Goal: Task Accomplishment & Management: Use online tool/utility

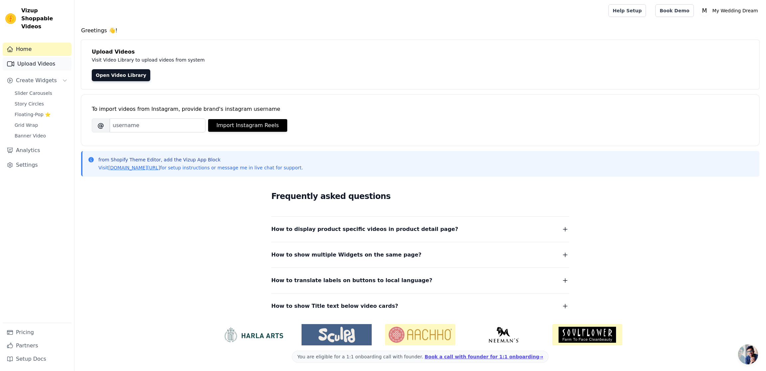
click at [39, 59] on link "Upload Videos" at bounding box center [37, 63] width 69 height 13
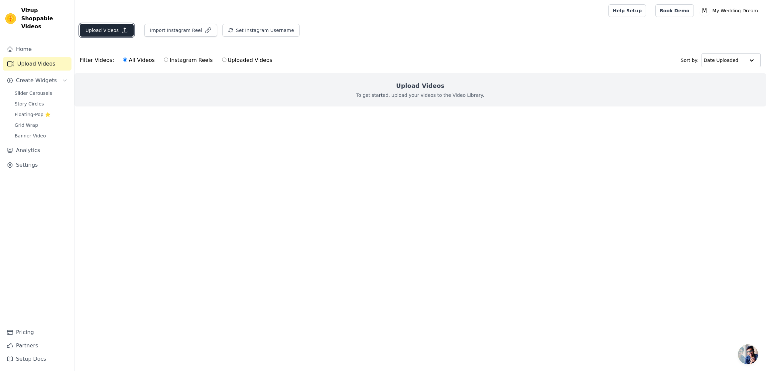
click at [94, 28] on button "Upload Videos" at bounding box center [107, 30] width 54 height 13
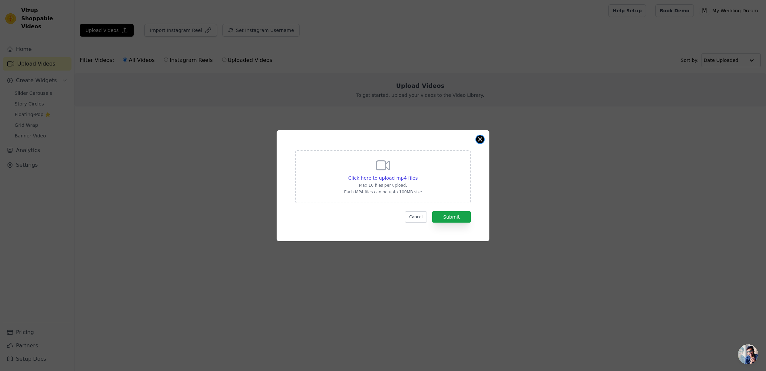
click at [480, 139] on button "Close modal" at bounding box center [480, 139] width 8 height 8
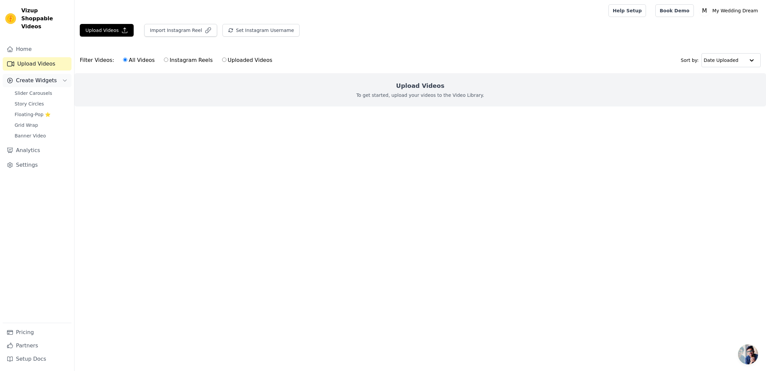
click at [48, 76] on span "Create Widgets" at bounding box center [36, 80] width 41 height 8
click at [47, 76] on span "Create Widgets" at bounding box center [36, 80] width 41 height 8
click at [42, 90] on span "Slider Carousels" at bounding box center [34, 93] width 38 height 7
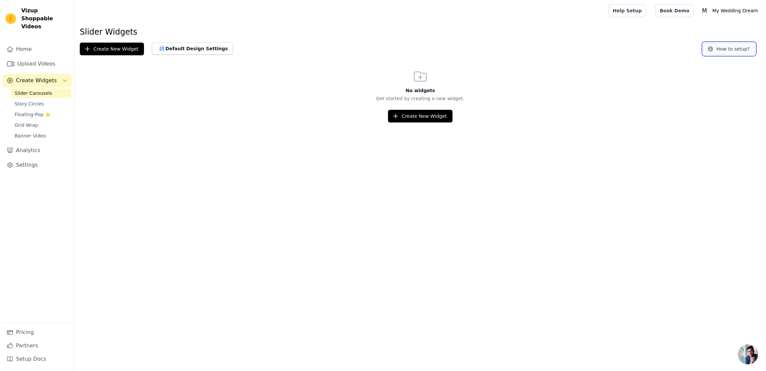
click at [732, 50] on button "How to setup?" at bounding box center [729, 49] width 53 height 13
click at [752, 350] on span "Aprire la chat" at bounding box center [748, 354] width 20 height 20
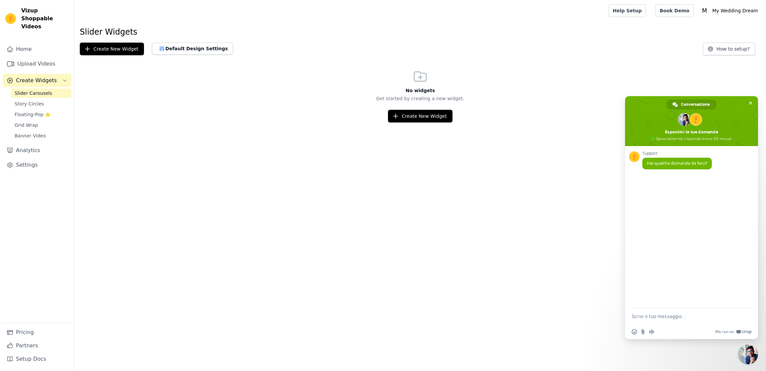
click at [418, 122] on html "Vizup Shoppable Videos Home Upload Videos Create Widgets Slider Carousels Story…" at bounding box center [383, 61] width 766 height 122
drag, startPoint x: 178, startPoint y: 40, endPoint x: 182, endPoint y: 46, distance: 6.8
click at [179, 41] on div "Slider Widgets Create New Widget Default Design Settings How to setup? No widge…" at bounding box center [421, 75] width 692 height 96
click at [182, 46] on button "Default Design Settings" at bounding box center [192, 49] width 81 height 12
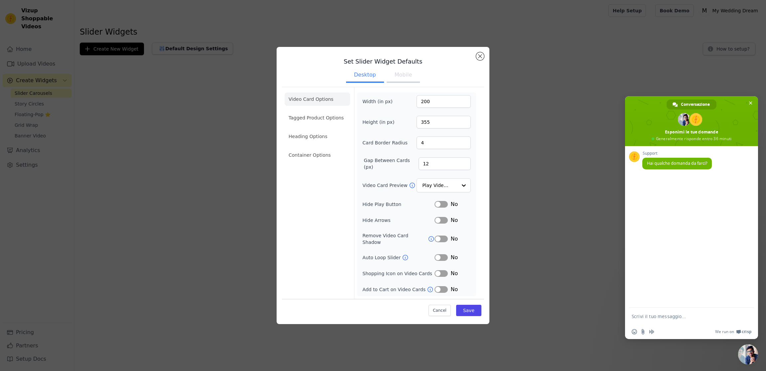
click at [445, 208] on button "Label" at bounding box center [441, 204] width 13 height 7
click at [396, 77] on button "Mobile" at bounding box center [403, 75] width 33 height 15
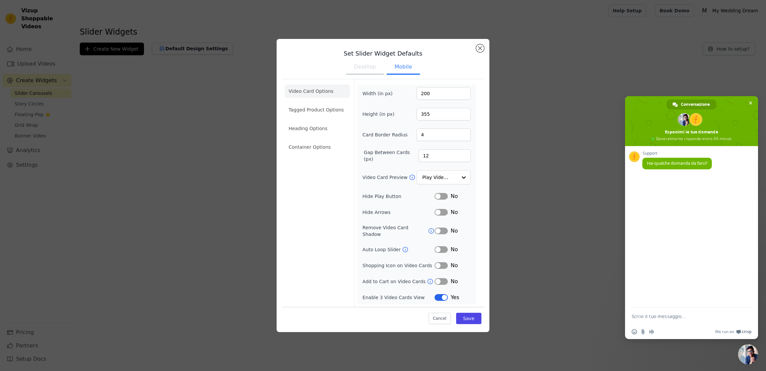
click at [369, 72] on button "Desktop" at bounding box center [365, 67] width 38 height 15
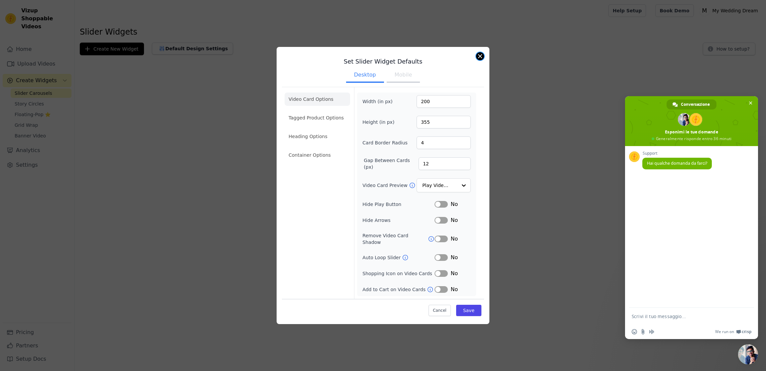
click at [478, 57] on button "Close modal" at bounding box center [480, 56] width 8 height 8
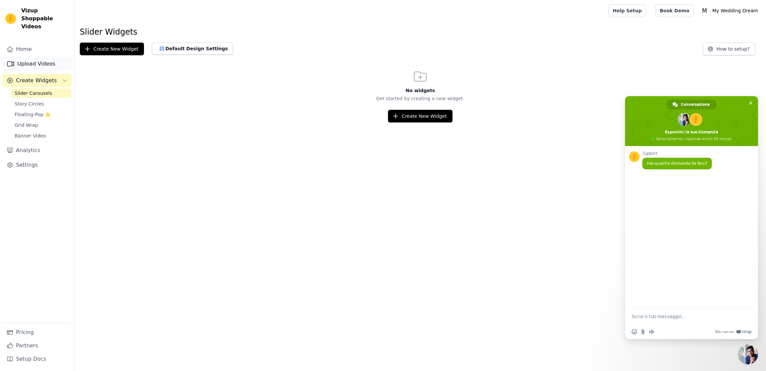
click at [29, 57] on link "Upload Videos" at bounding box center [37, 63] width 69 height 13
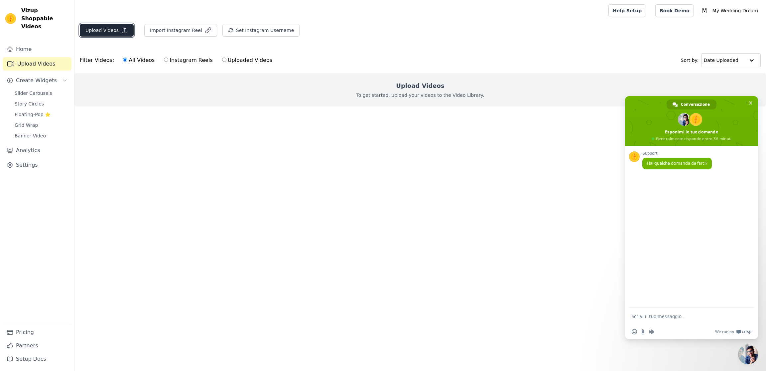
click at [108, 29] on button "Upload Videos" at bounding box center [107, 30] width 54 height 13
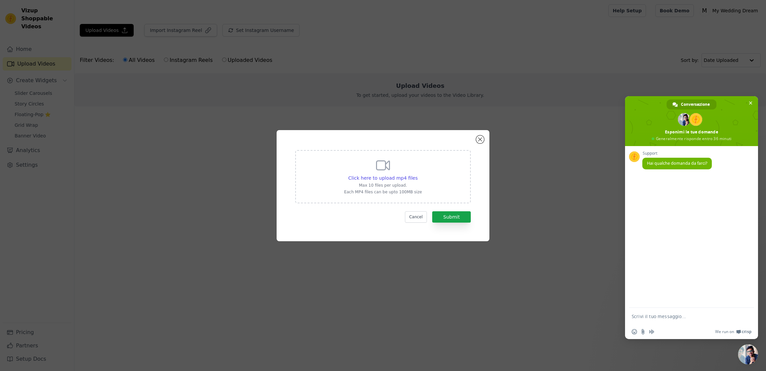
click at [411, 184] on p "Max 10 files per upload." at bounding box center [383, 185] width 78 height 5
click at [417, 175] on input "Click here to upload mp4 files Max 10 files per upload. Each MP4 files can be u…" at bounding box center [417, 174] width 0 height 0
type input "C:\fakepath\1000032000.mp4"
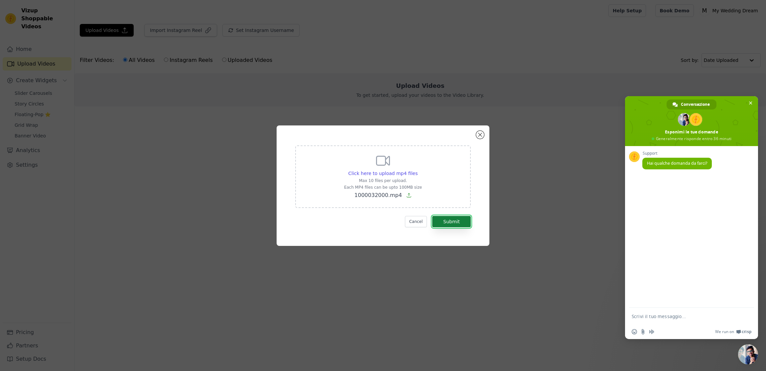
click at [451, 220] on button "Submit" at bounding box center [451, 221] width 39 height 11
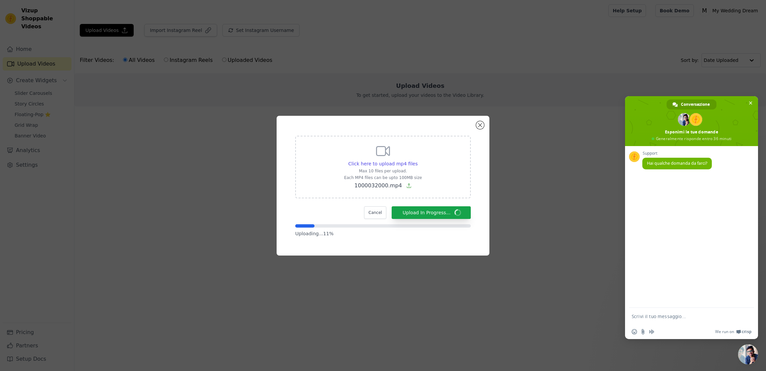
click at [661, 316] on textarea "Scrivi il tuo messaggio..." at bounding box center [684, 316] width 105 height 6
type textarea "come faccio ad impostare questo su gempage"
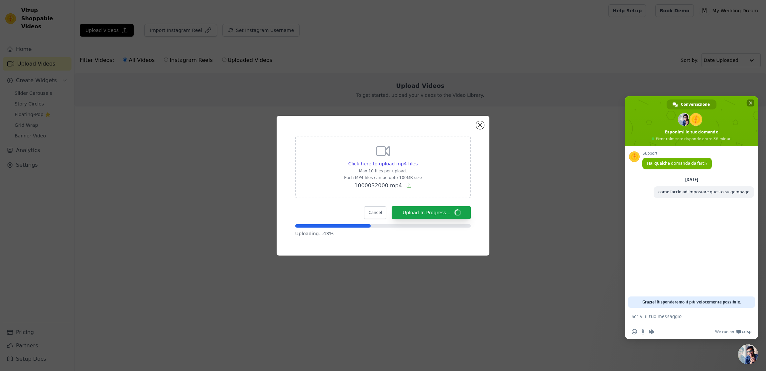
click at [747, 101] on span "Chiudere la chat" at bounding box center [750, 102] width 7 height 7
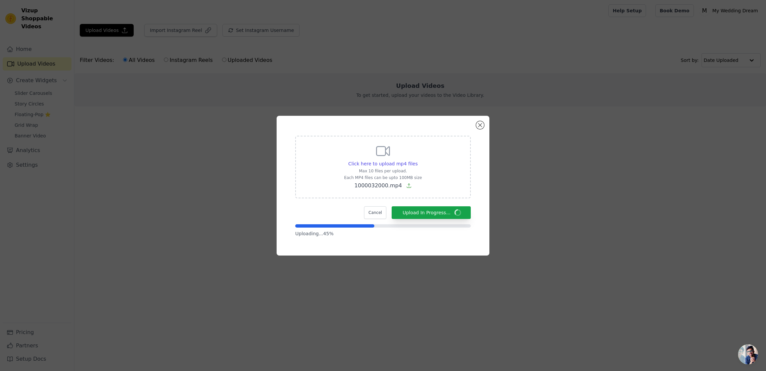
click at [746, 357] on span "Aprire la chat" at bounding box center [748, 354] width 20 height 20
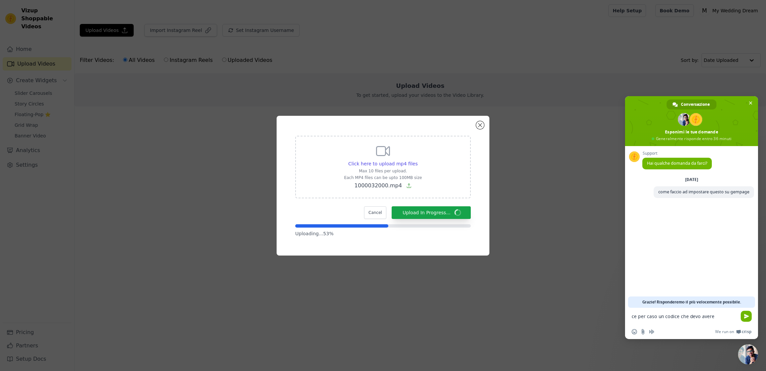
type textarea "ce per caso un codice che devo avere?"
click at [754, 102] on span "Chiudere la chat" at bounding box center [750, 102] width 7 height 7
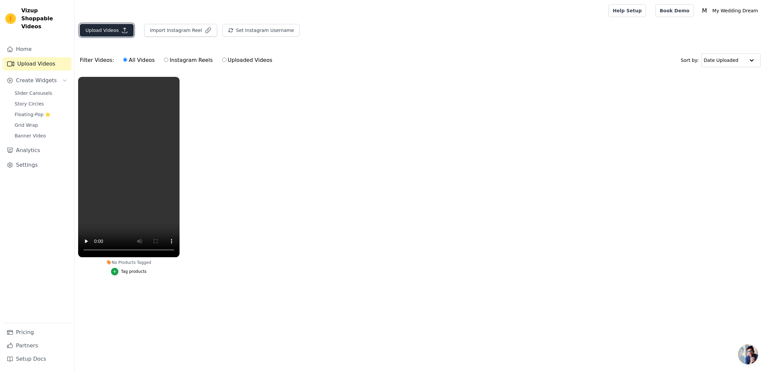
click at [117, 31] on button "Upload Videos" at bounding box center [107, 30] width 54 height 13
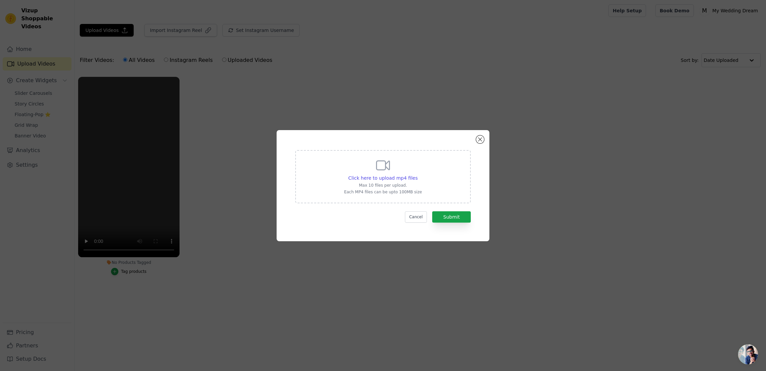
click at [385, 165] on icon at bounding box center [383, 165] width 13 height 9
click at [417, 174] on input "Click here to upload mp4 files Max 10 files per upload. Each MP4 files can be u…" at bounding box center [417, 174] width 0 height 0
type input "C:\fakepath\IMG_3120.mp4"
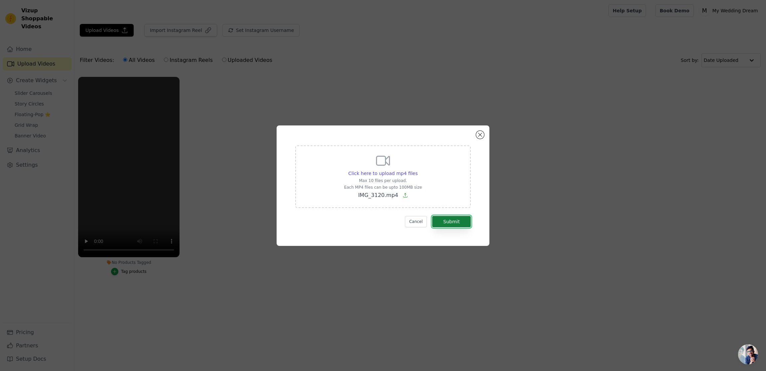
click at [456, 217] on button "Submit" at bounding box center [451, 221] width 39 height 11
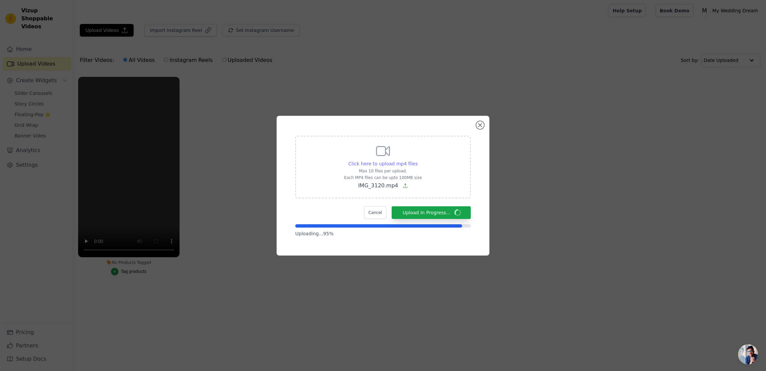
click at [373, 163] on span "Click here to upload mp4 files" at bounding box center [384, 163] width 70 height 5
click at [417, 160] on input "Click here to upload mp4 files Max 10 files per upload. Each MP4 files can be u…" at bounding box center [417, 160] width 0 height 0
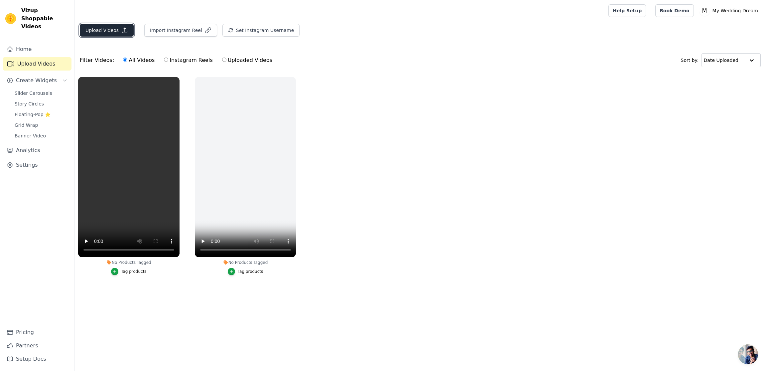
click at [110, 33] on button "Upload Videos" at bounding box center [107, 30] width 54 height 13
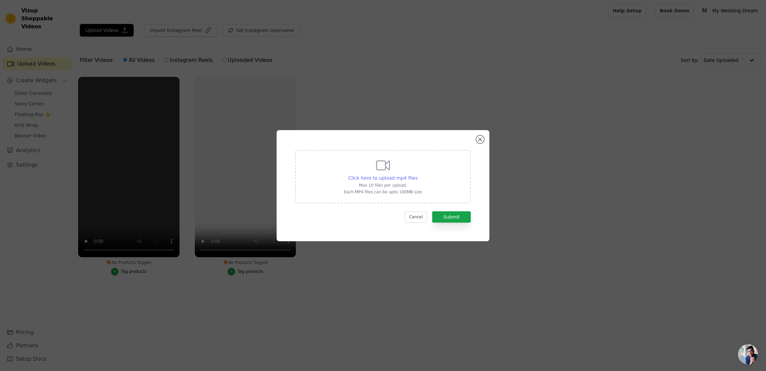
click at [408, 179] on span "Click here to upload mp4 files" at bounding box center [384, 177] width 70 height 5
click at [417, 175] on input "Click here to upload mp4 files Max 10 files per upload. Each MP4 files can be u…" at bounding box center [417, 174] width 0 height 0
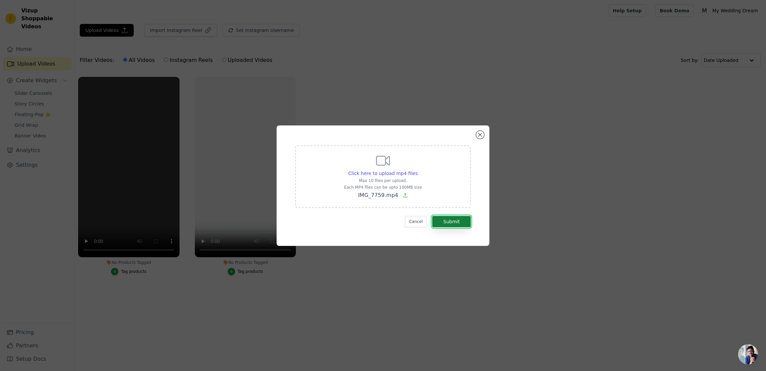
click at [453, 221] on button "Submit" at bounding box center [451, 221] width 39 height 11
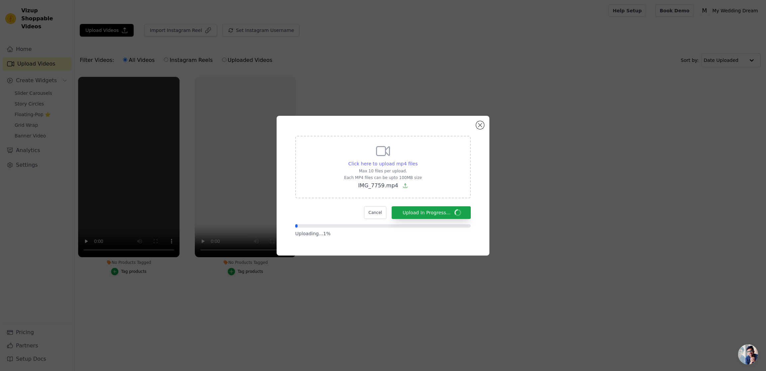
click at [394, 162] on span "Click here to upload mp4 files" at bounding box center [384, 163] width 70 height 5
click at [417, 160] on input "Click here to upload mp4 files Max 10 files per upload. Each MP4 files can be u…" at bounding box center [417, 160] width 0 height 0
type input "C:\fakepath\lexrfinal.mp4"
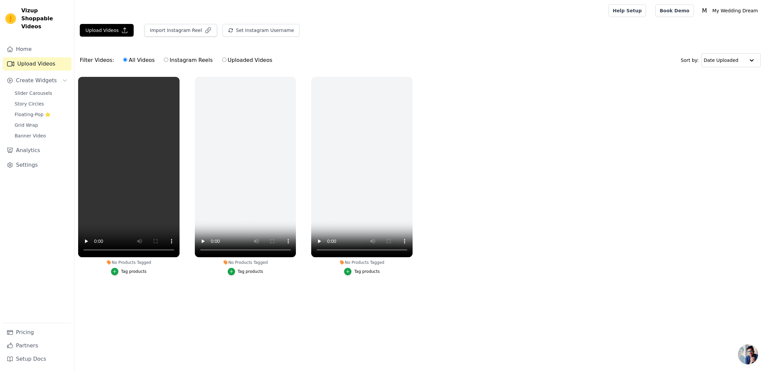
click at [131, 295] on main "Upload Videos Import Instagram Reel Set Instagram Username Import Latest IG Ree…" at bounding box center [421, 164] width 692 height 287
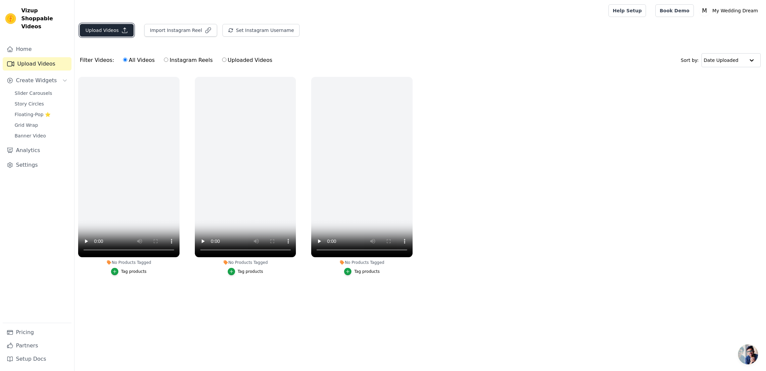
click at [107, 29] on button "Upload Videos" at bounding box center [107, 30] width 54 height 13
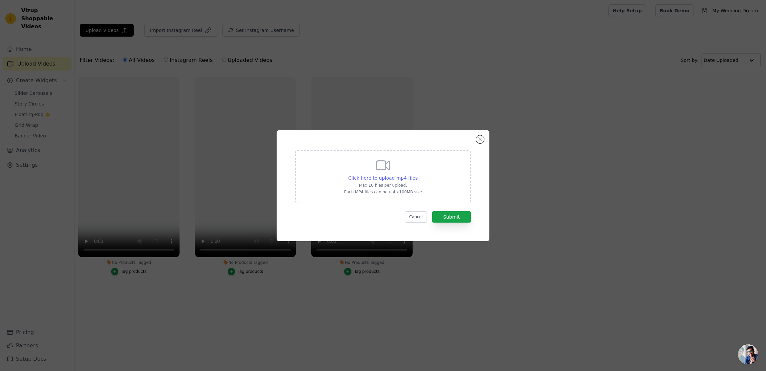
click at [387, 175] on span "Click here to upload mp4 files" at bounding box center [384, 177] width 70 height 5
click at [417, 175] on input "Click here to upload mp4 files Max 10 files per upload. Each MP4 files can be u…" at bounding box center [417, 174] width 0 height 0
type input "C:\fakepath\lexrfinal.mp4"
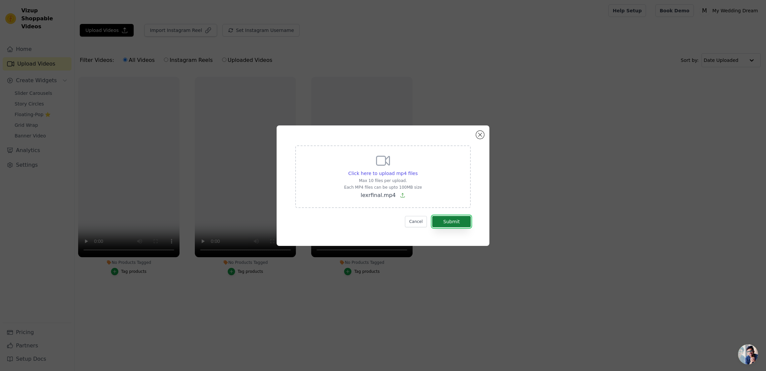
click at [449, 221] on button "Submit" at bounding box center [451, 221] width 39 height 11
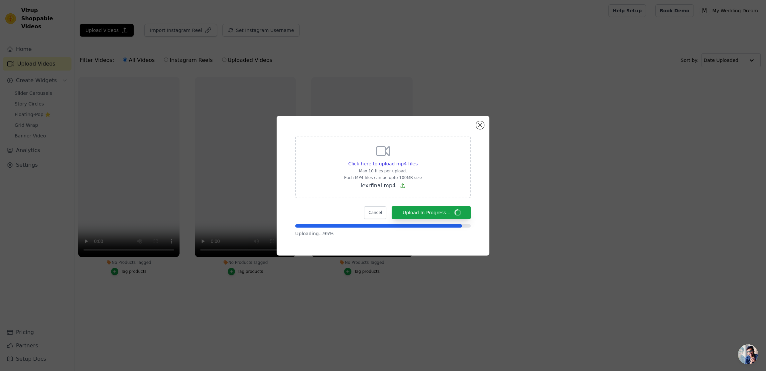
click at [25, 224] on div "Click here to upload mp4 files Max 10 files per upload. Each MP4 files can be u…" at bounding box center [383, 185] width 745 height 161
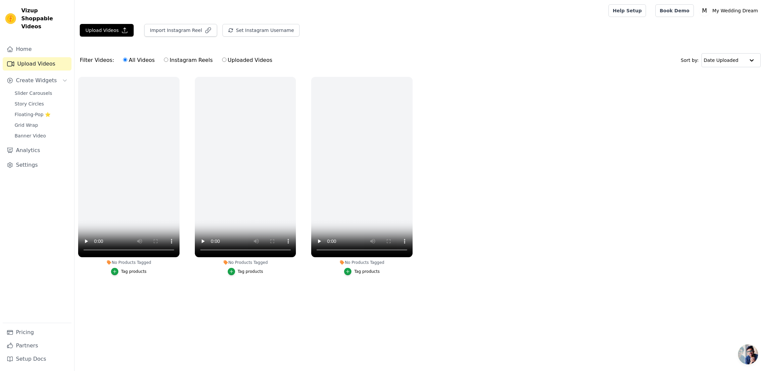
click at [226, 62] on label "Uploaded Videos" at bounding box center [247, 60] width 51 height 9
click at [226, 62] on input "Uploaded Videos" at bounding box center [224, 60] width 4 height 4
radio input "true"
click at [138, 64] on div "All Videos Instagram Reels Uploaded Videos" at bounding box center [197, 60] width 157 height 15
click at [92, 30] on button "Upload Videos" at bounding box center [107, 30] width 54 height 13
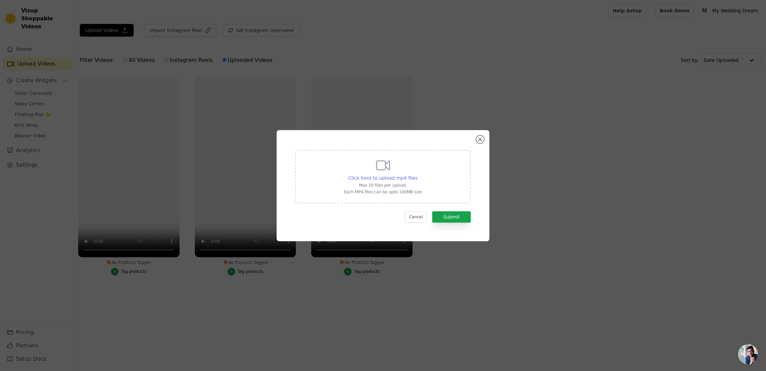
click at [380, 180] on span "Click here to upload mp4 files" at bounding box center [384, 177] width 70 height 5
click at [417, 175] on input "Click here to upload mp4 files Max 10 files per upload. Each MP4 files can be u…" at bounding box center [417, 174] width 0 height 0
type input "C:\fakepath\lexrfinal.mp4"
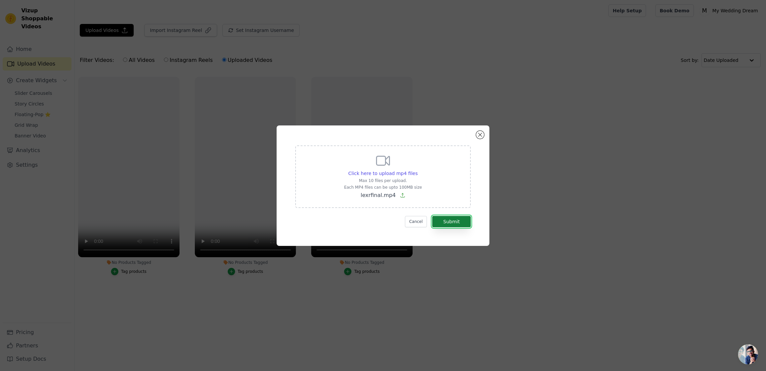
click at [443, 221] on button "Submit" at bounding box center [451, 221] width 39 height 11
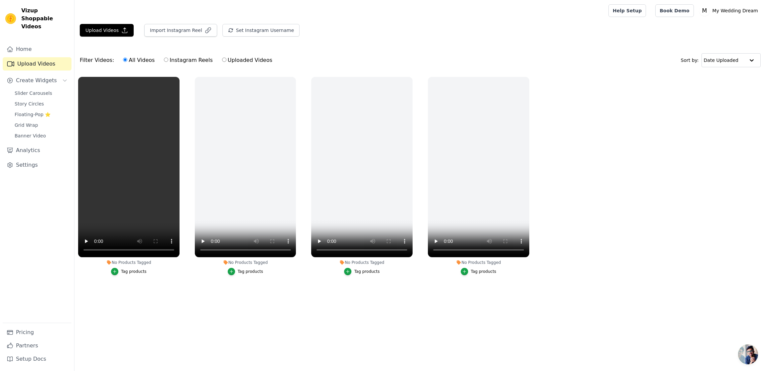
click at [570, 72] on div "Filter Videos: All Videos Instagram Reels Uploaded Videos Sort by: Date Uploaded" at bounding box center [421, 60] width 692 height 26
click at [92, 29] on button "Upload Videos" at bounding box center [107, 30] width 54 height 13
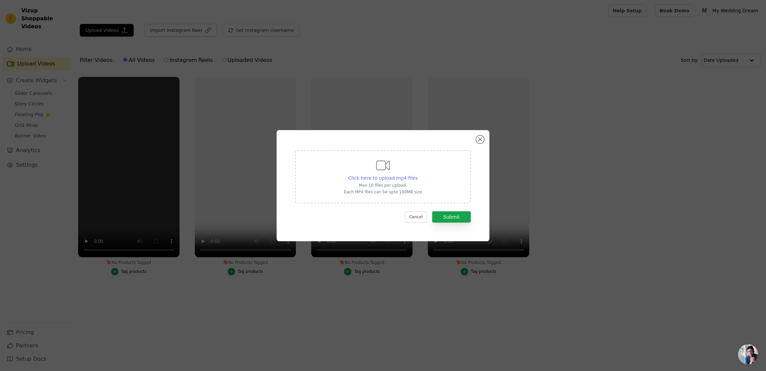
click at [396, 178] on span "Click here to upload mp4 files" at bounding box center [384, 177] width 70 height 5
click at [417, 175] on input "Click here to upload mp4 files Max 10 files per upload. Each MP4 files can be u…" at bounding box center [417, 174] width 0 height 0
type input "C:\fakepath\okmp4.mp4"
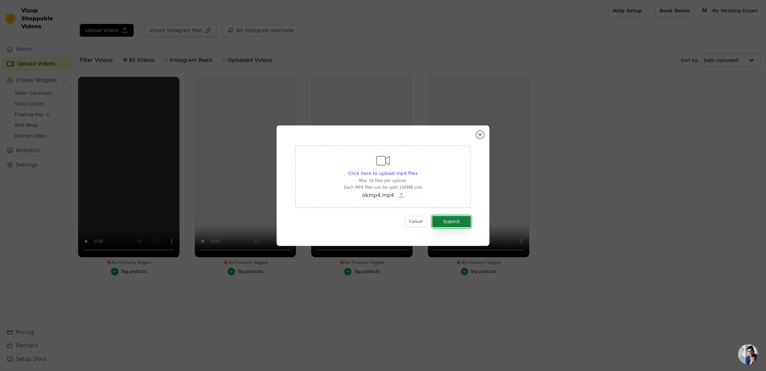
click at [461, 218] on button "Submit" at bounding box center [451, 221] width 39 height 11
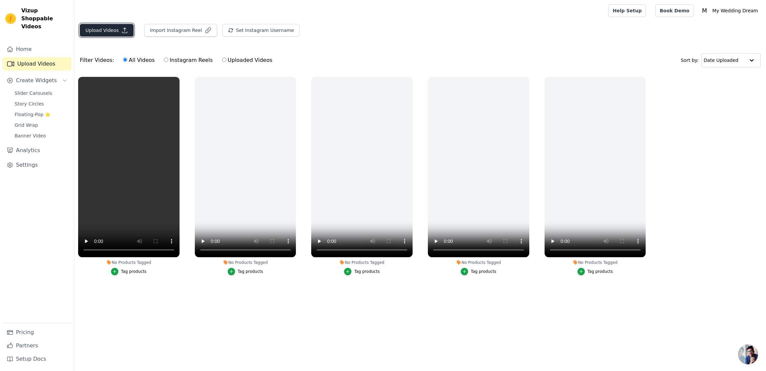
click at [115, 28] on button "Upload Videos" at bounding box center [107, 30] width 54 height 13
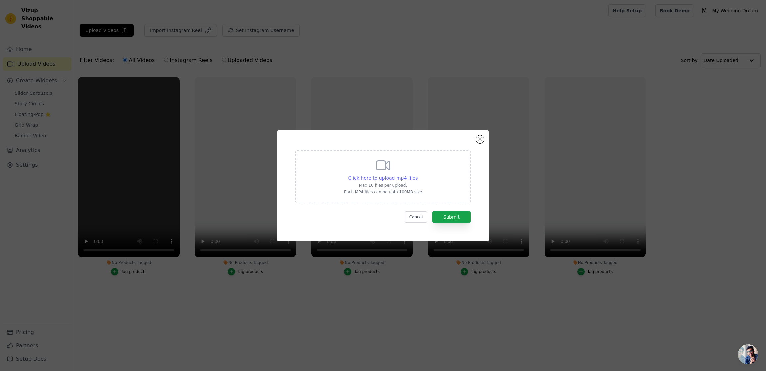
click at [400, 177] on span "Click here to upload mp4 files" at bounding box center [384, 177] width 70 height 5
click at [417, 175] on input "Click here to upload mp4 files Max 10 files per upload. Each MP4 files can be u…" at bounding box center [417, 174] width 0 height 0
type input "C:\fakepath\Untitled design.mp4"
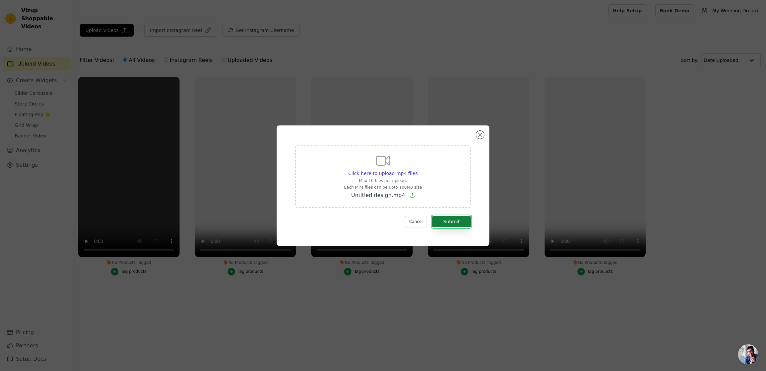
click at [457, 224] on button "Submit" at bounding box center [451, 221] width 39 height 11
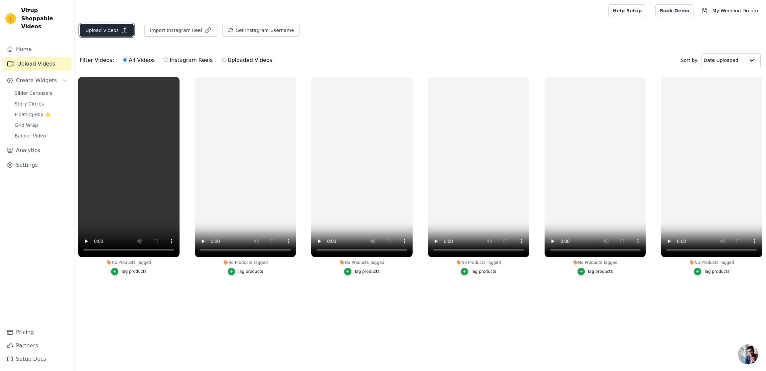
click at [129, 34] on button "Upload Videos" at bounding box center [107, 30] width 54 height 13
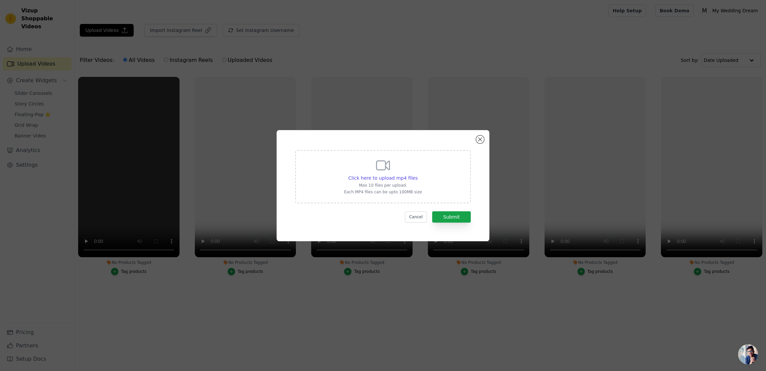
click at [374, 171] on div "Click here to upload mp4 files Max 10 files per upload. Each MP4 files can be u…" at bounding box center [383, 175] width 78 height 37
click at [417, 174] on input "Click here to upload mp4 files Max 10 files per upload. Each MP4 files can be u…" at bounding box center [417, 174] width 0 height 0
type input "C:\fakepath\IMG_8819.mp4"
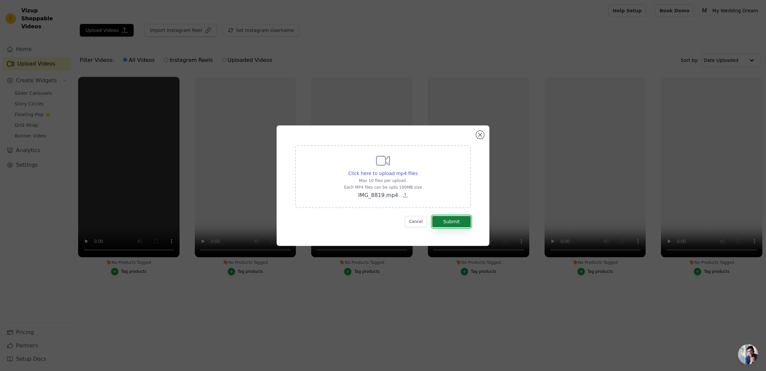
click at [462, 221] on button "Submit" at bounding box center [451, 221] width 39 height 11
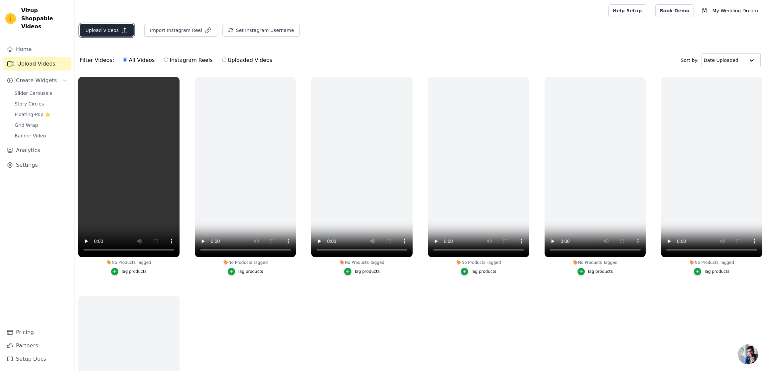
click at [102, 32] on button "Upload Videos" at bounding box center [107, 30] width 54 height 13
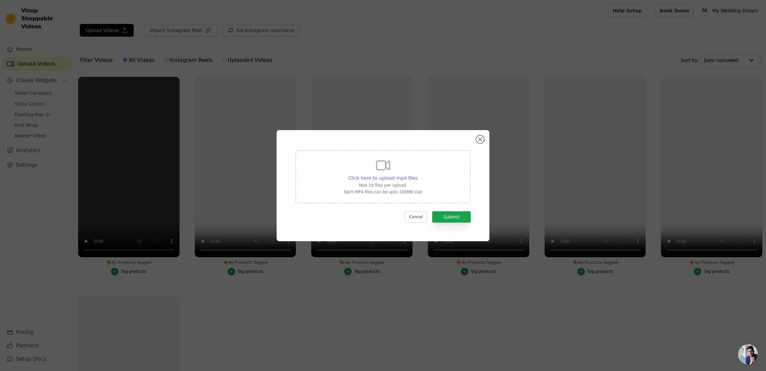
click at [391, 177] on span "Click here to upload mp4 files" at bounding box center [384, 177] width 70 height 5
click at [417, 175] on input "Click here to upload mp4 files Max 10 files per upload. Each MP4 files can be u…" at bounding box center [417, 174] width 0 height 0
type input "C:\fakepath\OKAY.mp4"
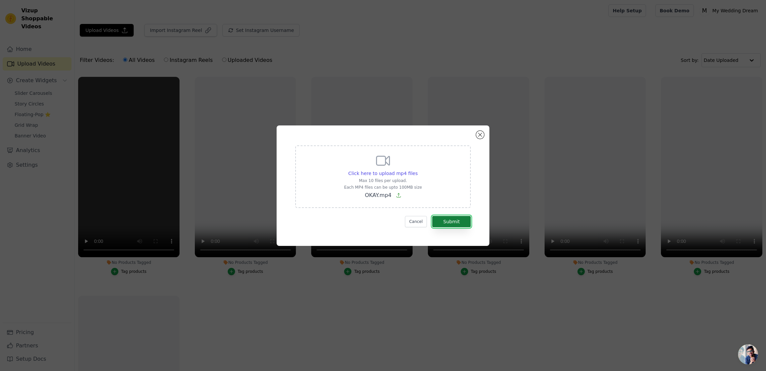
click at [461, 221] on button "Submit" at bounding box center [451, 221] width 39 height 11
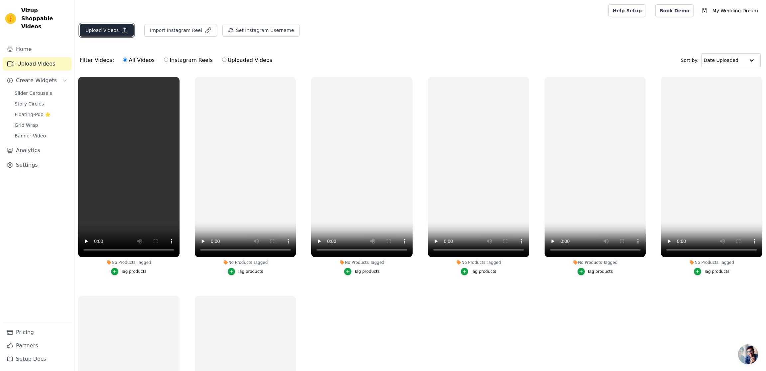
click at [120, 27] on button "Upload Videos" at bounding box center [107, 30] width 54 height 13
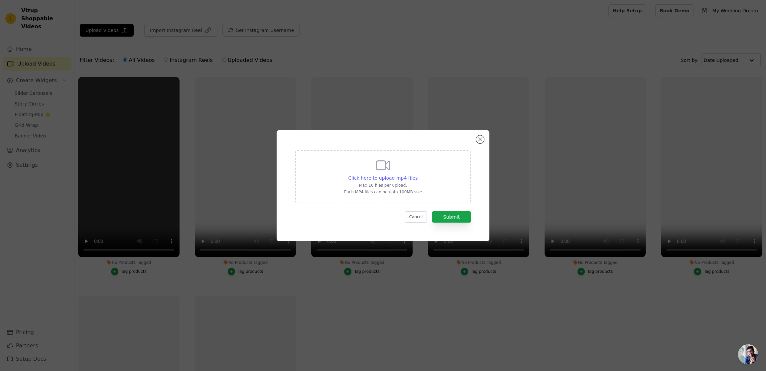
click at [384, 177] on span "Click here to upload mp4 files" at bounding box center [384, 177] width 70 height 5
click at [417, 175] on input "Click here to upload mp4 files Max 10 files per upload. Each MP4 files can be u…" at bounding box center [417, 174] width 0 height 0
type input "C:\fakepath\Spokesperson.mp4"
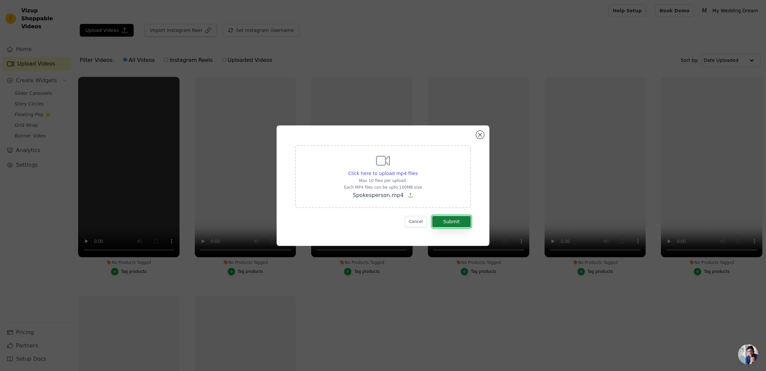
click at [454, 223] on button "Submit" at bounding box center [451, 221] width 39 height 11
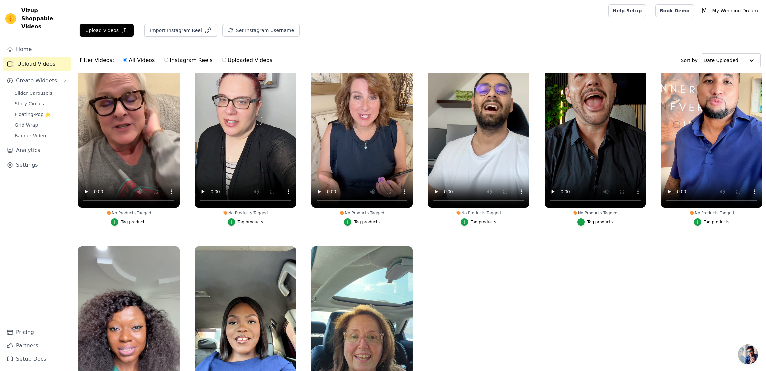
scroll to position [48, 0]
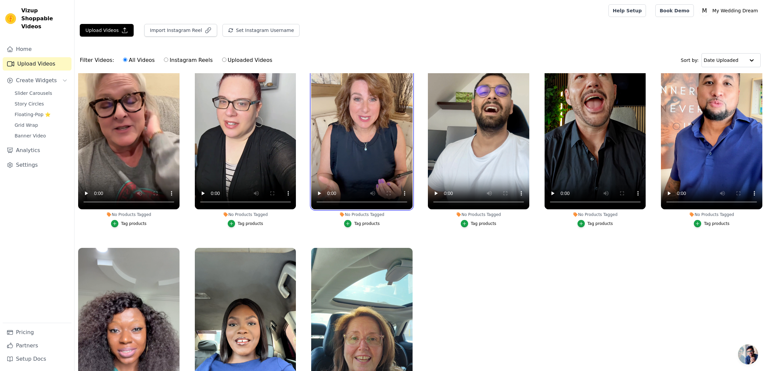
drag, startPoint x: 351, startPoint y: 123, endPoint x: 400, endPoint y: 221, distance: 109.2
click at [443, 127] on ul "No Products Tagged Tag products No Products Tagged Tag products No Products Tag…" at bounding box center [421, 248] width 692 height 350
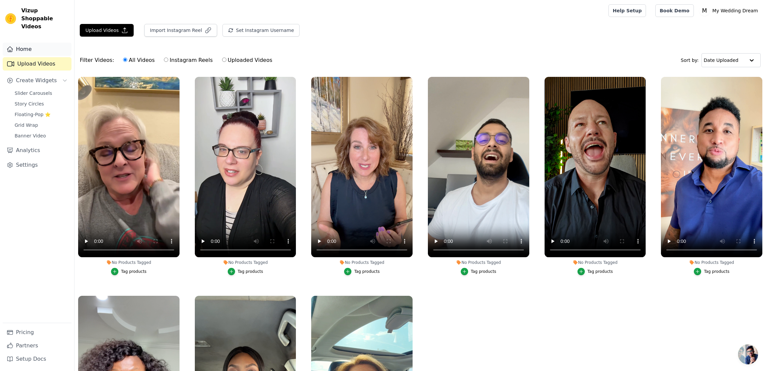
click at [27, 43] on link "Home" at bounding box center [37, 49] width 69 height 13
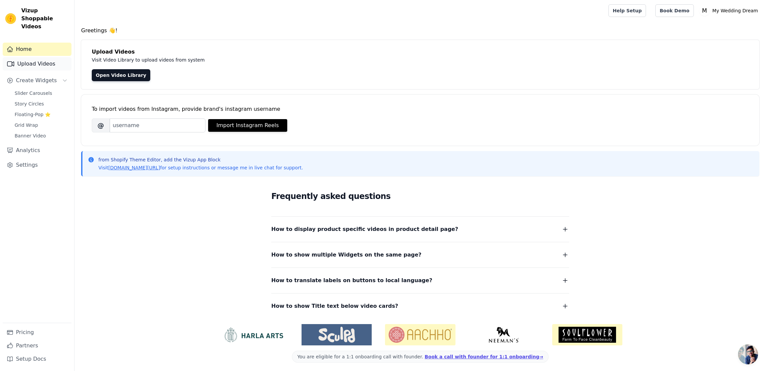
click at [35, 57] on link "Upload Videos" at bounding box center [37, 63] width 69 height 13
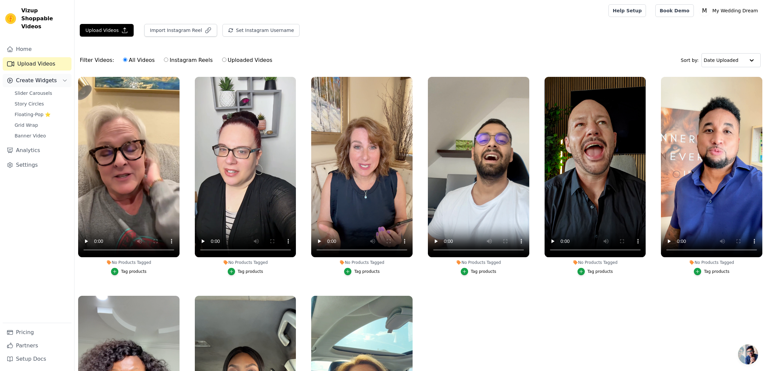
click at [35, 76] on span "Create Widgets" at bounding box center [36, 80] width 41 height 8
click at [36, 77] on button "Create Widgets" at bounding box center [37, 80] width 69 height 13
click at [37, 90] on span "Slider Carousels" at bounding box center [34, 93] width 38 height 7
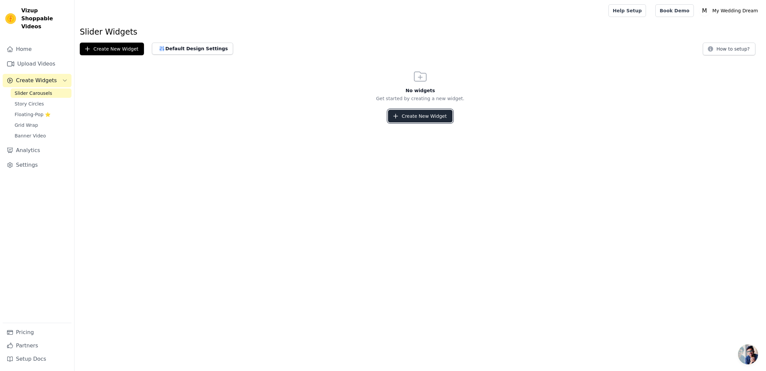
click at [432, 118] on button "Create New Widget" at bounding box center [420, 116] width 64 height 13
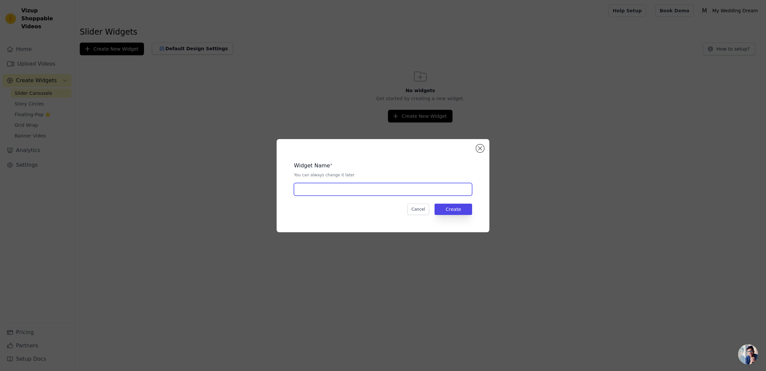
click at [347, 184] on input "text" at bounding box center [383, 189] width 178 height 13
type input "1"
click at [447, 209] on button "Create" at bounding box center [454, 209] width 38 height 11
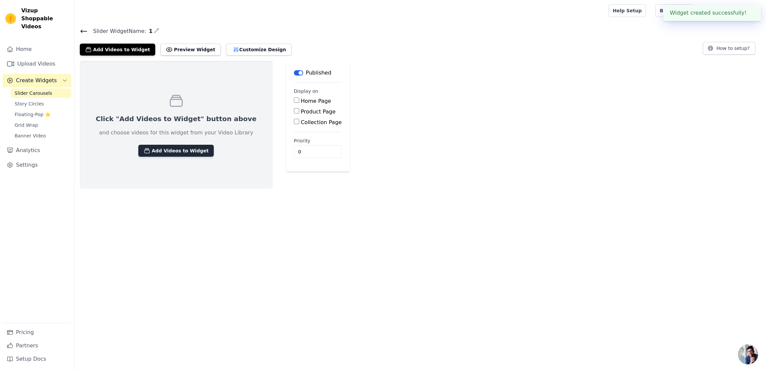
click at [175, 153] on button "Add Videos to Widget" at bounding box center [175, 151] width 75 height 12
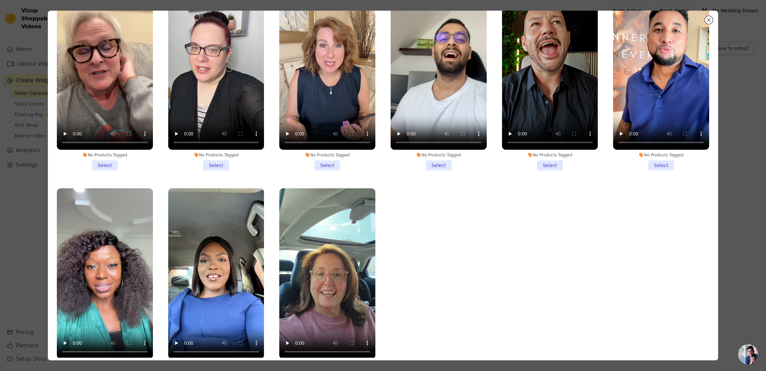
scroll to position [31, 0]
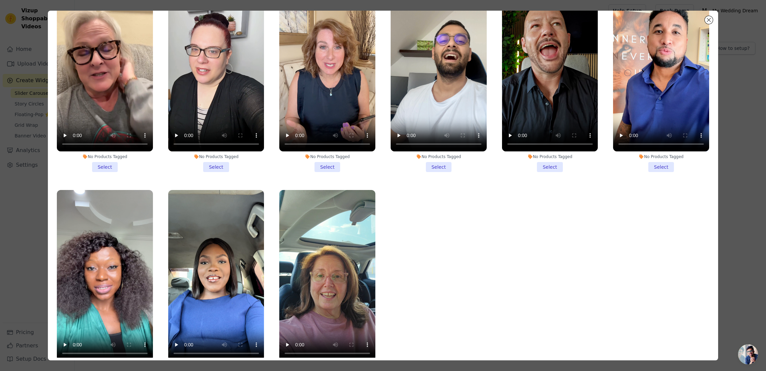
click at [418, 194] on ul "No Products Tagged Select No Products Tagged Select No Products Tagged Select N…" at bounding box center [383, 183] width 660 height 350
click at [362, 203] on video at bounding box center [327, 275] width 96 height 171
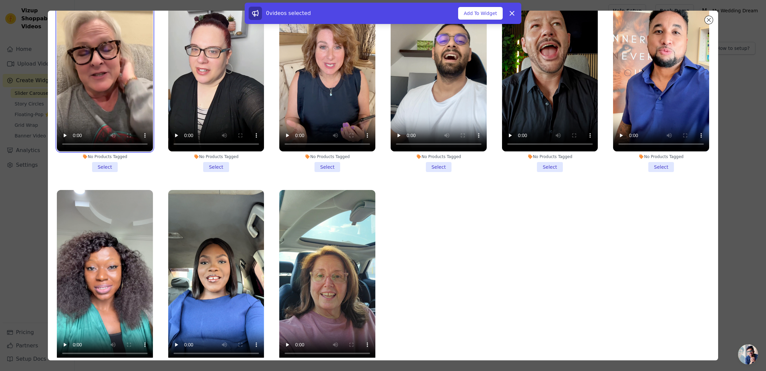
click at [124, 70] on video at bounding box center [105, 66] width 96 height 171
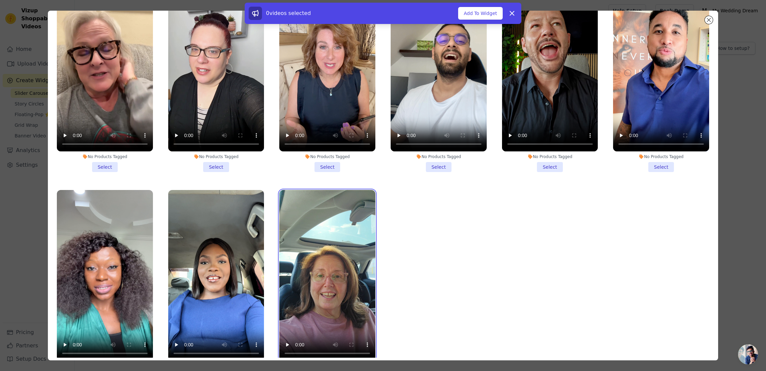
click at [343, 259] on video at bounding box center [327, 275] width 96 height 171
click at [484, 15] on button "Add To Widget" at bounding box center [480, 13] width 45 height 13
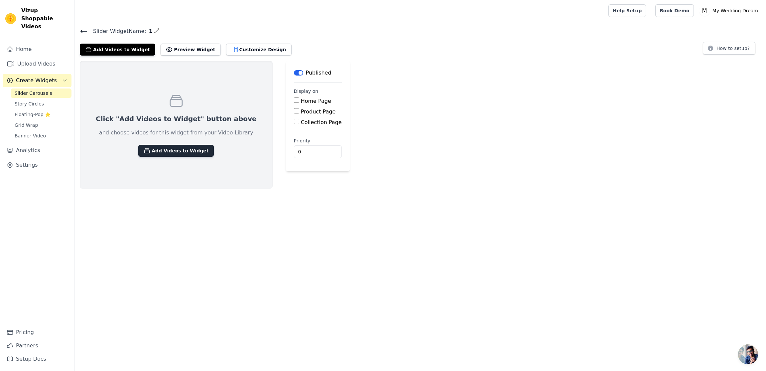
click at [170, 155] on button "Add Videos to Widget" at bounding box center [175, 151] width 75 height 12
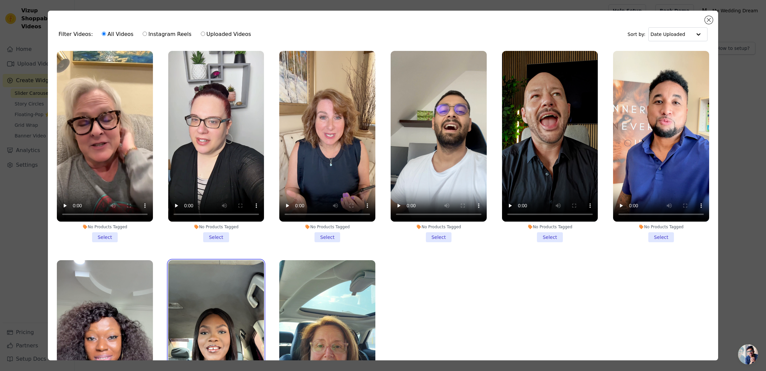
click at [220, 305] on video at bounding box center [216, 345] width 96 height 171
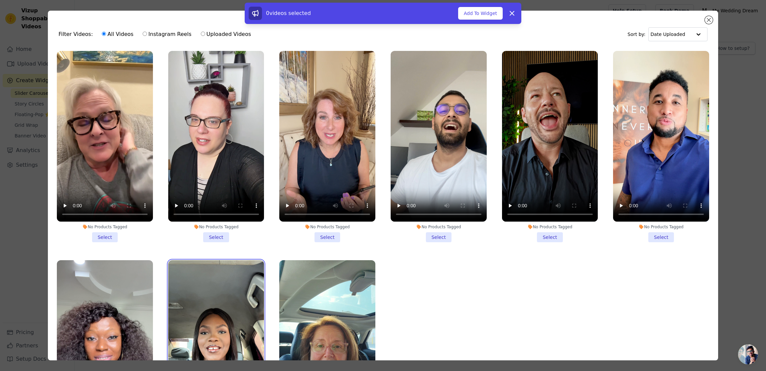
scroll to position [2, 0]
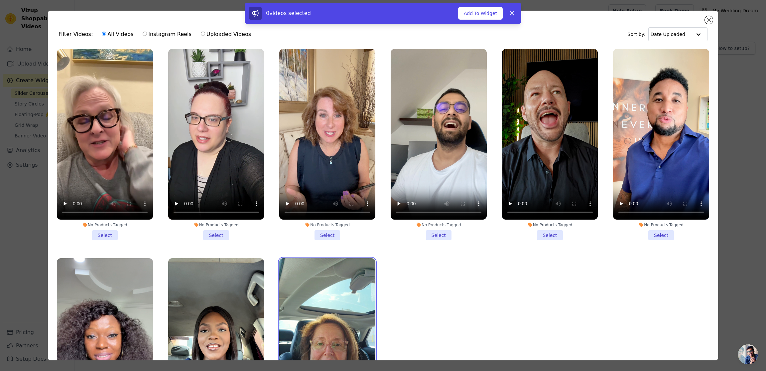
click at [308, 291] on video at bounding box center [327, 343] width 96 height 171
click at [240, 294] on video at bounding box center [216, 343] width 96 height 171
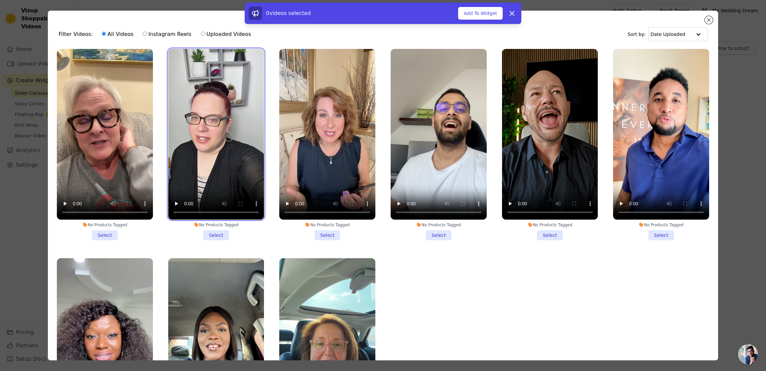
click at [219, 140] on video at bounding box center [216, 134] width 96 height 171
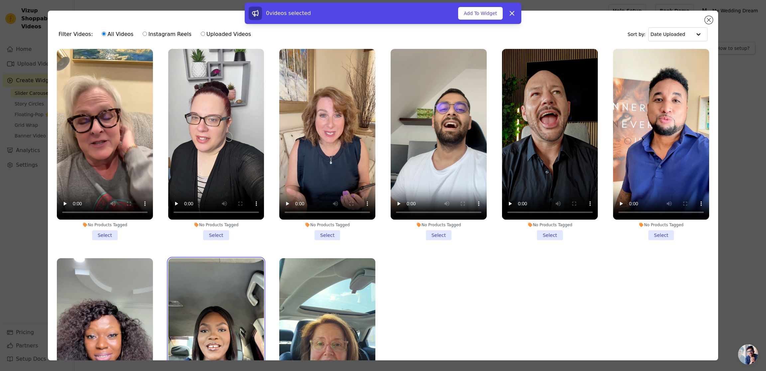
click at [224, 273] on video at bounding box center [216, 343] width 96 height 171
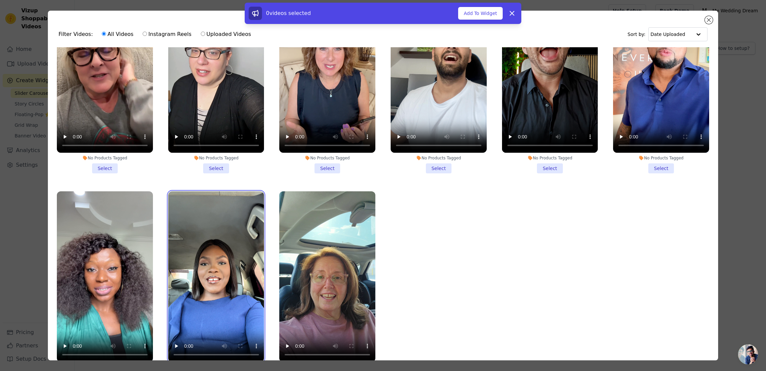
scroll to position [58, 0]
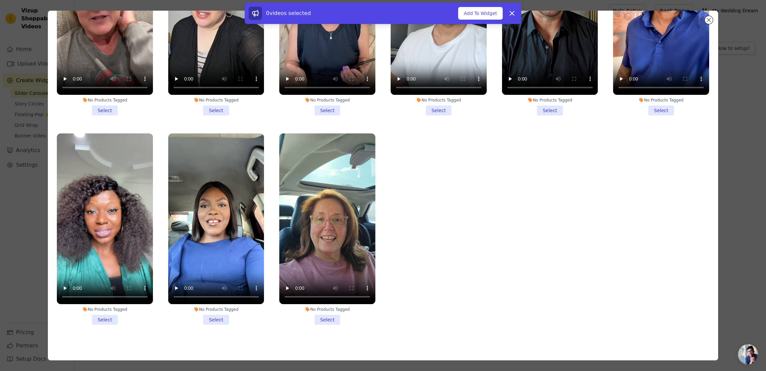
click at [327, 321] on li "No Products Tagged Select" at bounding box center [327, 228] width 96 height 191
click at [0, 0] on input "No Products Tagged Select" at bounding box center [0, 0] width 0 height 0
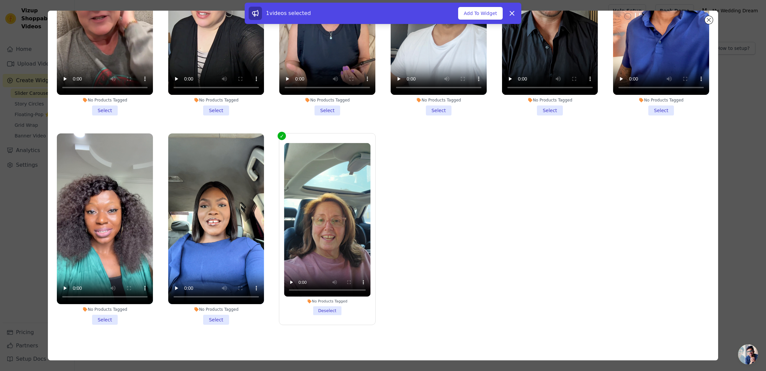
click at [220, 320] on li "No Products Tagged Select" at bounding box center [216, 228] width 96 height 191
click at [0, 0] on input "No Products Tagged Select" at bounding box center [0, 0] width 0 height 0
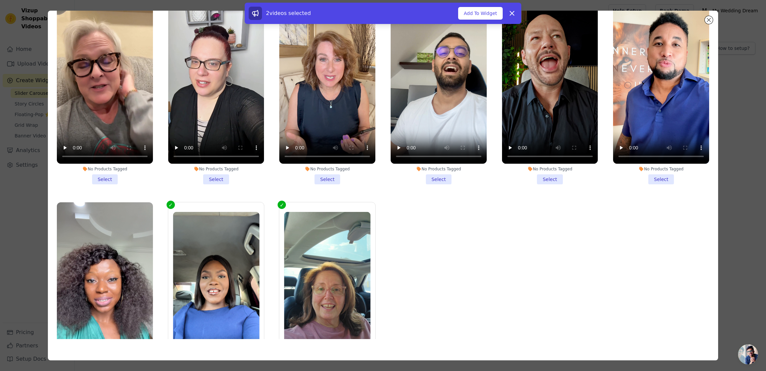
scroll to position [1, 0]
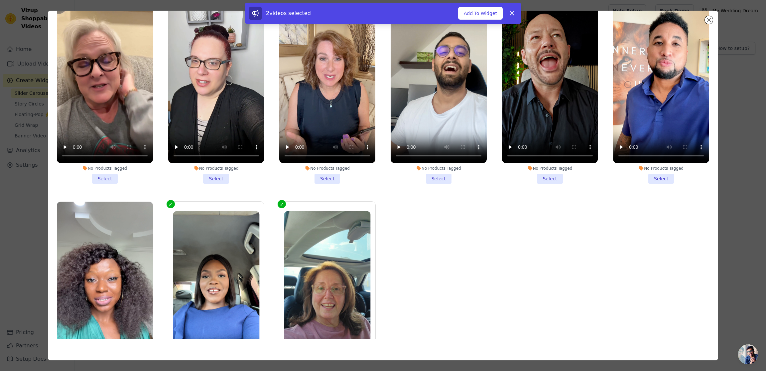
click at [556, 180] on li "No Products Tagged Select" at bounding box center [550, 87] width 96 height 191
click at [0, 0] on input "No Products Tagged Select" at bounding box center [0, 0] width 0 height 0
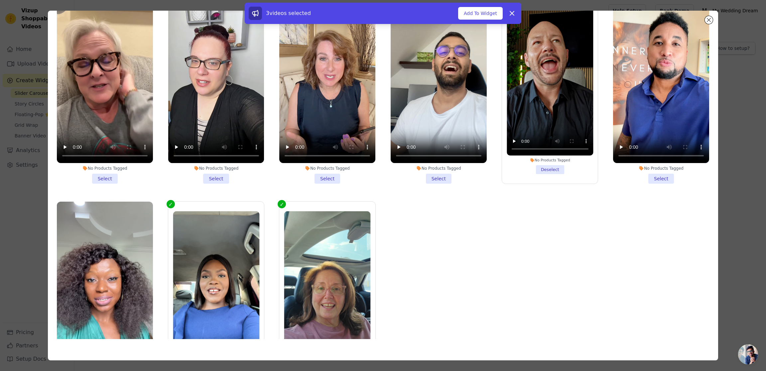
click at [108, 180] on li "No Products Tagged Select" at bounding box center [105, 87] width 96 height 191
click at [0, 0] on input "No Products Tagged Select" at bounding box center [0, 0] width 0 height 0
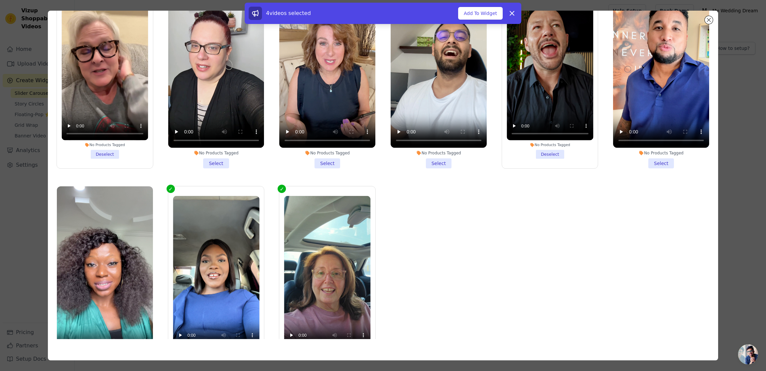
scroll to position [0, 0]
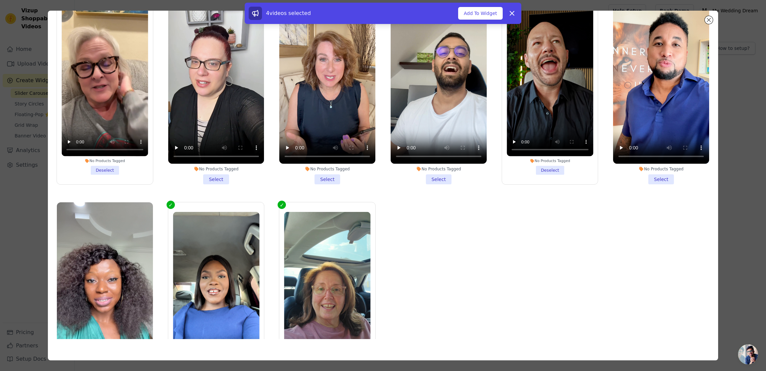
click at [326, 183] on li "No Products Tagged Select" at bounding box center [327, 88] width 96 height 191
click at [0, 0] on input "No Products Tagged Select" at bounding box center [0, 0] width 0 height 0
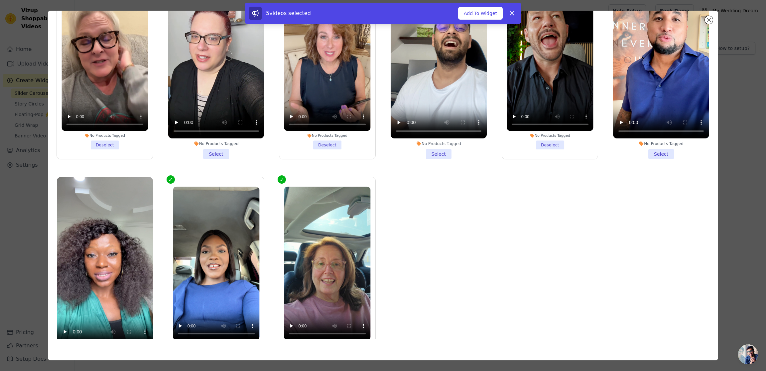
scroll to position [27, 0]
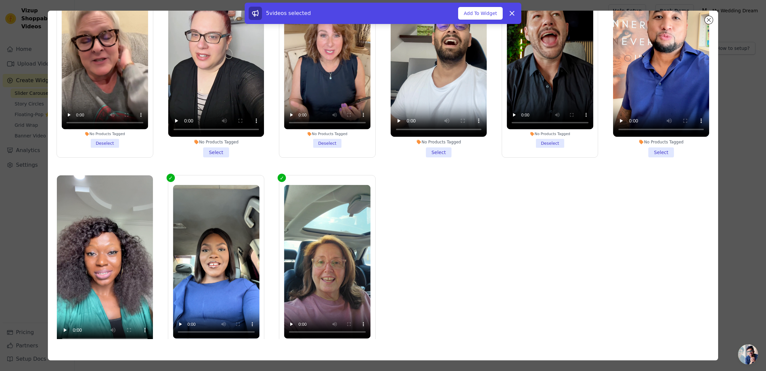
click at [667, 152] on li "No Products Tagged Select" at bounding box center [661, 61] width 96 height 191
click at [0, 0] on input "No Products Tagged Select" at bounding box center [0, 0] width 0 height 0
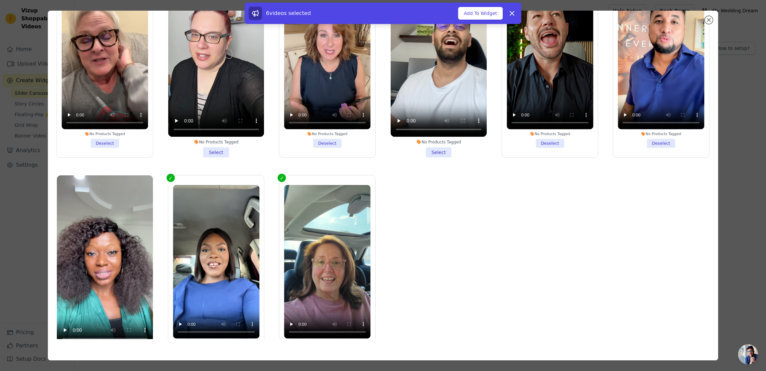
scroll to position [69, 0]
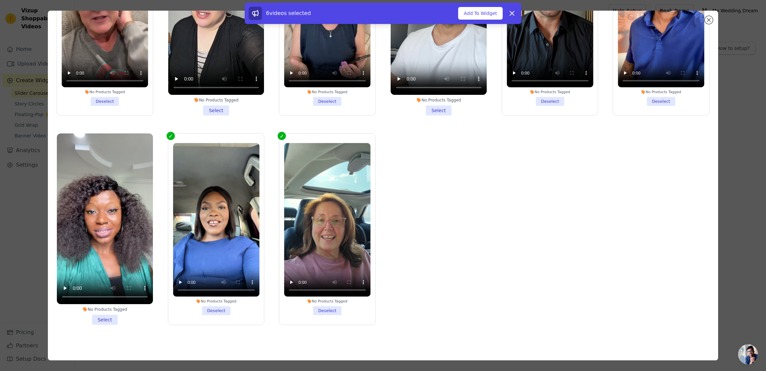
click at [106, 322] on li "No Products Tagged Select" at bounding box center [105, 228] width 96 height 191
click at [0, 0] on input "No Products Tagged Select" at bounding box center [0, 0] width 0 height 0
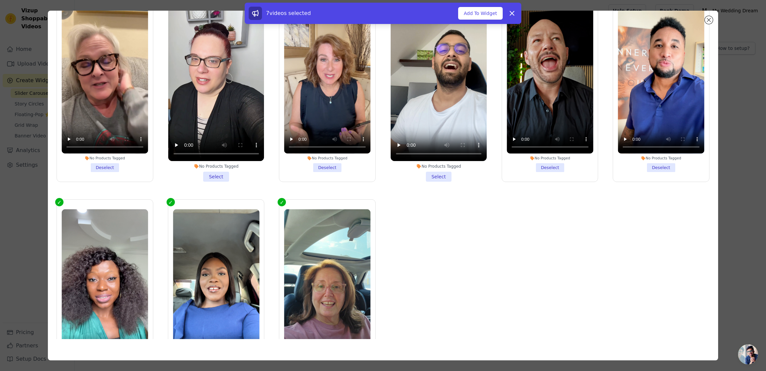
scroll to position [0, 0]
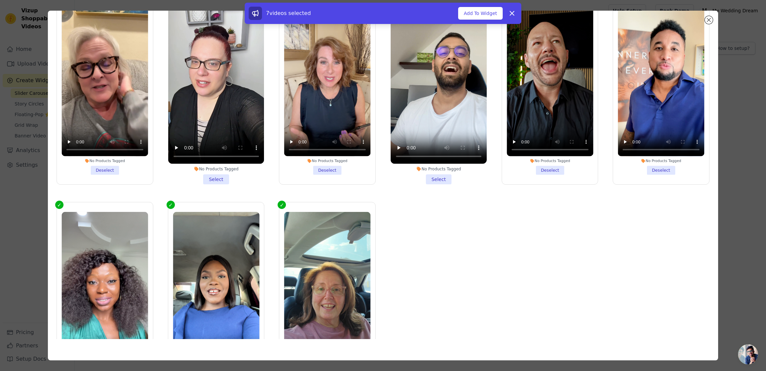
click at [216, 182] on li "No Products Tagged Select" at bounding box center [216, 88] width 96 height 191
click at [0, 0] on input "No Products Tagged Select" at bounding box center [0, 0] width 0 height 0
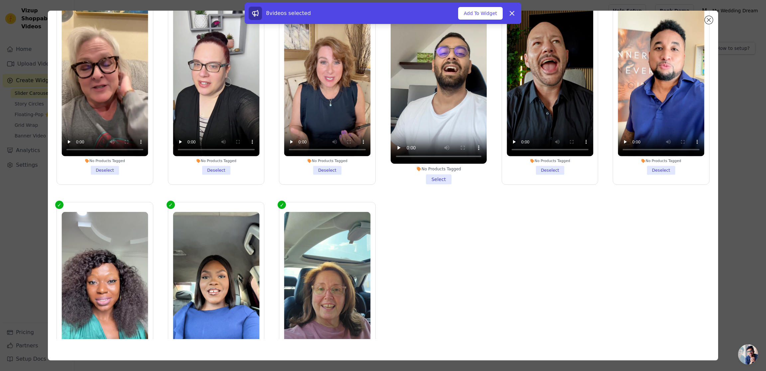
click at [440, 177] on li "No Products Tagged Select" at bounding box center [439, 88] width 96 height 191
click at [0, 0] on input "No Products Tagged Select" at bounding box center [0, 0] width 0 height 0
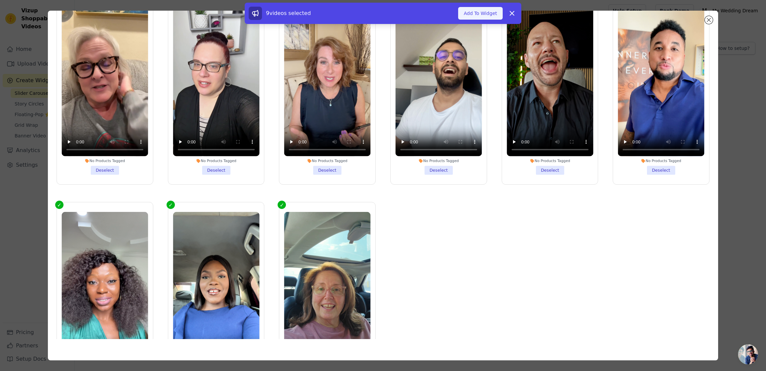
click at [486, 15] on button "Add To Widget" at bounding box center [480, 13] width 45 height 13
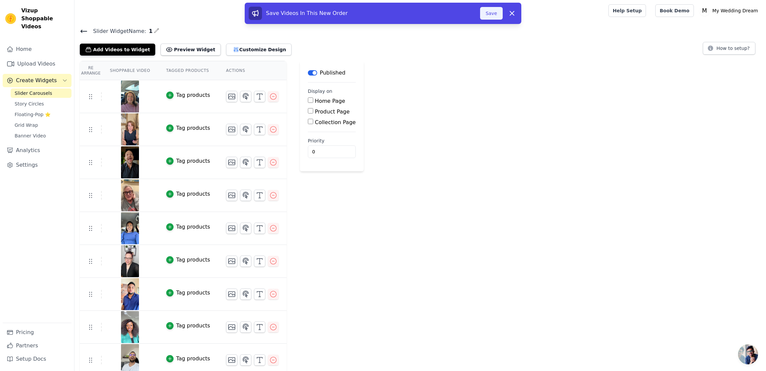
click at [498, 12] on button "Save" at bounding box center [491, 13] width 23 height 13
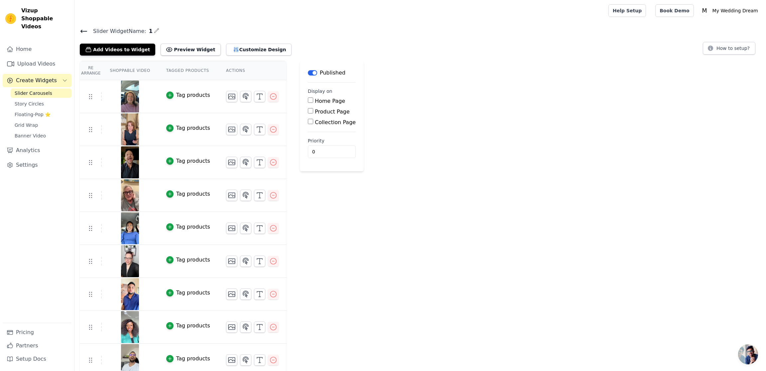
scroll to position [5, 0]
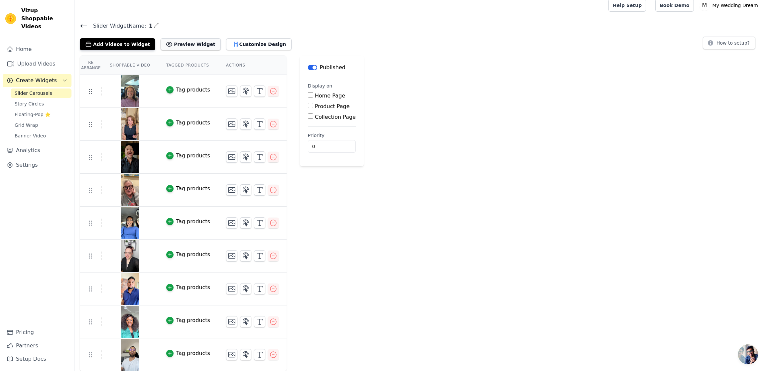
click at [195, 44] on button "Preview Widget" at bounding box center [191, 44] width 60 height 12
click at [237, 48] on button "Customize Design" at bounding box center [259, 44] width 66 height 12
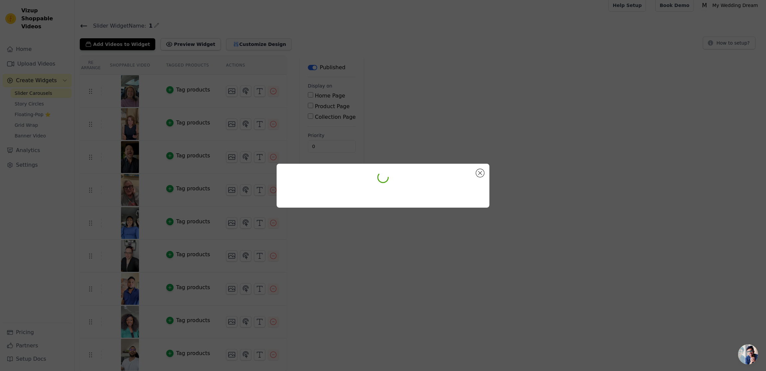
scroll to position [0, 0]
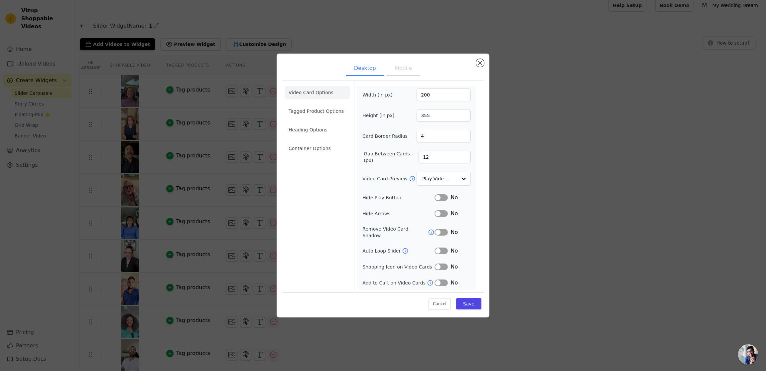
click at [439, 199] on button "Label" at bounding box center [441, 197] width 13 height 7
click at [437, 188] on div "Width (in px) 200 Height (in px) 355 Card Border Radius 4 Gap Between Cards (px…" at bounding box center [417, 187] width 108 height 198
click at [441, 183] on input "Video Card Preview" at bounding box center [440, 178] width 34 height 13
click at [445, 216] on div "Play On Hover" at bounding box center [444, 223] width 54 height 14
click at [471, 303] on button "Save" at bounding box center [468, 303] width 25 height 11
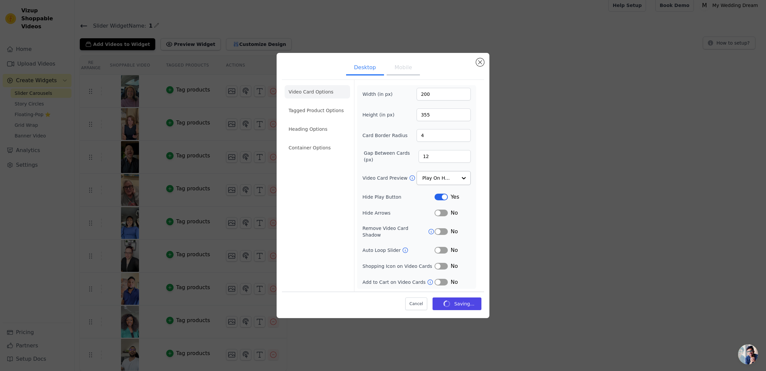
scroll to position [5, 0]
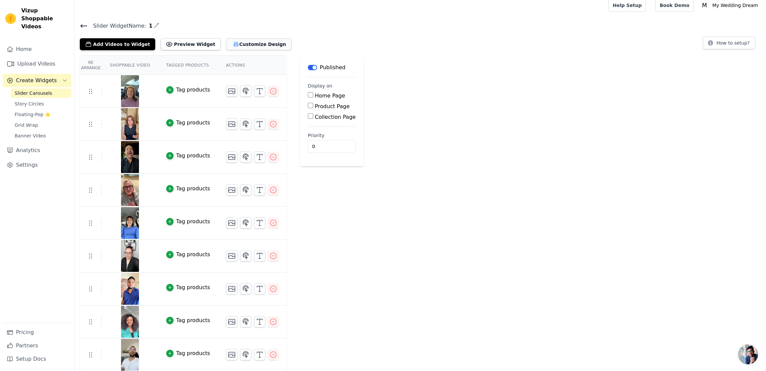
click at [233, 46] on icon "button" at bounding box center [236, 44] width 7 height 7
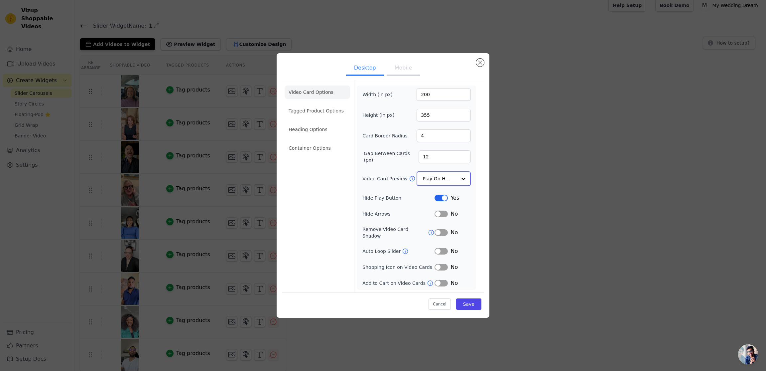
click at [440, 179] on input "Video Card Preview" at bounding box center [440, 178] width 34 height 13
click at [448, 229] on div "Show Image" at bounding box center [444, 236] width 54 height 14
click at [473, 302] on button "Save" at bounding box center [468, 303] width 25 height 11
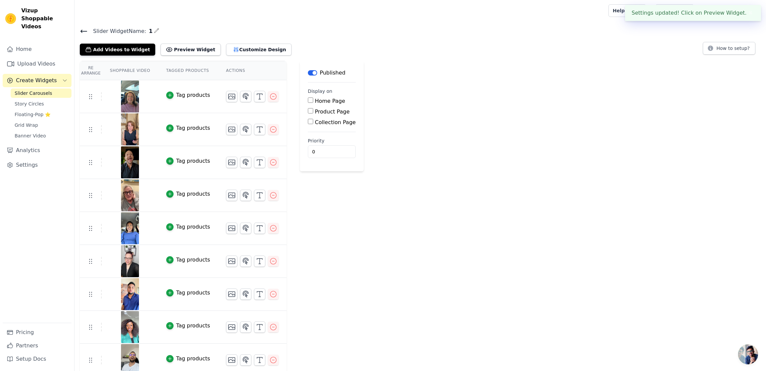
scroll to position [5, 0]
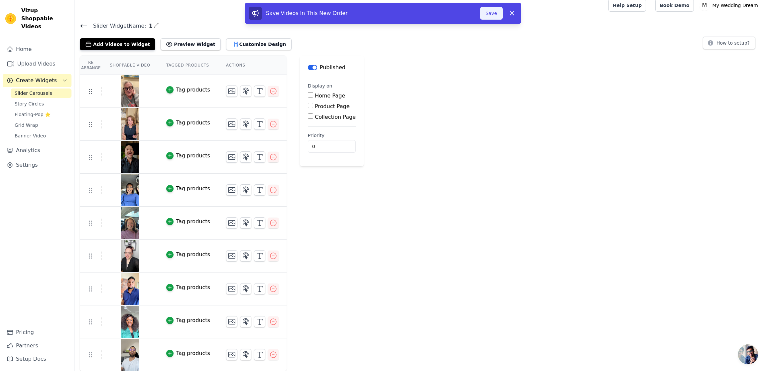
click at [484, 14] on button "Save" at bounding box center [491, 13] width 23 height 13
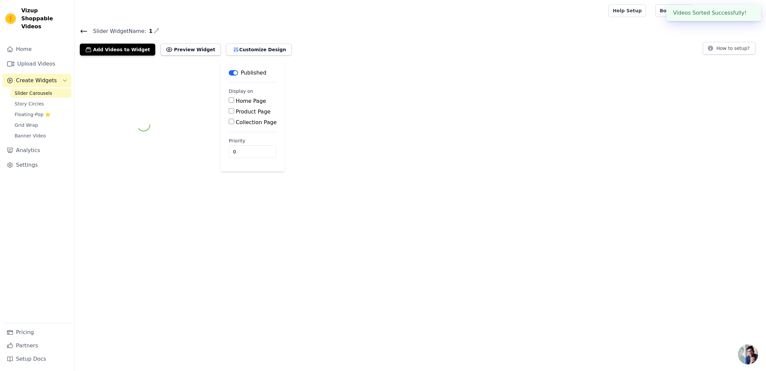
scroll to position [0, 0]
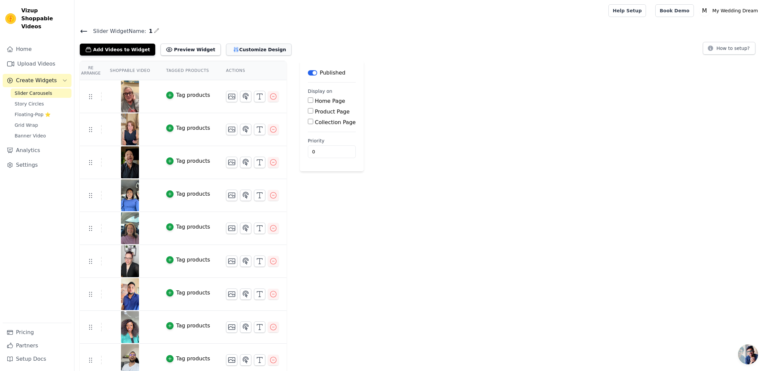
click at [249, 51] on button "Customize Design" at bounding box center [259, 50] width 66 height 12
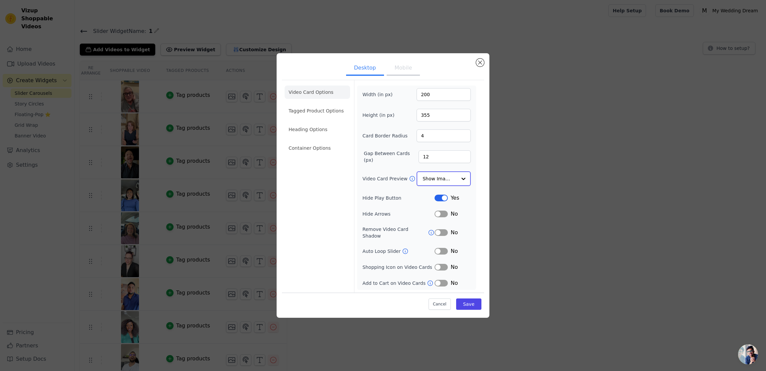
click at [438, 177] on input "Video Card Preview" at bounding box center [440, 178] width 34 height 13
click at [445, 216] on div "Play On Hover" at bounding box center [444, 223] width 54 height 14
click at [403, 70] on button "Mobile" at bounding box center [403, 69] width 33 height 15
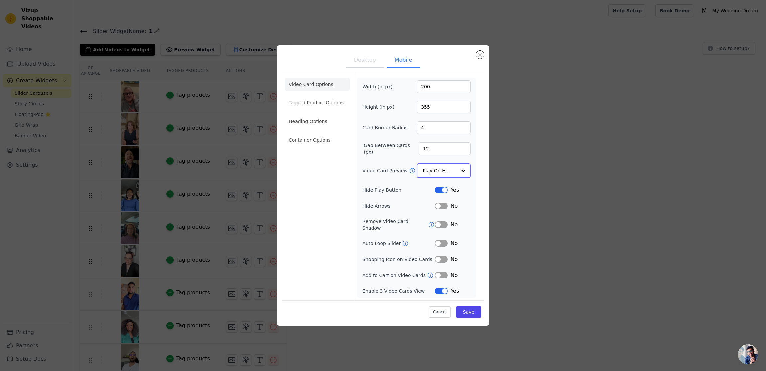
click at [439, 176] on input "Video Card Preview" at bounding box center [440, 170] width 34 height 13
click at [442, 208] on div "Play On Hover" at bounding box center [444, 215] width 54 height 14
drag, startPoint x: 321, startPoint y: 105, endPoint x: 315, endPoint y: 119, distance: 15.5
click at [321, 105] on li "Tagged Product Options" at bounding box center [318, 102] width 66 height 13
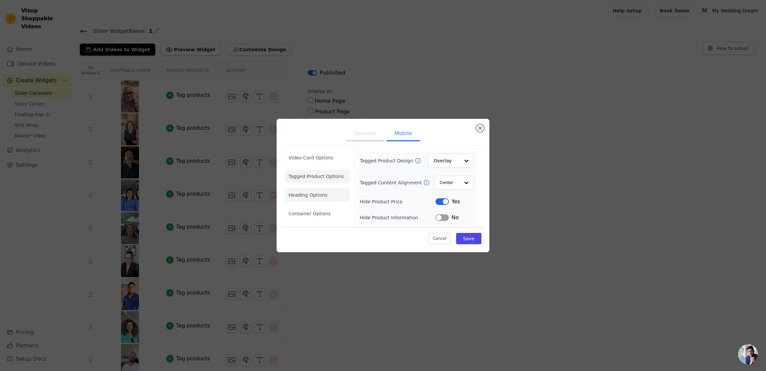
click at [319, 190] on li "Heading Options" at bounding box center [318, 194] width 66 height 13
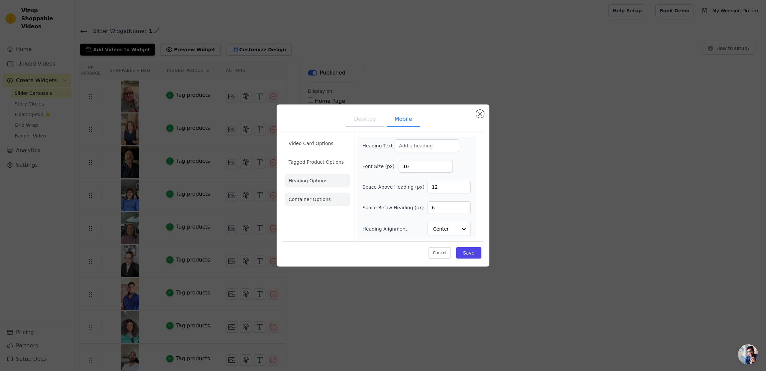
click at [318, 200] on li "Container Options" at bounding box center [318, 199] width 66 height 13
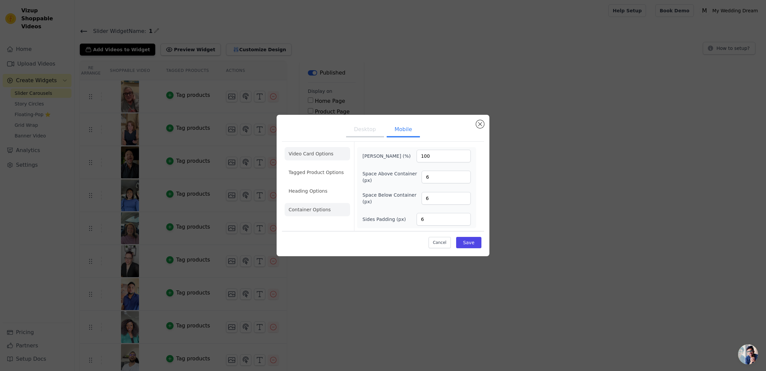
click at [327, 156] on li "Video Card Options" at bounding box center [318, 153] width 66 height 13
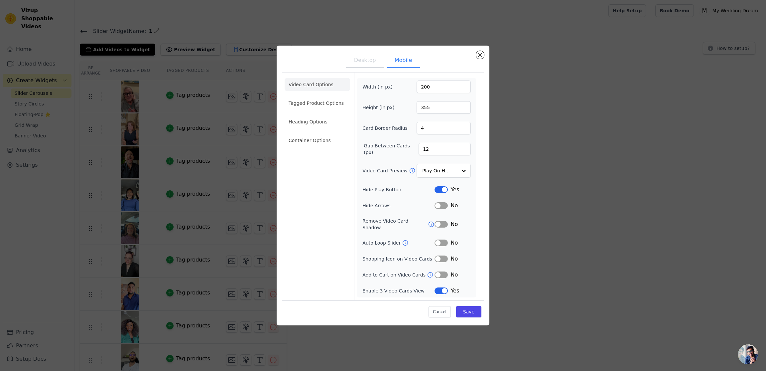
click at [429, 225] on icon at bounding box center [431, 224] width 7 height 7
click at [438, 224] on button "Label" at bounding box center [441, 224] width 13 height 7
click at [469, 306] on button "Save" at bounding box center [468, 311] width 25 height 11
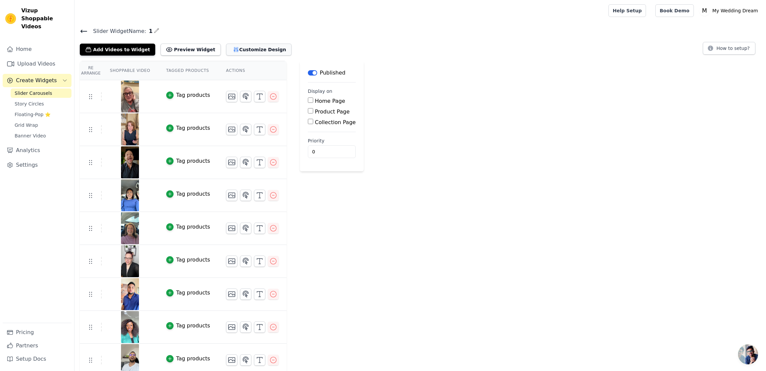
click at [252, 47] on button "Customize Design" at bounding box center [259, 50] width 66 height 12
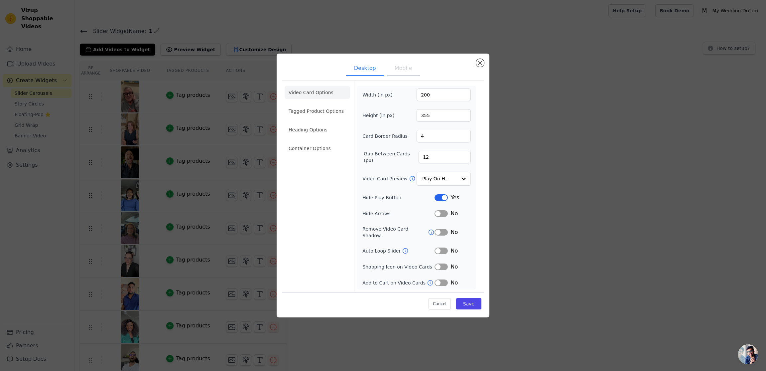
click at [437, 199] on button "Label" at bounding box center [441, 197] width 13 height 7
click at [471, 299] on button "Save" at bounding box center [468, 303] width 25 height 11
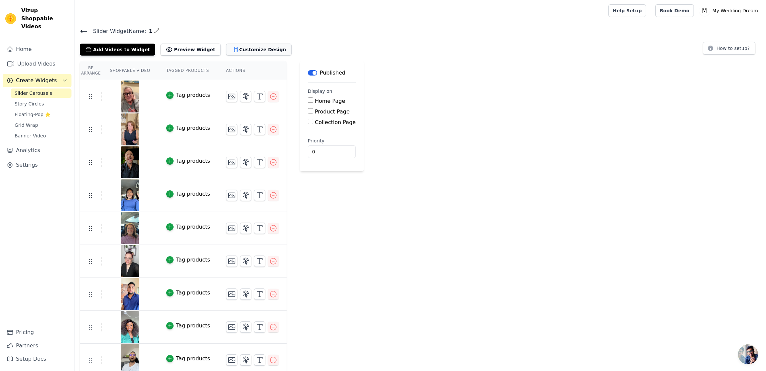
click at [239, 50] on button "Customize Design" at bounding box center [259, 50] width 66 height 12
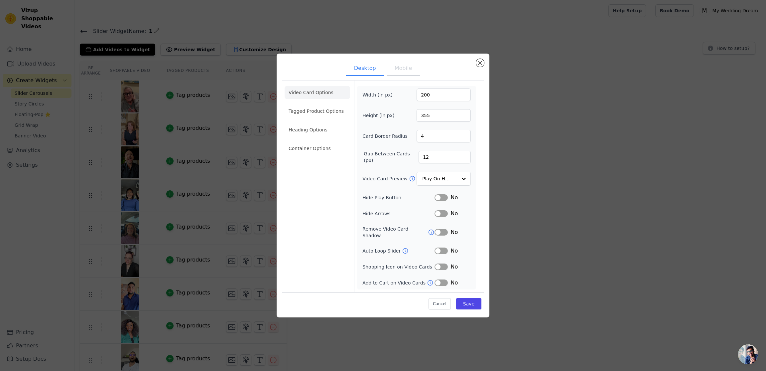
click at [412, 76] on button "Mobile" at bounding box center [403, 69] width 33 height 15
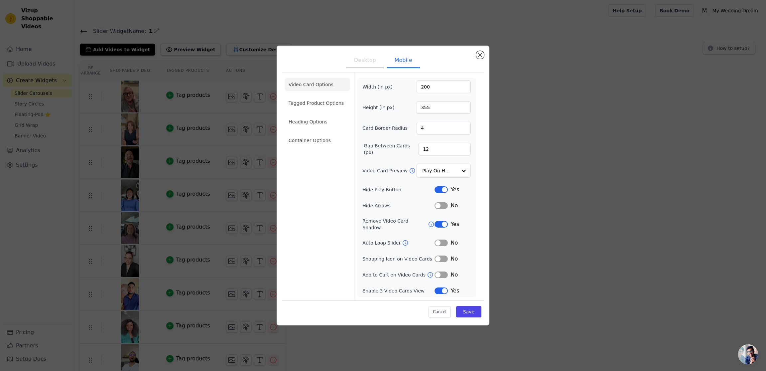
click at [445, 188] on div "Yes" at bounding box center [453, 190] width 36 height 8
click at [445, 191] on button "Label" at bounding box center [441, 189] width 13 height 7
click at [442, 224] on button "Label" at bounding box center [441, 224] width 13 height 7
click at [369, 68] on button "Desktop" at bounding box center [365, 61] width 38 height 15
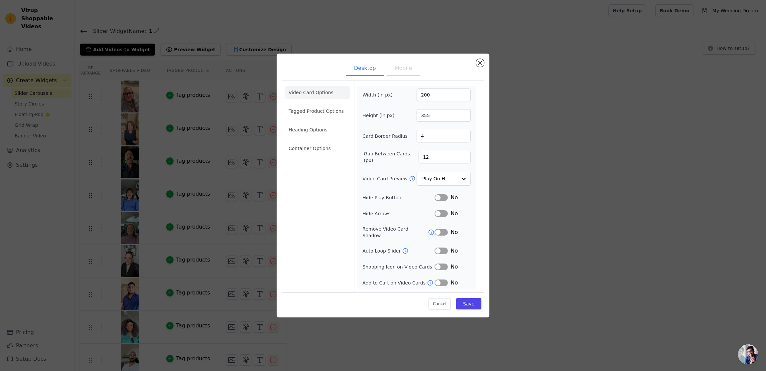
click at [407, 68] on button "Mobile" at bounding box center [403, 69] width 33 height 15
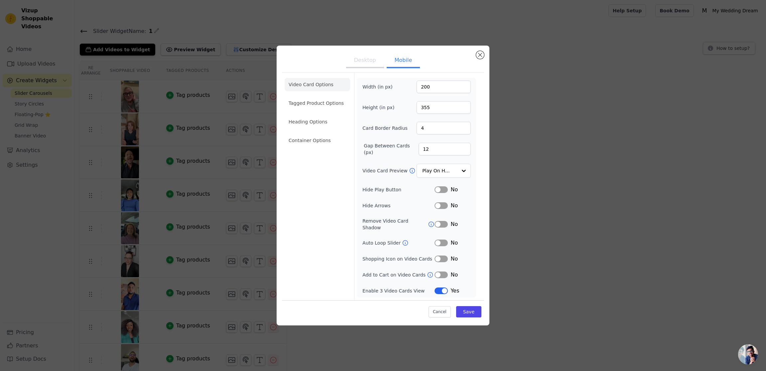
click at [443, 289] on button "Label" at bounding box center [441, 290] width 13 height 7
click at [473, 309] on button "Save" at bounding box center [468, 311] width 25 height 11
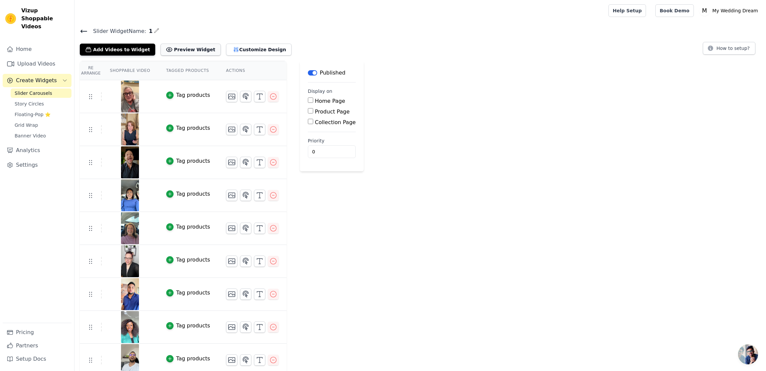
click at [194, 50] on button "Preview Widget" at bounding box center [191, 50] width 60 height 12
click at [239, 49] on button "Customize Design" at bounding box center [259, 50] width 66 height 12
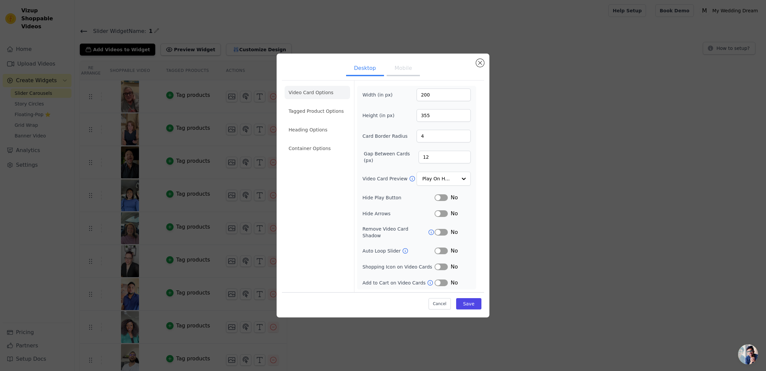
drag, startPoint x: 399, startPoint y: 69, endPoint x: 410, endPoint y: 71, distance: 11.2
click at [400, 69] on button "Mobile" at bounding box center [403, 69] width 33 height 15
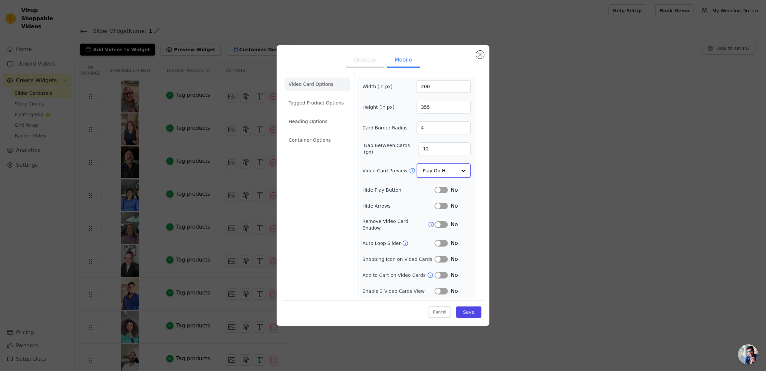
click at [445, 169] on input "Video Card Preview" at bounding box center [440, 170] width 34 height 13
click at [429, 222] on div "Show Image" at bounding box center [444, 229] width 54 height 14
click at [474, 310] on button "Save" at bounding box center [468, 311] width 25 height 11
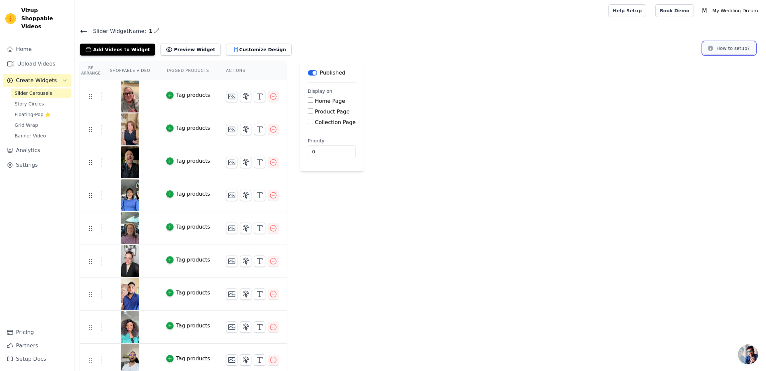
click at [736, 47] on button "How to setup?" at bounding box center [729, 48] width 53 height 13
click at [749, 352] on span "Aprire la chat" at bounding box center [748, 354] width 20 height 20
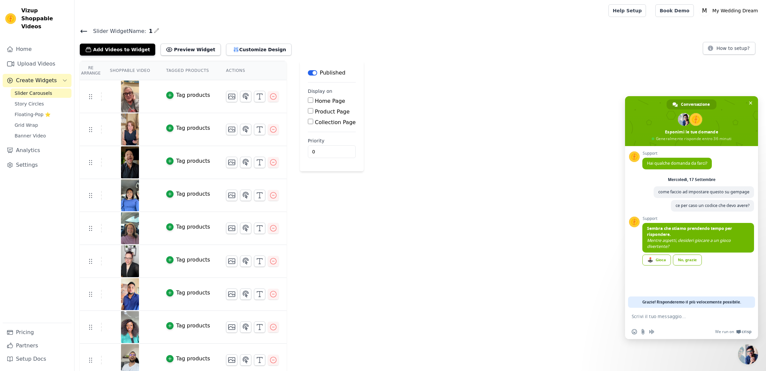
scroll to position [5, 0]
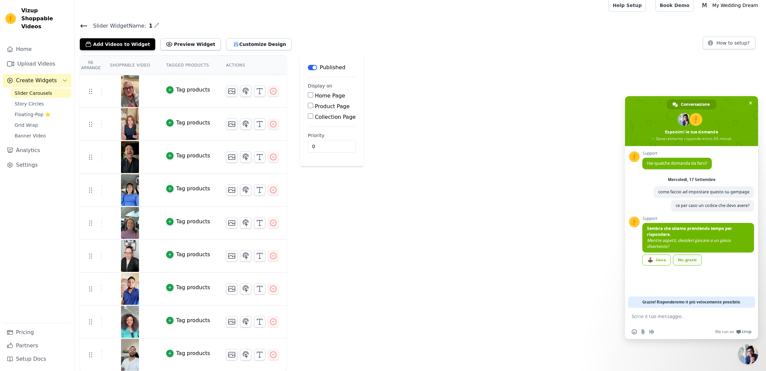
click at [683, 262] on div "No, grazie" at bounding box center [687, 259] width 29 height 11
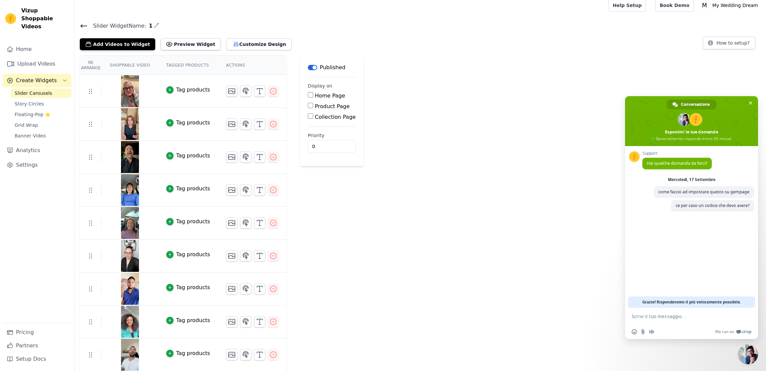
click at [688, 317] on textarea "Scrivi il tuo messaggio..." at bounding box center [684, 316] width 105 height 6
type textarea "Perfavore fatemi sapere a me serve un codice da mettere su gempage"
click at [29, 159] on link "Settings" at bounding box center [37, 164] width 69 height 13
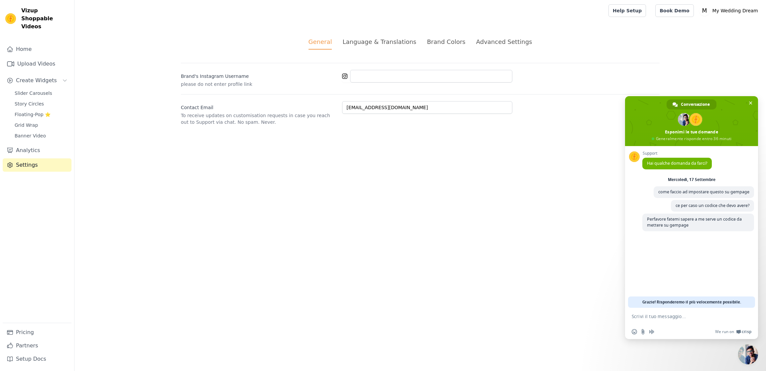
click at [507, 40] on div "Advanced Settings" at bounding box center [504, 41] width 56 height 9
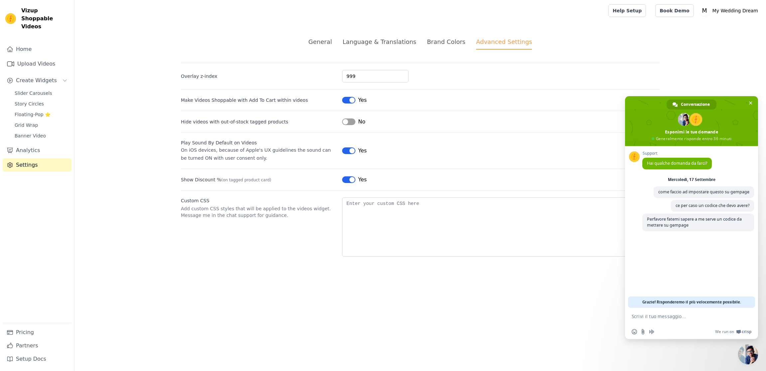
click at [436, 40] on div "Brand Colors" at bounding box center [446, 41] width 39 height 9
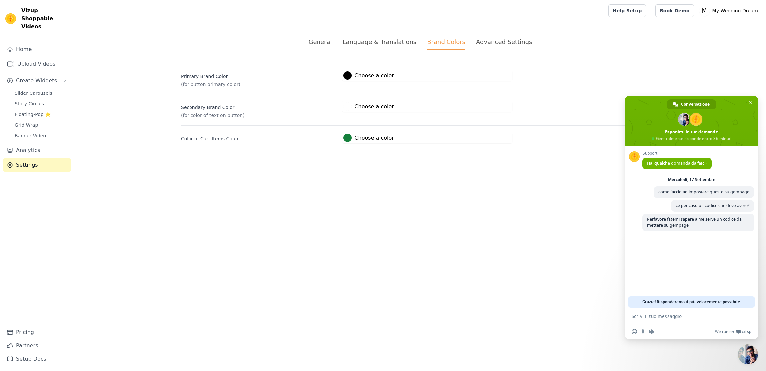
click at [406, 42] on div "Language & Translations" at bounding box center [380, 41] width 74 height 9
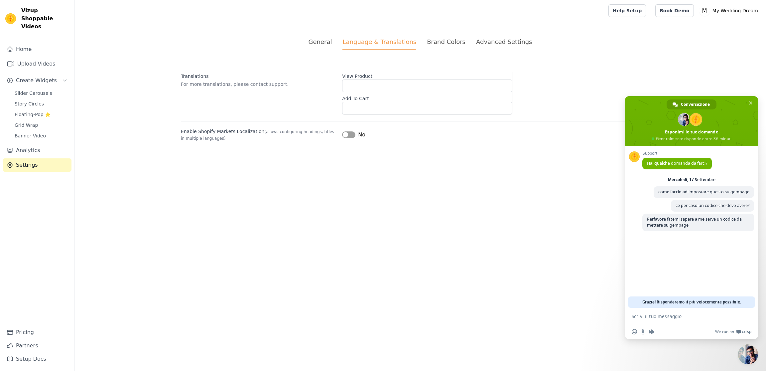
click at [332, 44] on div "General" at bounding box center [321, 41] width 24 height 9
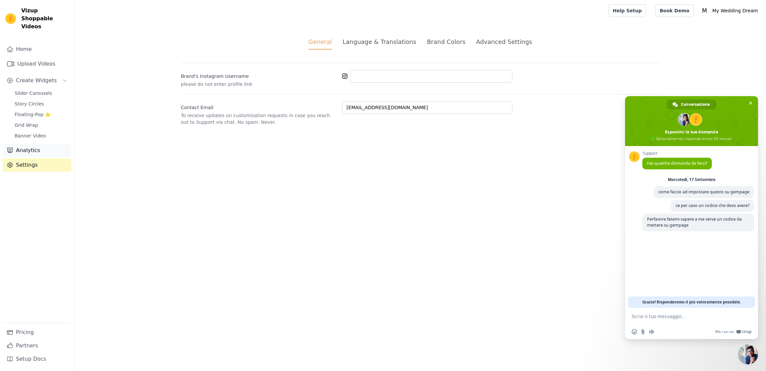
click at [42, 144] on link "Analytics" at bounding box center [37, 150] width 69 height 13
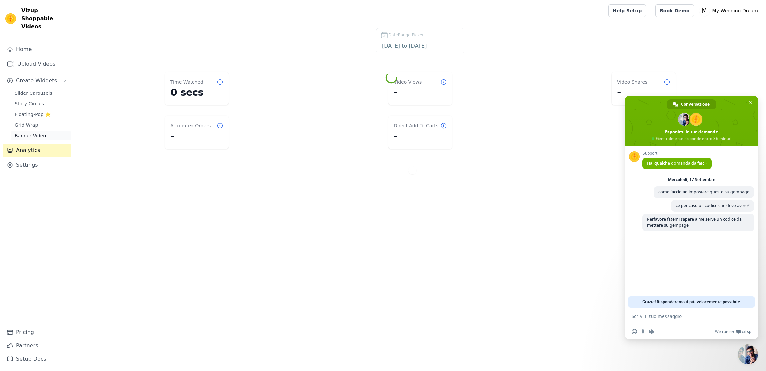
click at [36, 132] on span "Banner Video" at bounding box center [30, 135] width 31 height 7
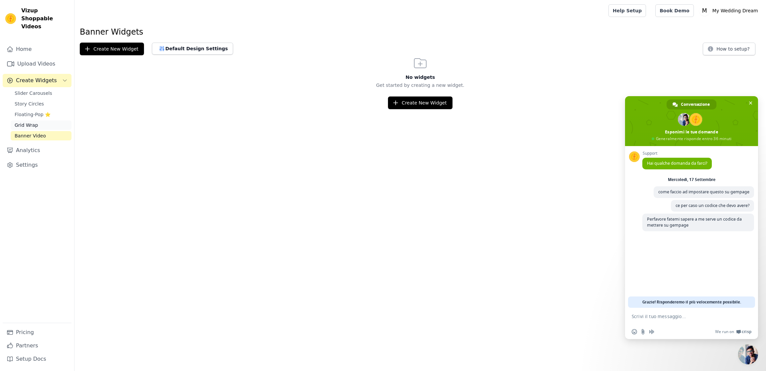
click at [33, 122] on span "Grid Wrap" at bounding box center [26, 125] width 23 height 7
click at [33, 111] on span "Floating-Pop ⭐" at bounding box center [33, 114] width 36 height 7
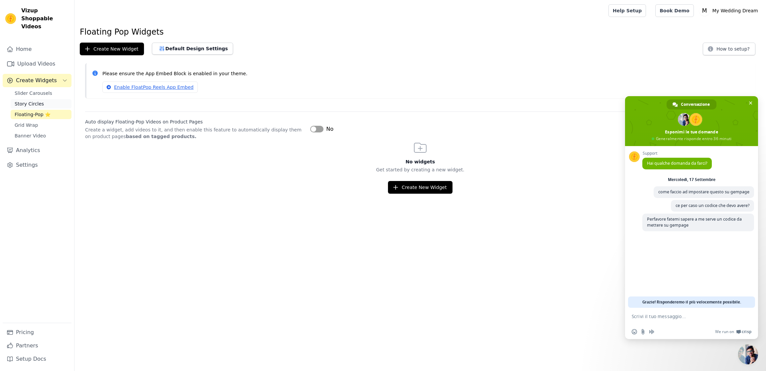
click at [30, 100] on span "Story Circles" at bounding box center [29, 103] width 29 height 7
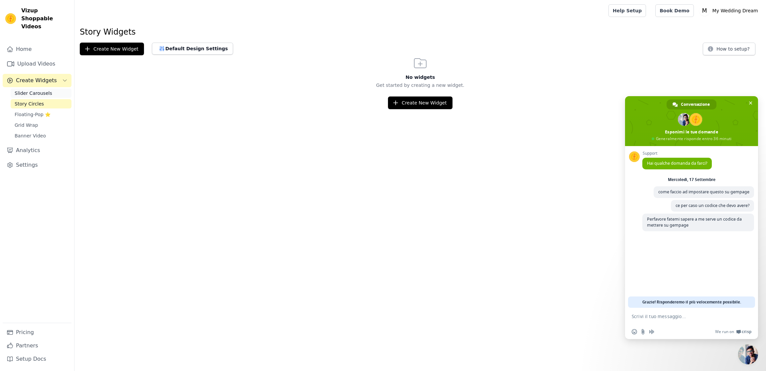
click at [30, 90] on span "Slider Carousels" at bounding box center [34, 93] width 38 height 7
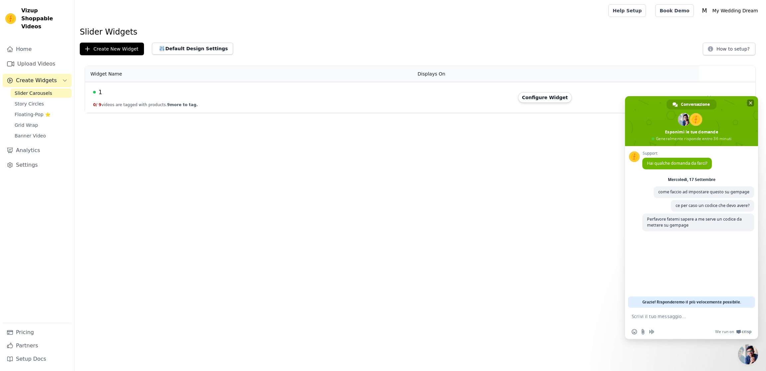
click at [751, 100] on span "Chiudere la chat" at bounding box center [750, 102] width 7 height 7
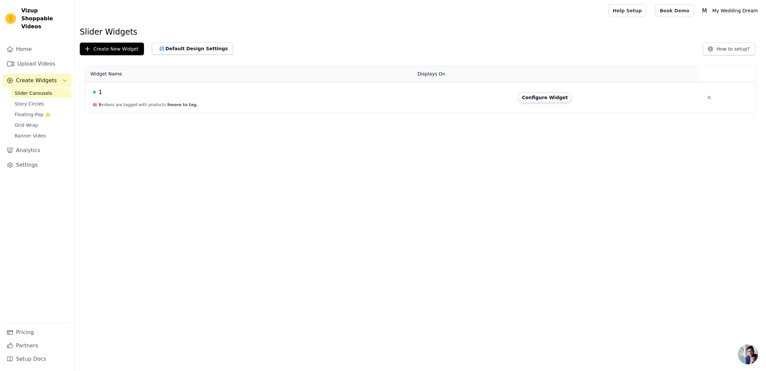
click at [538, 100] on button "Configure Widget" at bounding box center [545, 97] width 54 height 11
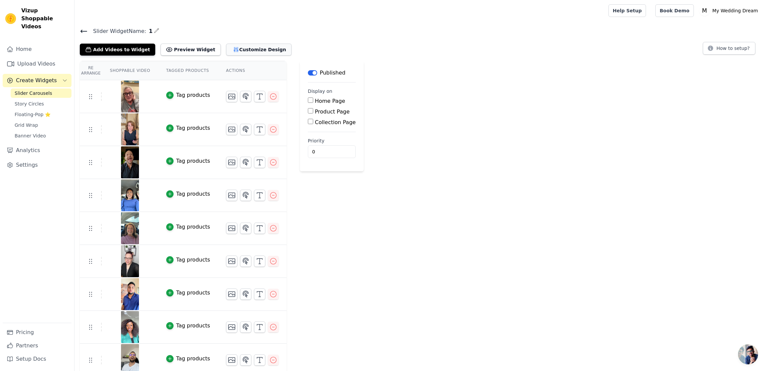
click at [251, 50] on button "Customize Design" at bounding box center [259, 50] width 66 height 12
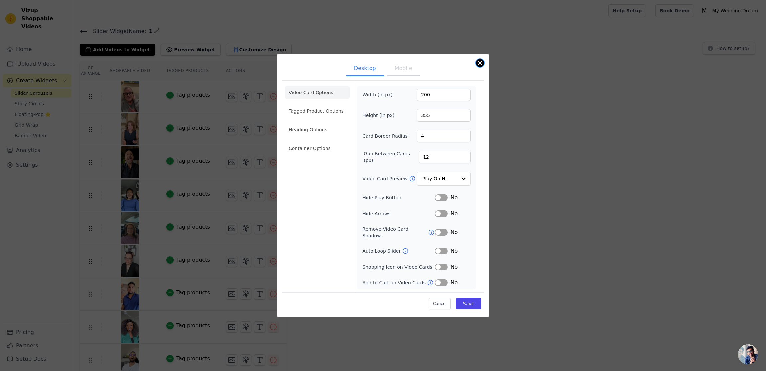
click at [479, 64] on button "Close modal" at bounding box center [480, 63] width 8 height 8
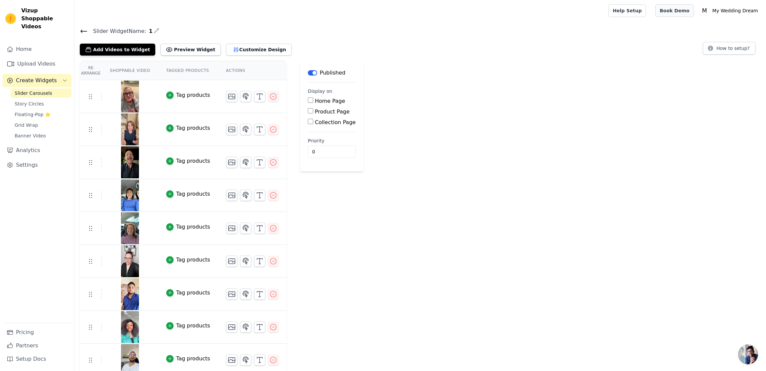
click at [689, 9] on link "Book Demo" at bounding box center [675, 10] width 38 height 13
click at [24, 57] on link "Upload Videos" at bounding box center [37, 63] width 69 height 13
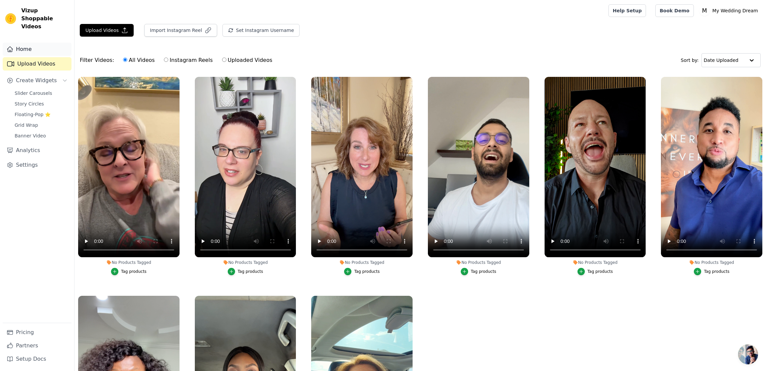
click at [24, 43] on link "Home" at bounding box center [37, 49] width 69 height 13
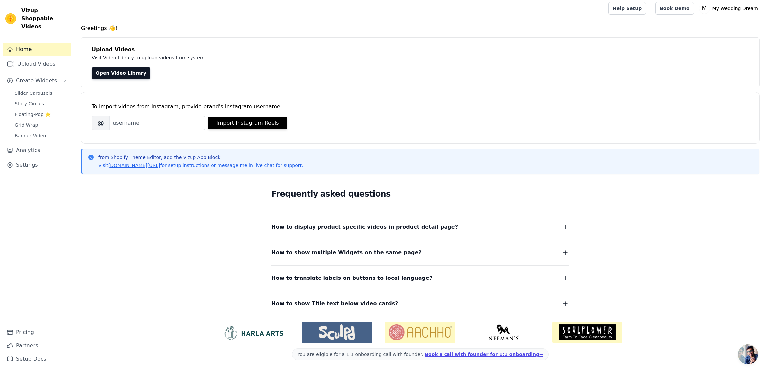
scroll to position [2, 0]
click at [339, 255] on span "How to show multiple Widgets on the same page?" at bounding box center [346, 252] width 150 height 9
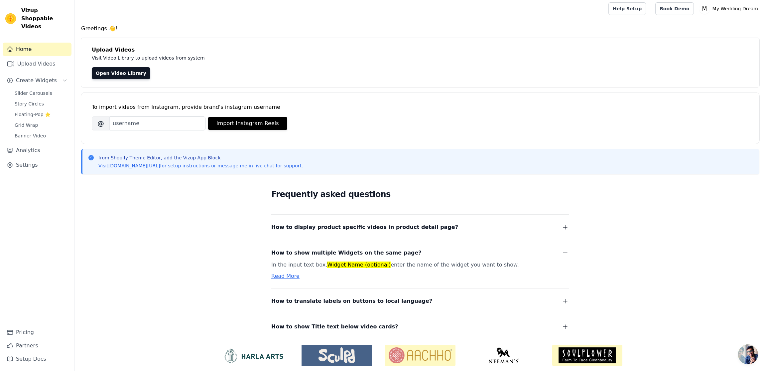
click at [341, 253] on span "How to show multiple Widgets on the same page?" at bounding box center [346, 252] width 150 height 9
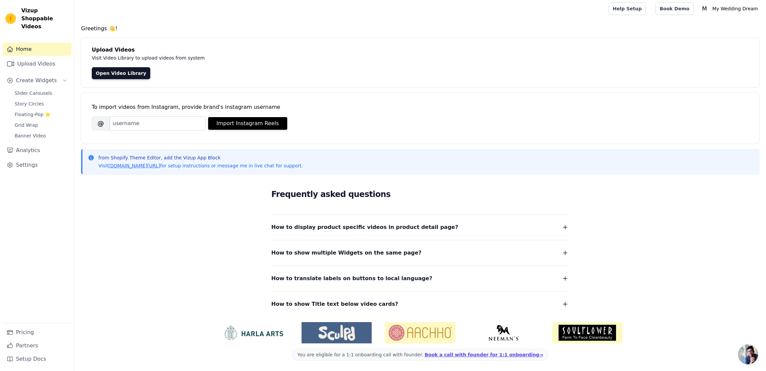
click at [348, 226] on span "How to display product specific videos in product detail page?" at bounding box center [364, 227] width 187 height 9
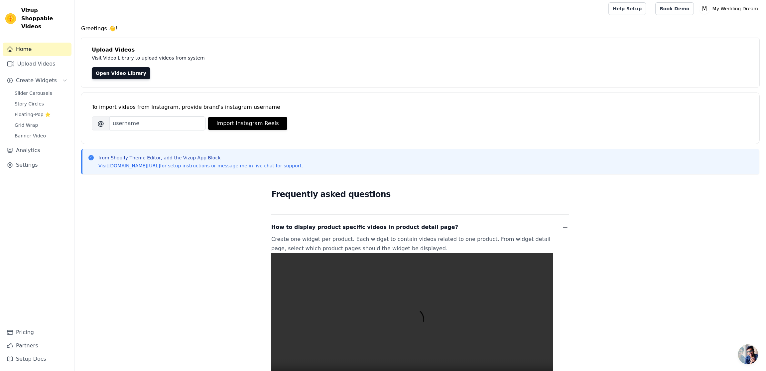
click at [348, 226] on span "How to display product specific videos in product detail page?" at bounding box center [364, 227] width 187 height 9
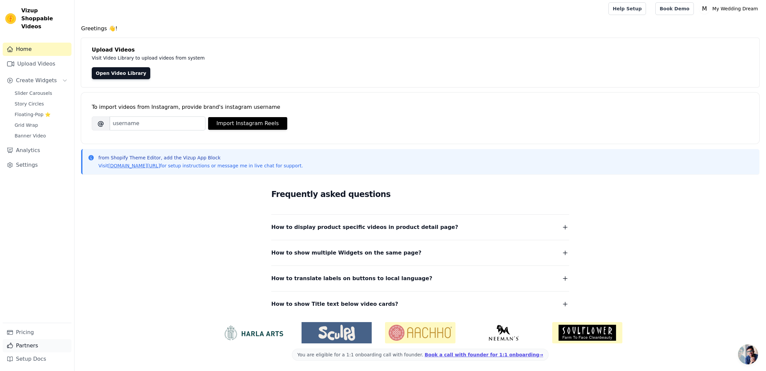
scroll to position [2, 0]
click at [35, 357] on link "Setup Docs" at bounding box center [37, 358] width 69 height 13
click at [22, 333] on link "Pricing" at bounding box center [37, 332] width 69 height 13
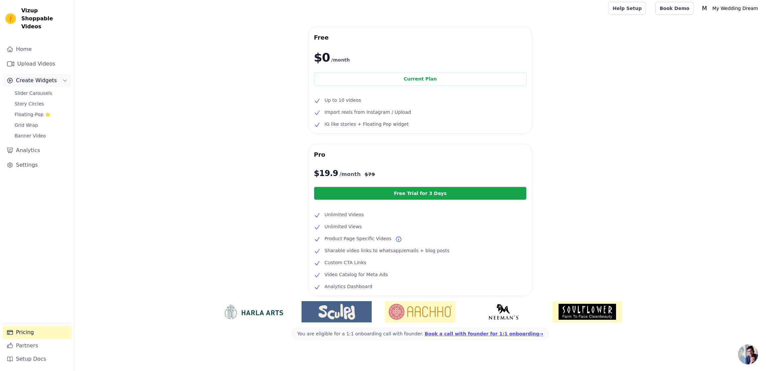
click at [33, 76] on span "Create Widgets" at bounding box center [36, 80] width 41 height 8
click at [31, 90] on span "Slider Carousels" at bounding box center [34, 93] width 38 height 7
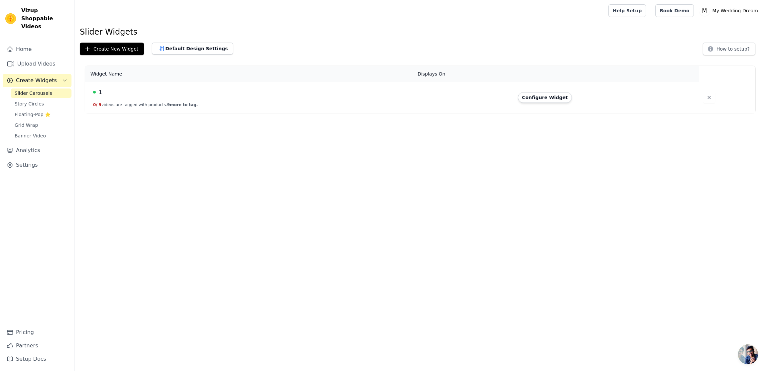
click at [101, 94] on div "1" at bounding box center [251, 91] width 317 height 9
click at [166, 47] on button "Default Design Settings" at bounding box center [192, 49] width 81 height 12
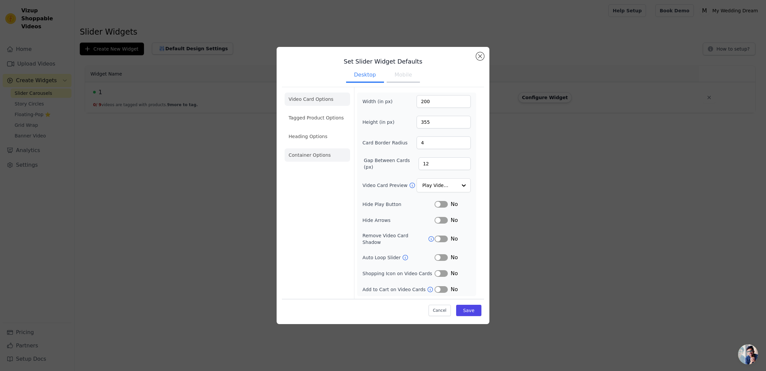
click at [310, 158] on li "Container Options" at bounding box center [318, 154] width 66 height 13
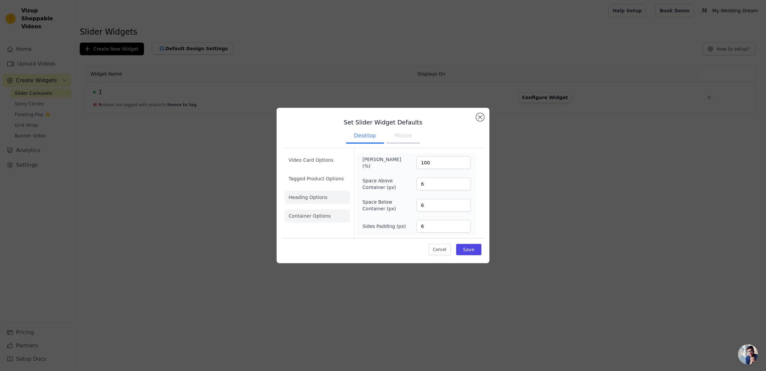
click at [311, 200] on li "Heading Options" at bounding box center [318, 197] width 66 height 13
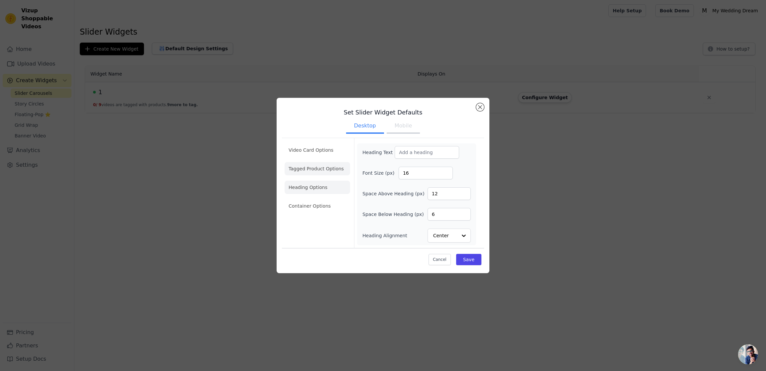
click at [306, 168] on li "Tagged Product Options" at bounding box center [318, 168] width 66 height 13
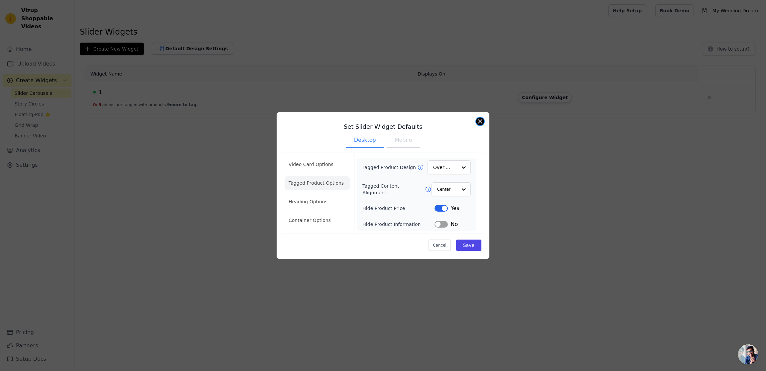
click at [479, 121] on button "Close modal" at bounding box center [480, 121] width 8 height 8
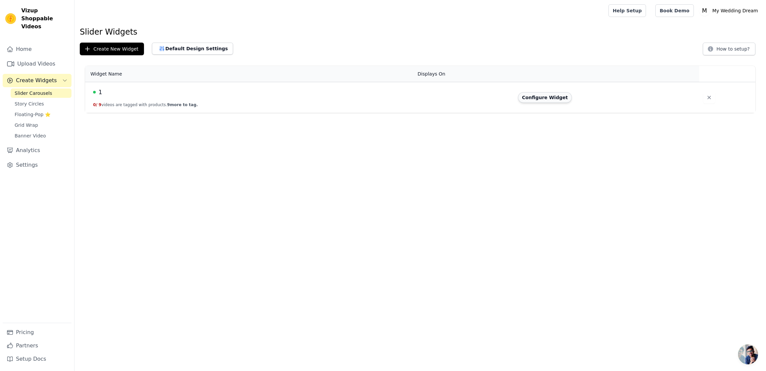
click at [548, 98] on button "Configure Widget" at bounding box center [545, 97] width 54 height 11
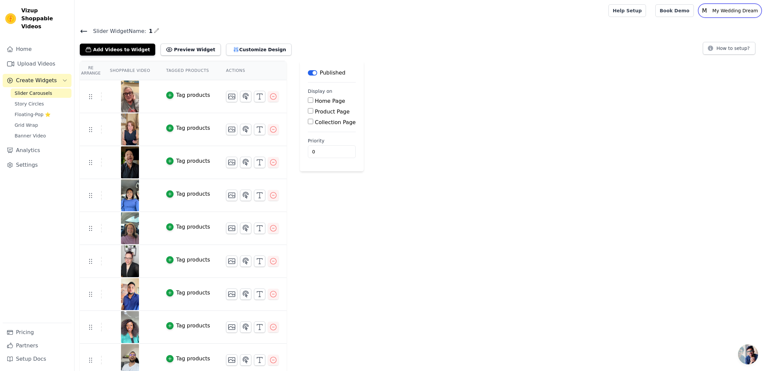
click at [746, 12] on p "My Wedding Dream" at bounding box center [735, 11] width 51 height 12
click at [672, 39] on div "Slider Widget Name: 1 Add Videos to Widget Preview Widget Customize Design How …" at bounding box center [421, 41] width 692 height 29
click at [148, 29] on h4 "Slider Widget Name: 1" at bounding box center [420, 31] width 681 height 9
click at [154, 30] on icon "button" at bounding box center [156, 30] width 5 height 5
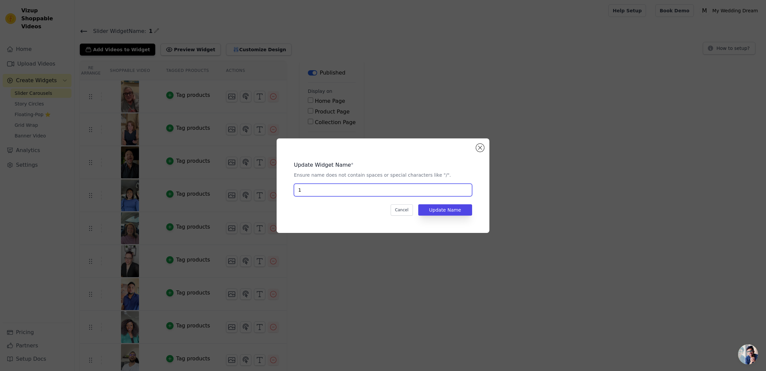
click at [300, 194] on input "1" at bounding box center [383, 190] width 178 height 13
paste input "index"
type input "index"
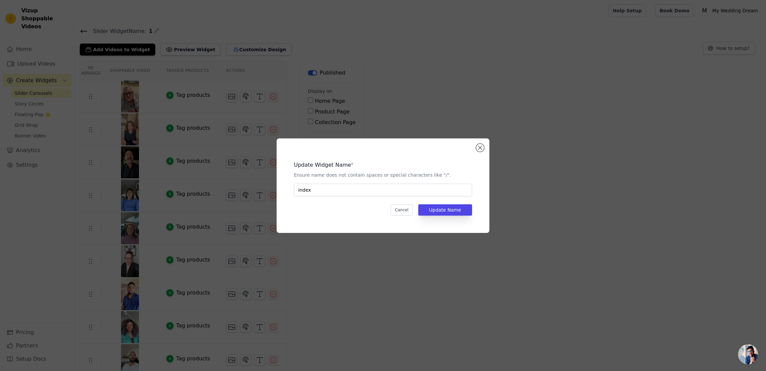
click at [328, 202] on div "Update Widget Name * Ensure name does not contain spaces or special characters …" at bounding box center [383, 185] width 192 height 73
click at [433, 211] on button "Update Name" at bounding box center [445, 209] width 54 height 11
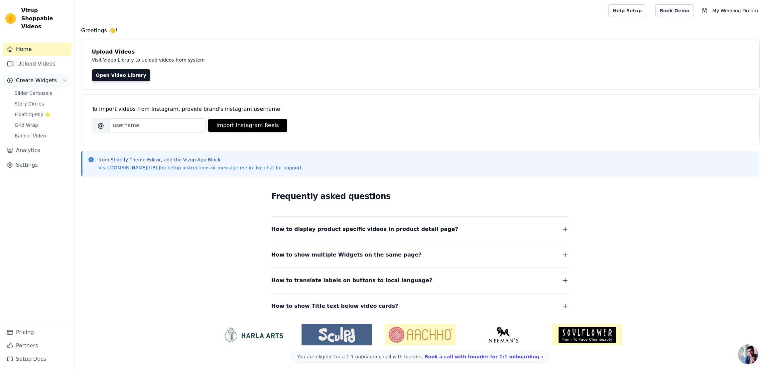
click at [43, 76] on span "Create Widgets" at bounding box center [36, 80] width 41 height 8
click at [41, 76] on button "Create Widgets" at bounding box center [37, 80] width 69 height 13
click at [33, 90] on span "Slider Carousels" at bounding box center [34, 93] width 38 height 7
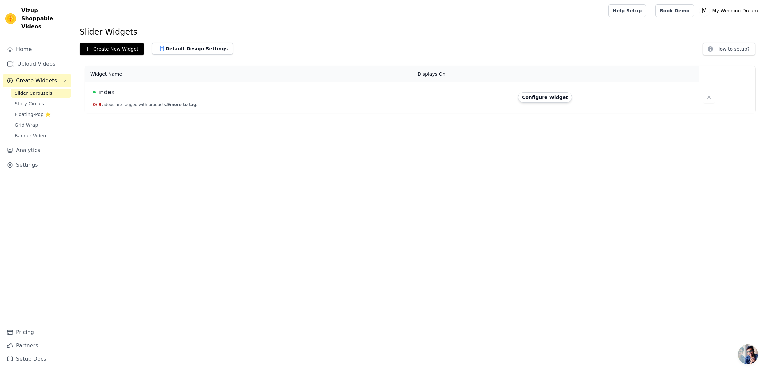
click at [124, 94] on div "index" at bounding box center [251, 91] width 317 height 9
click at [102, 91] on span "index" at bounding box center [106, 91] width 16 height 9
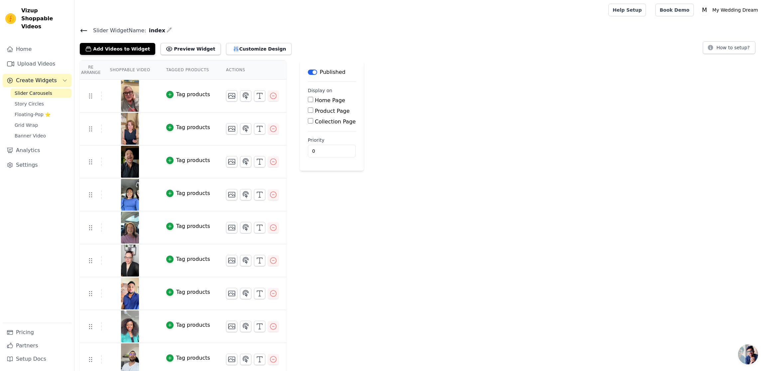
scroll to position [2, 0]
click at [223, 5] on div at bounding box center [340, 8] width 521 height 21
click at [229, 42] on button "Customize Design" at bounding box center [259, 48] width 66 height 12
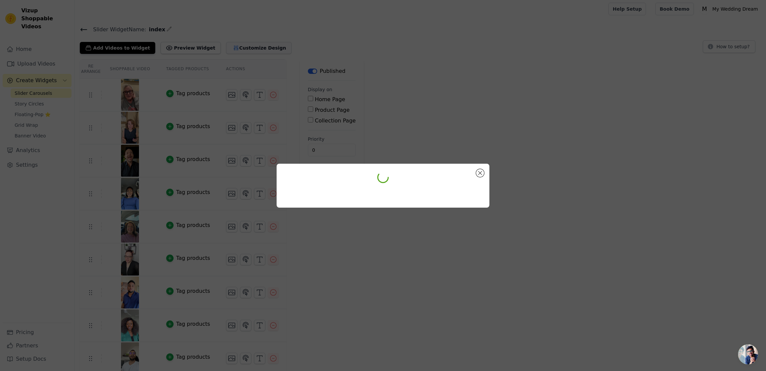
scroll to position [0, 0]
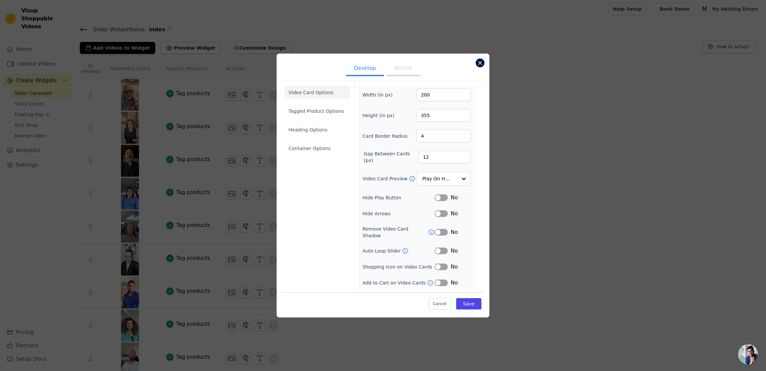
click at [479, 63] on button "Close modal" at bounding box center [480, 63] width 8 height 8
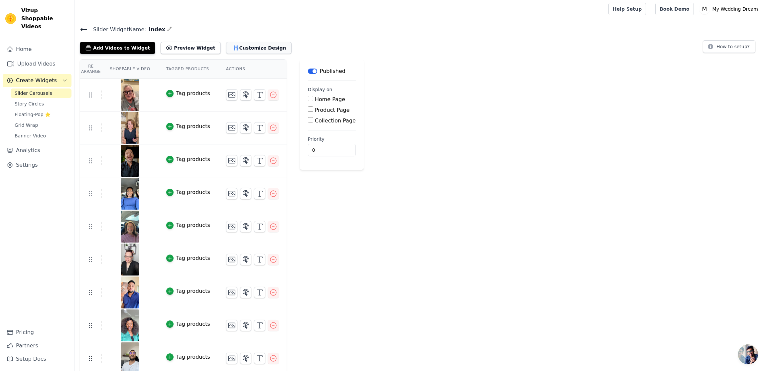
click at [239, 45] on button "Customize Design" at bounding box center [259, 48] width 66 height 12
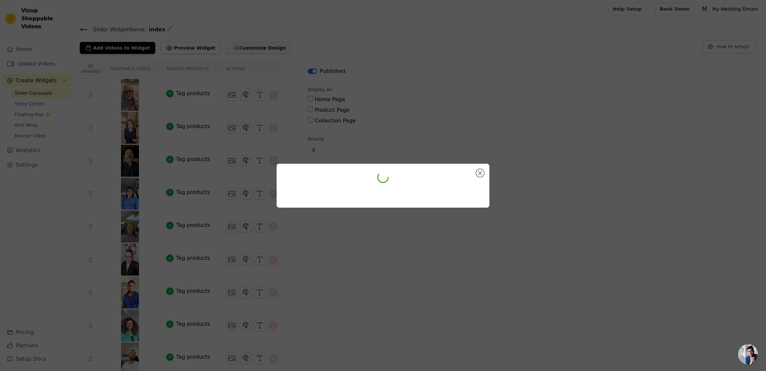
scroll to position [0, 0]
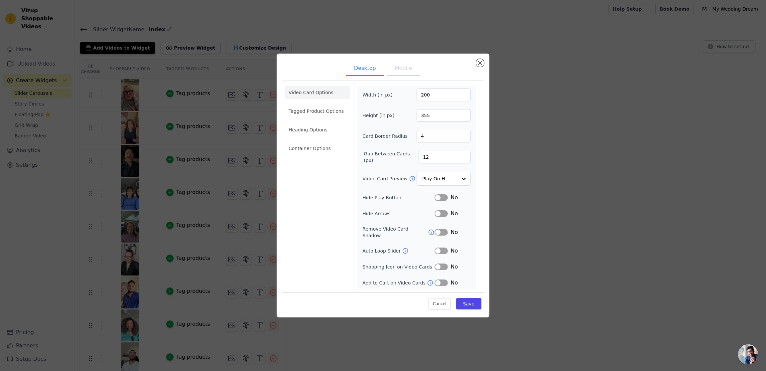
click at [213, 22] on div "Desktop Mobile Video Card Options Tagged Product Options Heading Options Contai…" at bounding box center [383, 185] width 766 height 371
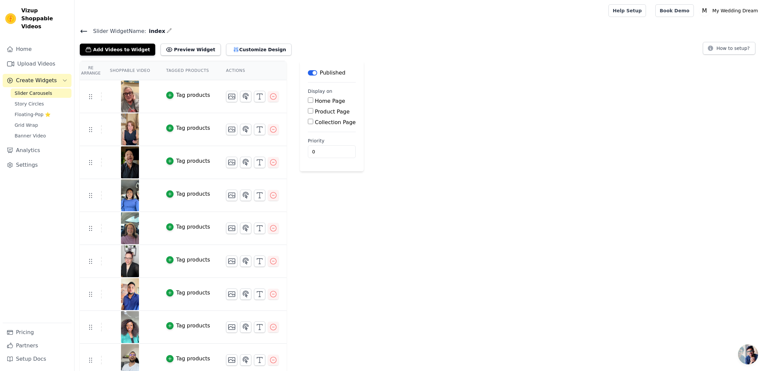
scroll to position [2, 0]
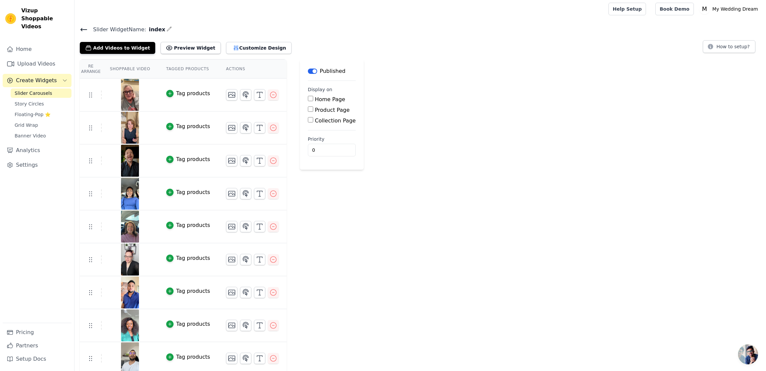
click at [83, 30] on icon at bounding box center [84, 30] width 8 height 8
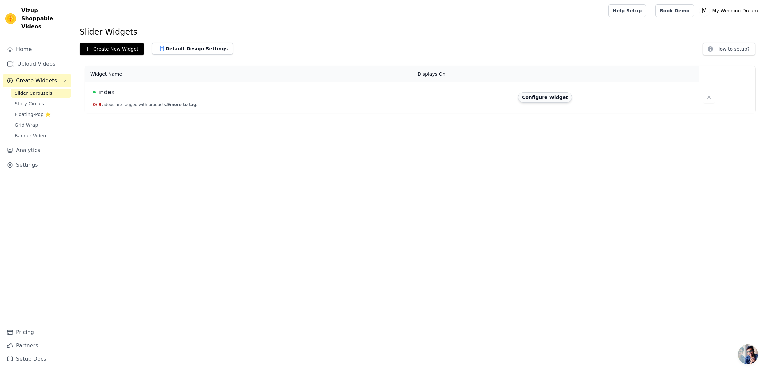
click at [552, 96] on button "Configure Widget" at bounding box center [545, 97] width 54 height 11
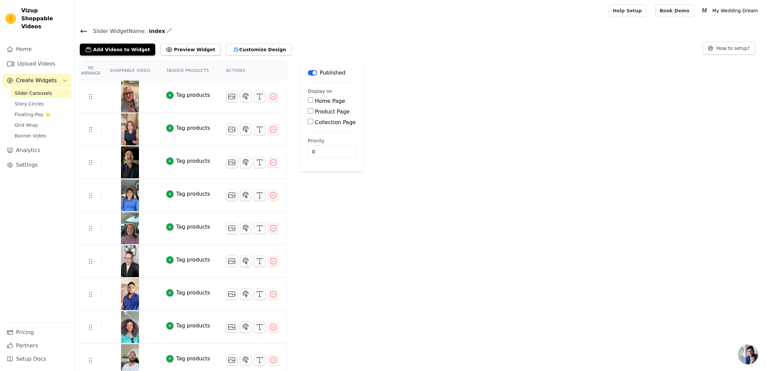
scroll to position [5, 0]
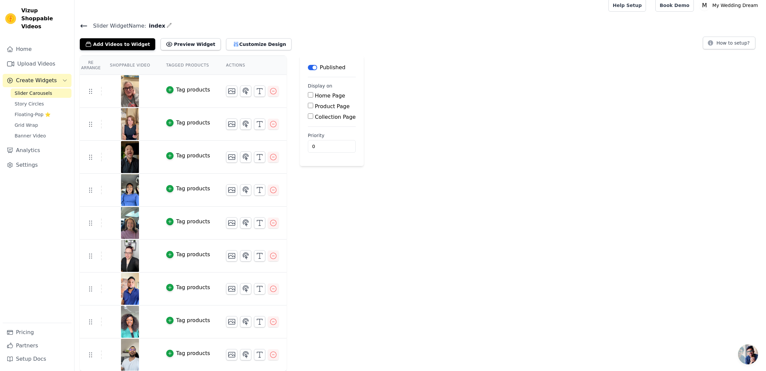
click at [23, 76] on span "Create Widgets" at bounding box center [36, 80] width 41 height 8
click at [27, 76] on span "Create Widgets" at bounding box center [36, 80] width 41 height 8
click at [30, 100] on span "Story Circles" at bounding box center [29, 103] width 29 height 7
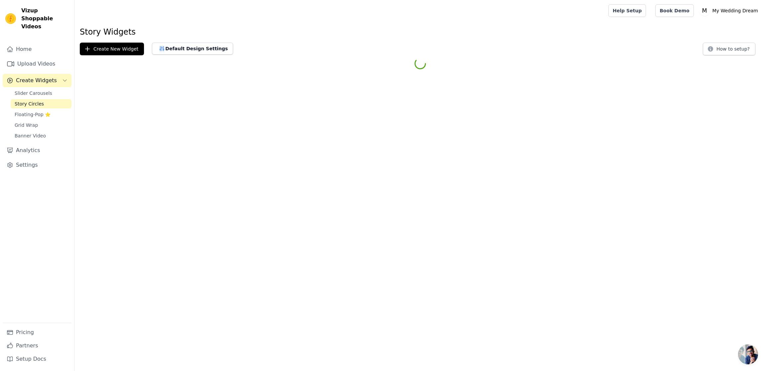
click at [33, 76] on span "Create Widgets" at bounding box center [36, 80] width 41 height 8
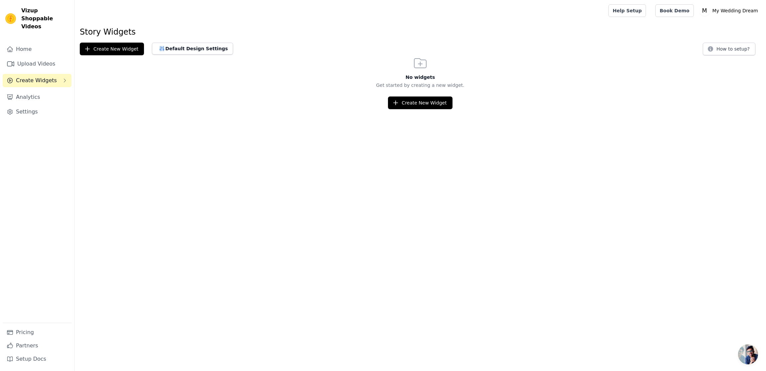
click at [33, 76] on span "Create Widgets" at bounding box center [36, 80] width 41 height 8
click at [32, 90] on span "Slider Carousels" at bounding box center [34, 93] width 38 height 7
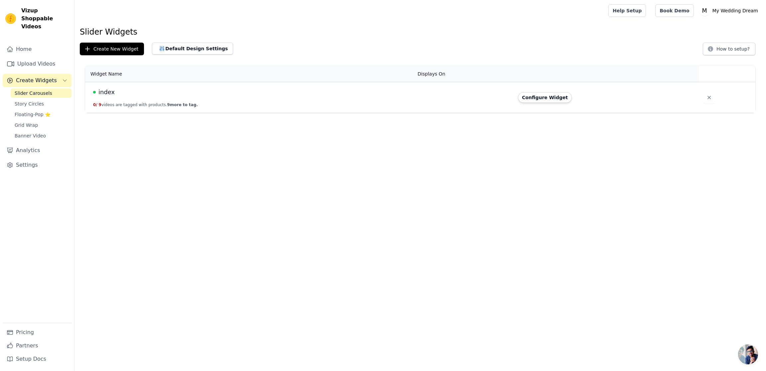
click at [103, 90] on span "index" at bounding box center [106, 91] width 16 height 9
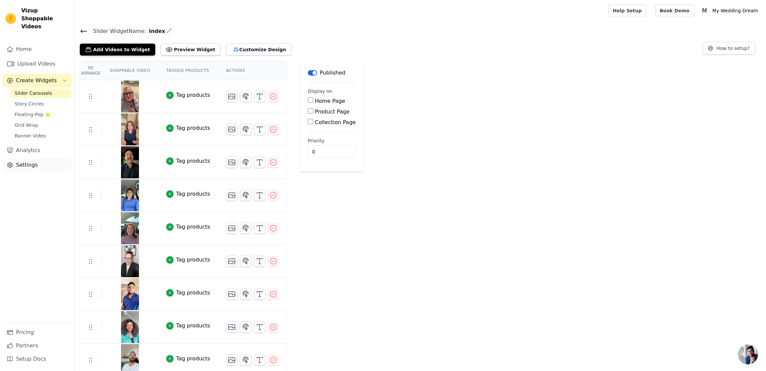
click at [29, 158] on link "Settings" at bounding box center [37, 164] width 69 height 13
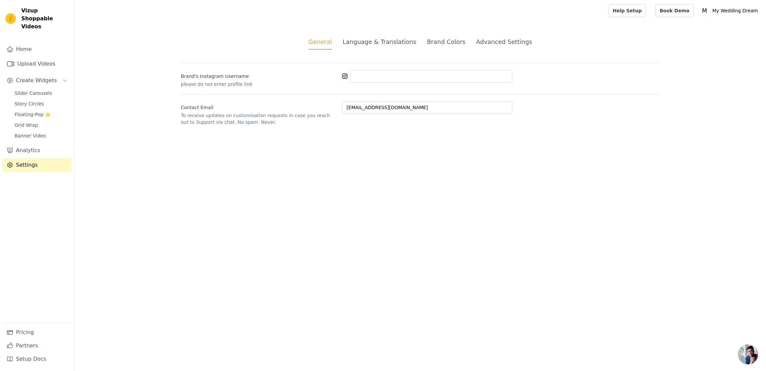
click at [387, 41] on div "Language & Translations" at bounding box center [380, 41] width 74 height 9
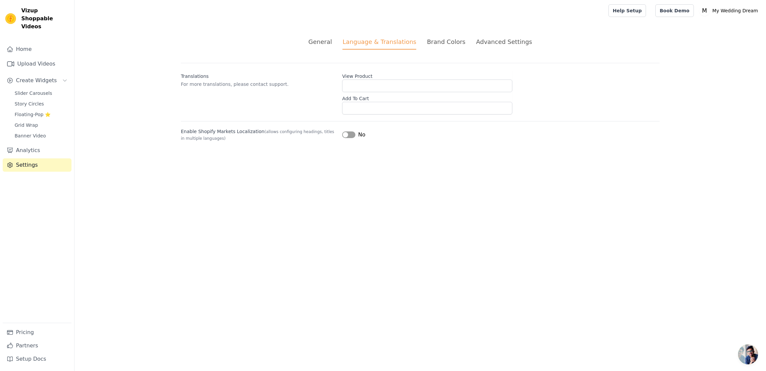
drag, startPoint x: 443, startPoint y: 48, endPoint x: 446, endPoint y: 46, distance: 3.5
click at [444, 48] on li "Brand Colors" at bounding box center [446, 43] width 39 height 12
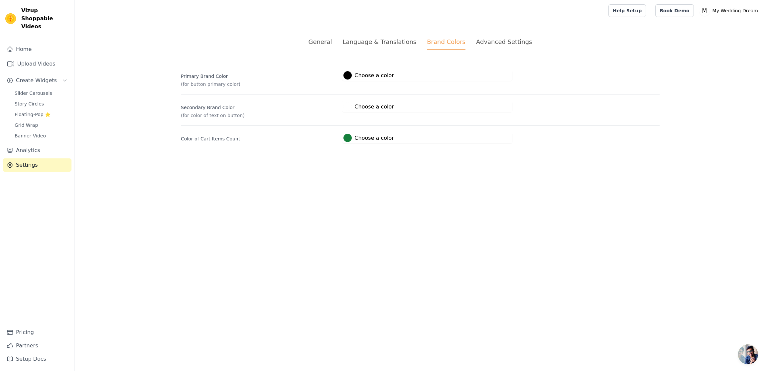
drag, startPoint x: 529, startPoint y: 36, endPoint x: 520, endPoint y: 38, distance: 9.6
click at [529, 36] on div "General Language & Translations Brand Colors Advanced Settings unsaved changes …" at bounding box center [420, 90] width 511 height 138
click at [502, 43] on div "Advanced Settings" at bounding box center [504, 41] width 56 height 9
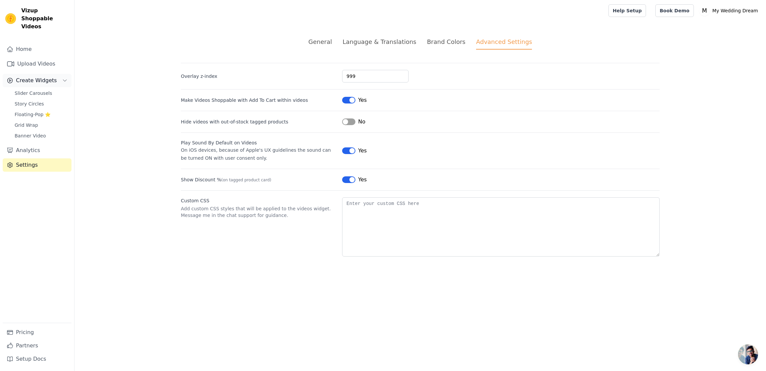
click at [27, 76] on span "Create Widgets" at bounding box center [36, 80] width 41 height 8
click at [29, 76] on span "Create Widgets" at bounding box center [36, 80] width 41 height 8
click at [31, 90] on span "Slider Carousels" at bounding box center [34, 93] width 38 height 7
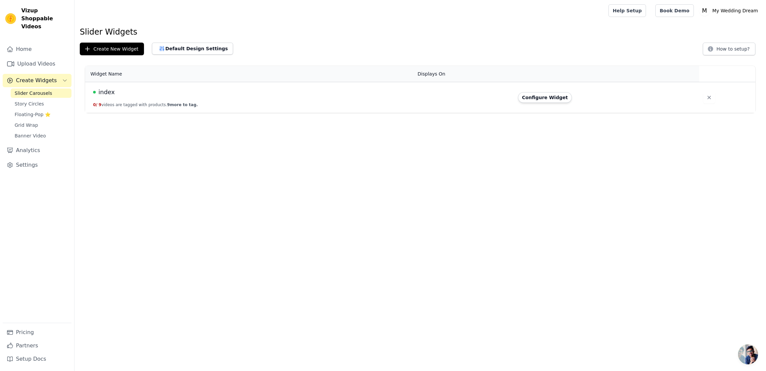
click at [748, 355] on span "Aprire la chat" at bounding box center [748, 354] width 20 height 20
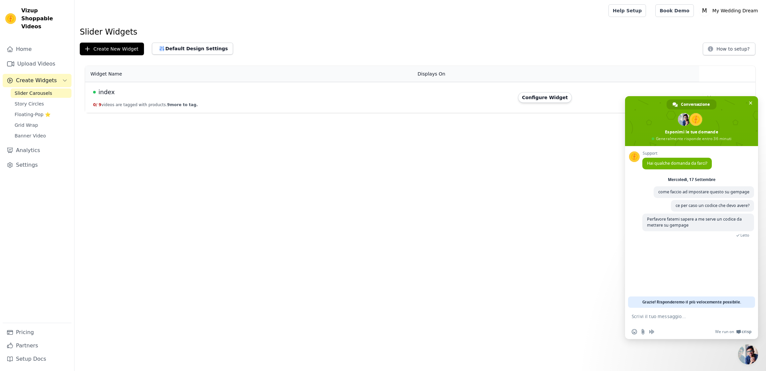
click at [674, 317] on textarea "Scrivi il tuo messaggio..." at bounding box center [684, 316] width 105 height 6
type textarea "hello????"
click at [744, 316] on span "Inviare" at bounding box center [746, 316] width 5 height 5
click at [753, 102] on span "Chiudere la chat" at bounding box center [750, 102] width 7 height 7
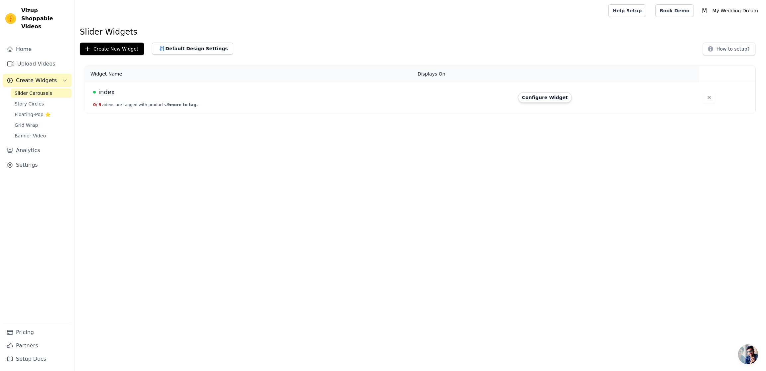
click at [179, 104] on span "9 more to tag." at bounding box center [182, 104] width 31 height 5
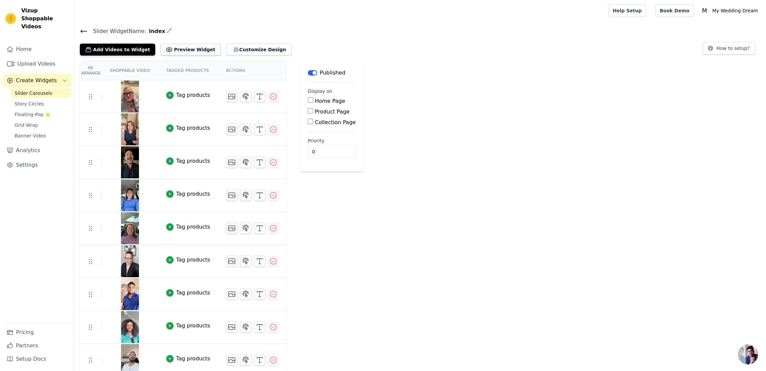
click at [184, 49] on button "Preview Widget" at bounding box center [191, 50] width 60 height 12
click at [235, 49] on button "Customize Design" at bounding box center [259, 50] width 66 height 12
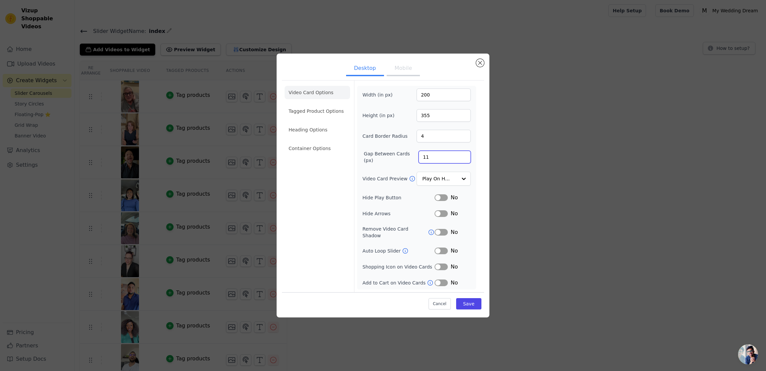
click at [464, 163] on input "11" at bounding box center [445, 157] width 52 height 13
click at [464, 163] on input "10" at bounding box center [445, 157] width 52 height 13
click at [464, 163] on input "9" at bounding box center [445, 157] width 52 height 13
click at [464, 163] on input "8" at bounding box center [445, 157] width 52 height 13
click at [464, 163] on input "7" at bounding box center [445, 157] width 52 height 13
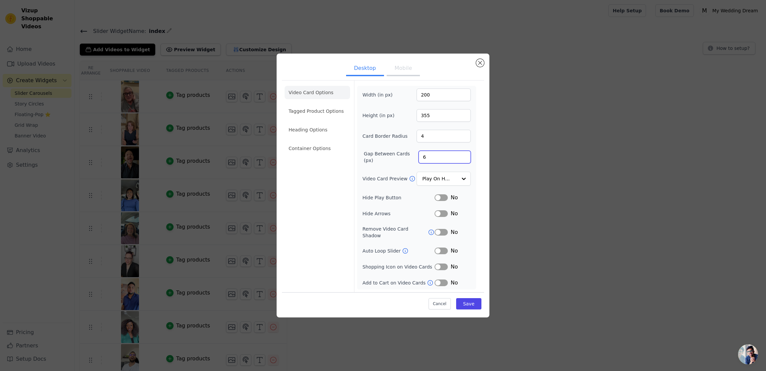
type input "6"
click at [464, 163] on input "6" at bounding box center [445, 157] width 52 height 13
click at [467, 299] on button "Save" at bounding box center [468, 303] width 25 height 11
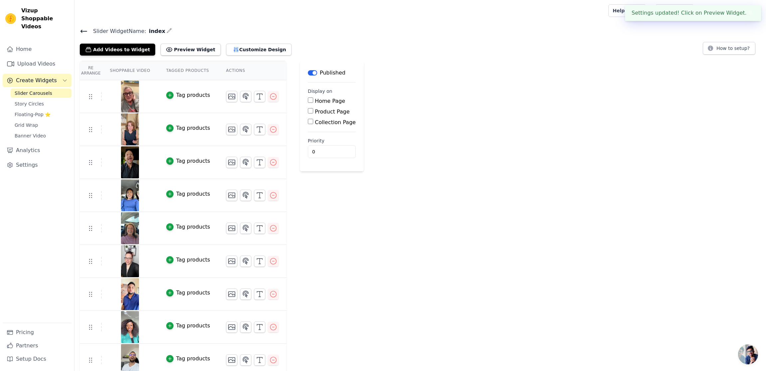
scroll to position [0, 0]
click at [177, 47] on button "Preview Widget" at bounding box center [191, 49] width 60 height 12
click at [249, 47] on button "Customize Design" at bounding box center [259, 50] width 66 height 12
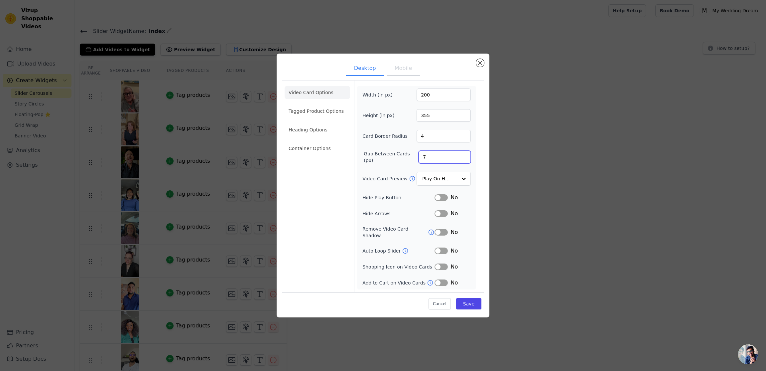
click at [465, 157] on input "7" at bounding box center [445, 157] width 52 height 13
click at [465, 157] on input "8" at bounding box center [445, 157] width 52 height 13
click at [465, 157] on input "9" at bounding box center [445, 157] width 52 height 13
click at [465, 157] on input "10" at bounding box center [445, 157] width 52 height 13
click at [465, 157] on input "11" at bounding box center [445, 157] width 52 height 13
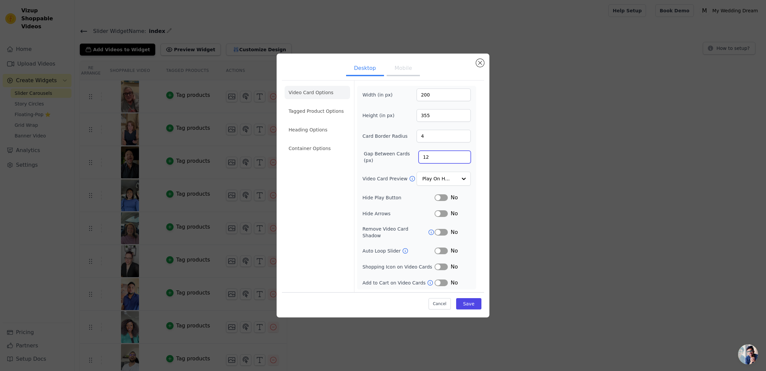
type input "12"
click at [465, 157] on input "12" at bounding box center [445, 157] width 52 height 13
click at [325, 117] on li "Tagged Product Options" at bounding box center [318, 110] width 66 height 13
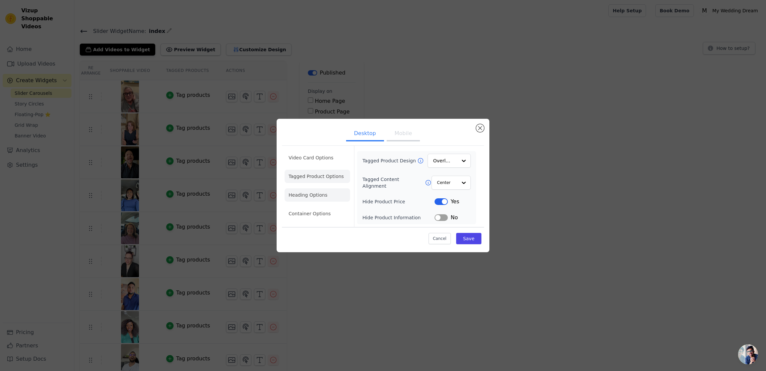
click at [302, 193] on li "Heading Options" at bounding box center [318, 194] width 66 height 13
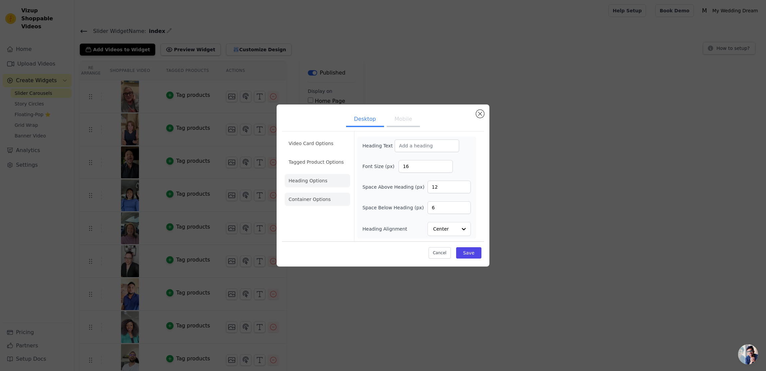
click at [313, 199] on li "Container Options" at bounding box center [318, 199] width 66 height 13
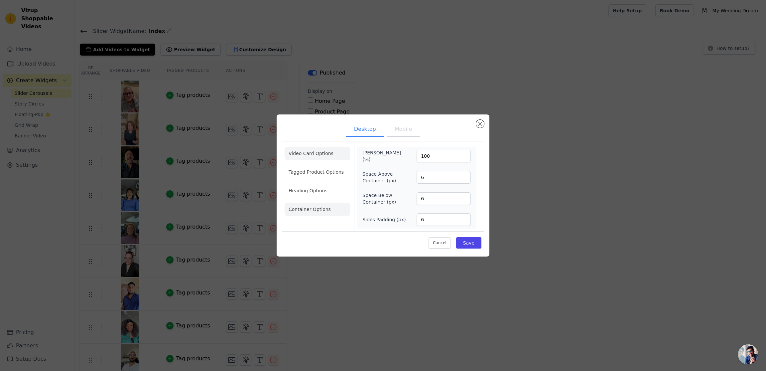
click at [323, 152] on li "Video Card Options" at bounding box center [318, 153] width 66 height 13
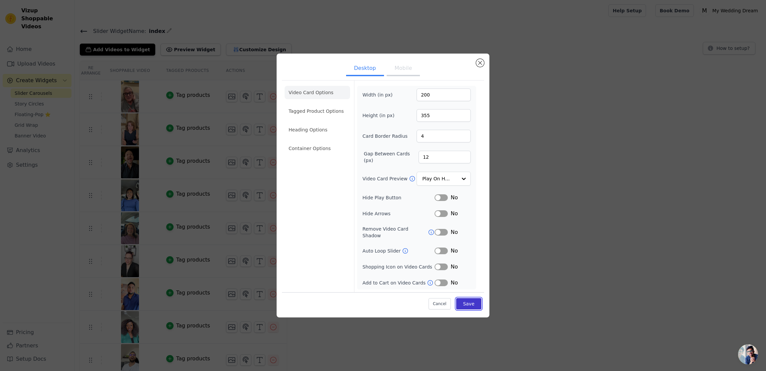
click at [474, 304] on button "Save" at bounding box center [468, 303] width 25 height 11
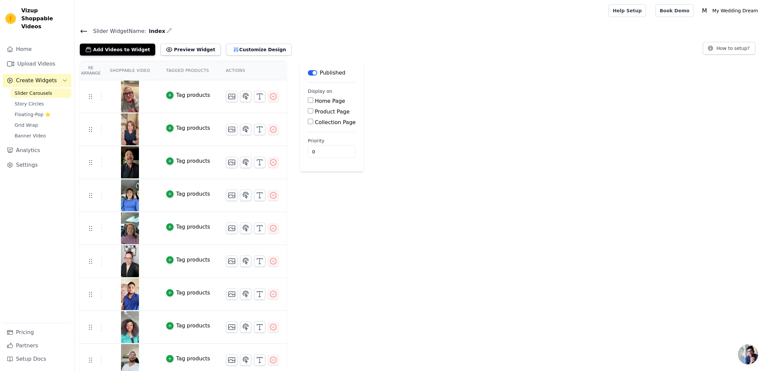
click at [308, 109] on input "Product Page" at bounding box center [310, 110] width 5 height 5
checkbox input "true"
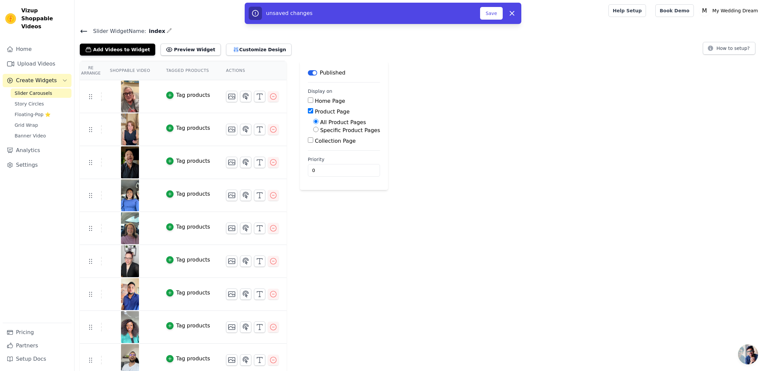
click at [315, 129] on input "Specific Product Pages" at bounding box center [315, 129] width 5 height 5
radio input "true"
click at [319, 141] on button "Select Products" at bounding box center [335, 145] width 45 height 11
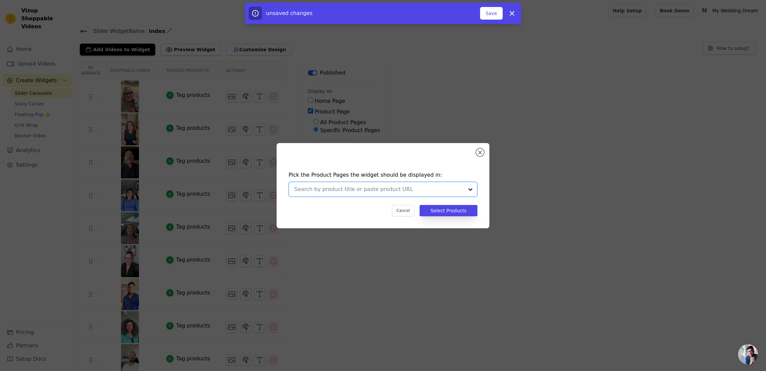
click at [333, 187] on input "text" at bounding box center [379, 189] width 170 height 8
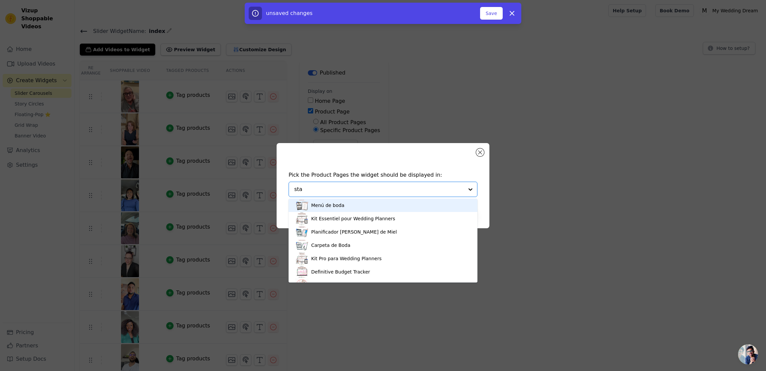
type input "star"
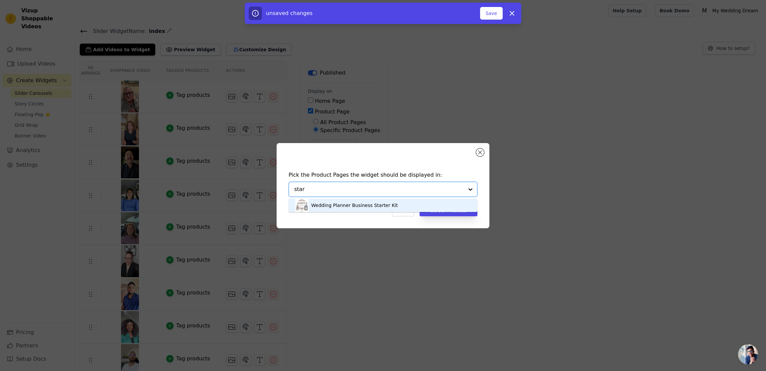
click at [349, 200] on div "Wedding Planner Business Starter Kit" at bounding box center [383, 205] width 176 height 13
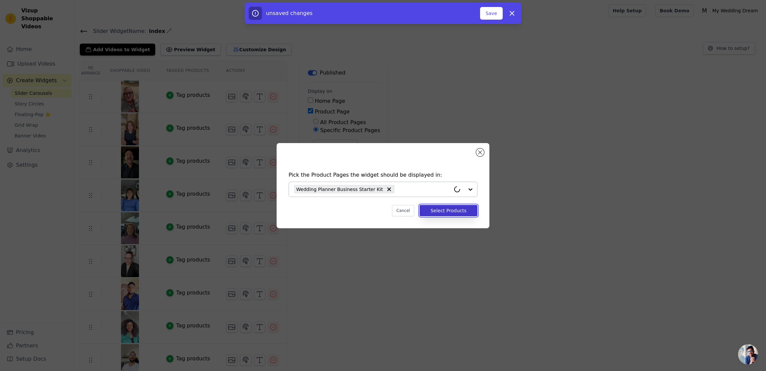
click at [444, 209] on button "Select Products" at bounding box center [449, 210] width 58 height 11
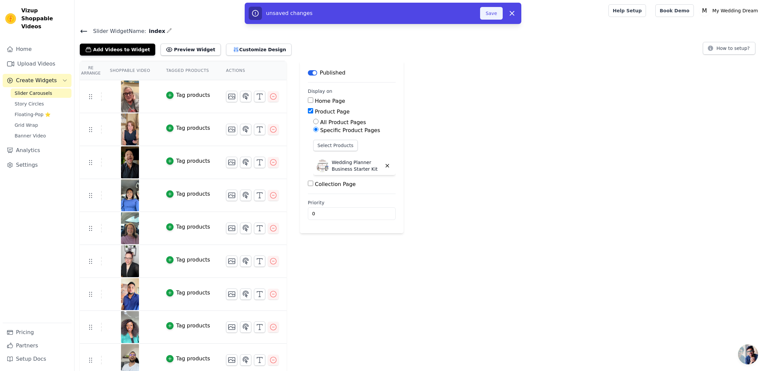
click at [489, 16] on button "Save" at bounding box center [491, 13] width 23 height 13
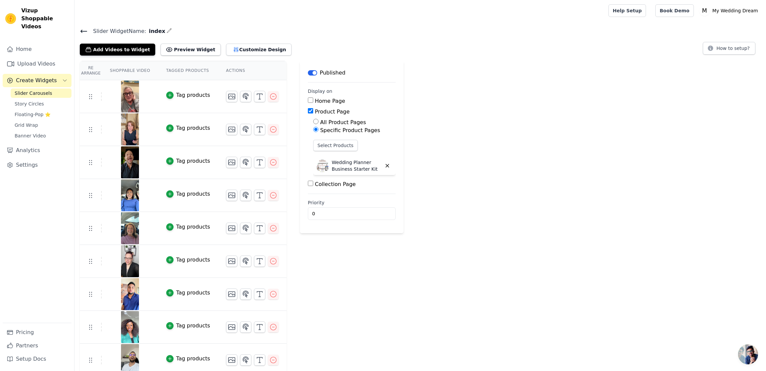
click at [309, 111] on input "Product Page" at bounding box center [310, 110] width 5 height 5
checkbox input "false"
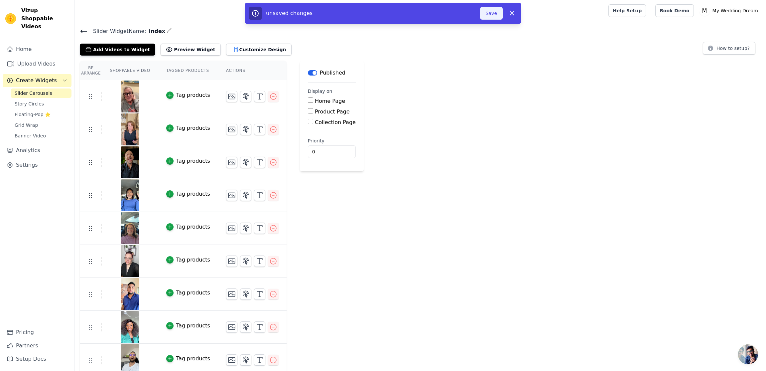
click at [493, 13] on button "Save" at bounding box center [491, 13] width 23 height 13
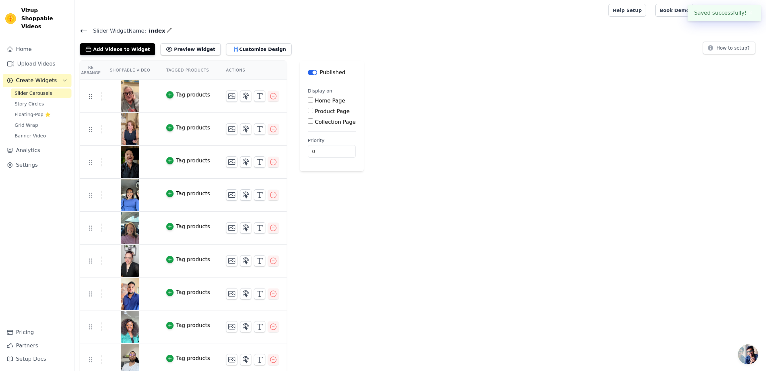
click at [749, 12] on button "✖" at bounding box center [751, 13] width 8 height 8
click at [745, 47] on button "How to setup?" at bounding box center [729, 48] width 53 height 13
click at [742, 347] on span "Aprire la chat" at bounding box center [748, 354] width 20 height 20
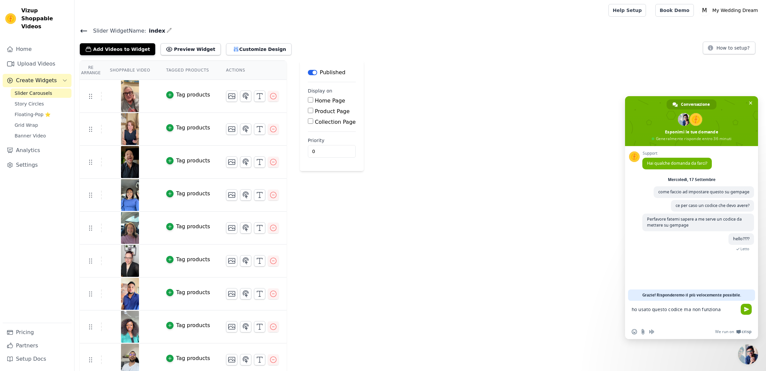
paste textarea "vizupcommerce"
paste textarea "<div class="wizup-app sg-slider" data-myshopifydomain="5ciqme-j2.myshopify.com"…"
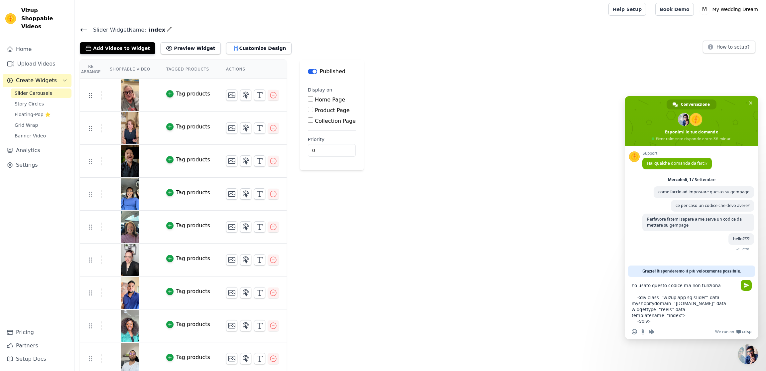
click at [648, 299] on textarea "ho usato questo codice ma non funziona <div class="wizup-app sg-slider" data-my…" at bounding box center [684, 303] width 105 height 42
drag, startPoint x: 656, startPoint y: 298, endPoint x: 703, endPoint y: 296, distance: 47.3
click at [657, 299] on textarea "ho usato questo codice ma non funziona <div class="wizup-app sg-slider" data-my…" at bounding box center [684, 303] width 105 height 42
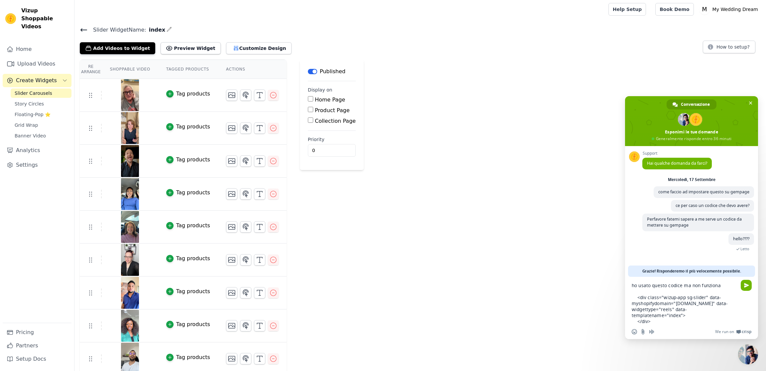
drag, startPoint x: 706, startPoint y: 298, endPoint x: 630, endPoint y: 296, distance: 75.9
click at [630, 296] on div "ho usato questo codice ma non funziona <div class="wizup-app sg-slider" data-my…" at bounding box center [691, 301] width 133 height 49
paste textarea "sg-floatingpop""
click at [672, 319] on textarea "ho usato questo codice ma non funziona <div class="wizup-app sg-slider sg-float…" at bounding box center [684, 300] width 105 height 48
drag, startPoint x: 651, startPoint y: 314, endPoint x: 637, endPoint y: 290, distance: 27.0
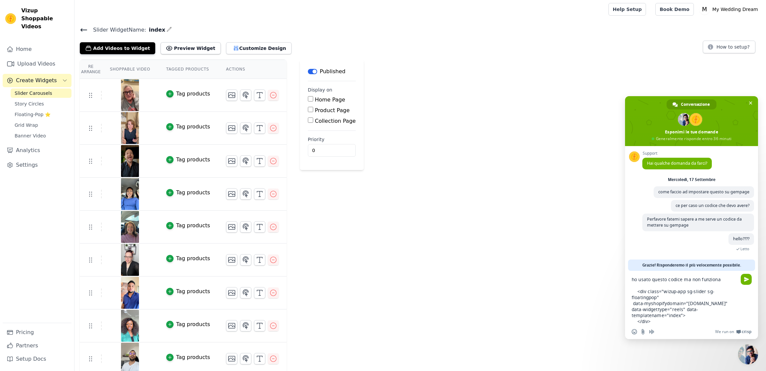
click at [637, 290] on textarea "ho usato questo codice ma non funziona <div class="wizup-app sg-slider sg-float…" at bounding box center [684, 300] width 105 height 48
paste textarea "<div class="wizup-app sg-slider sg-floatingpop" data-myshopifydomain="yourshopi…"
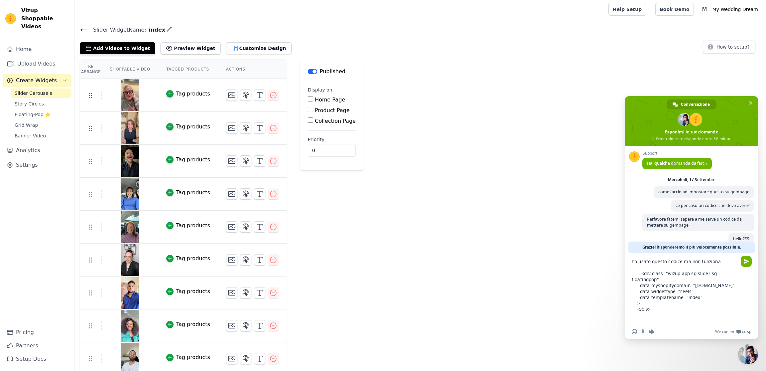
scroll to position [5, 0]
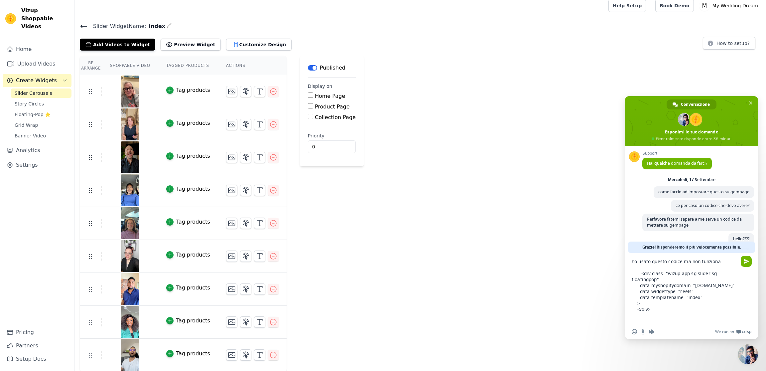
click at [663, 292] on textarea "ho usato questo codice ma non funziona <div class="wizup-app sg-slider sg-float…" at bounding box center [684, 291] width 105 height 66
drag, startPoint x: 676, startPoint y: 291, endPoint x: 647, endPoint y: 295, distance: 28.8
click at [647, 295] on textarea "ho usato questo codice ma non funziona <div class="wizup-app sg-slider sg-float…" at bounding box center [684, 291] width 105 height 66
paste textarea "5ciqme-j2"
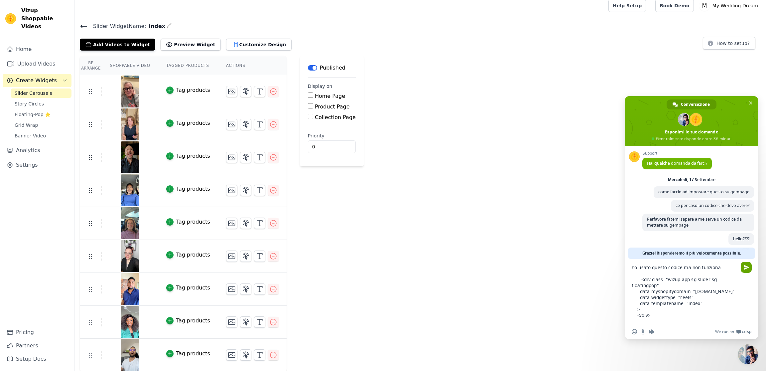
type textarea "ho usato questo codice ma non funziona <div class="wizup-app sg-slider sg-float…"
click at [745, 269] on span "Inviare" at bounding box center [746, 267] width 5 height 5
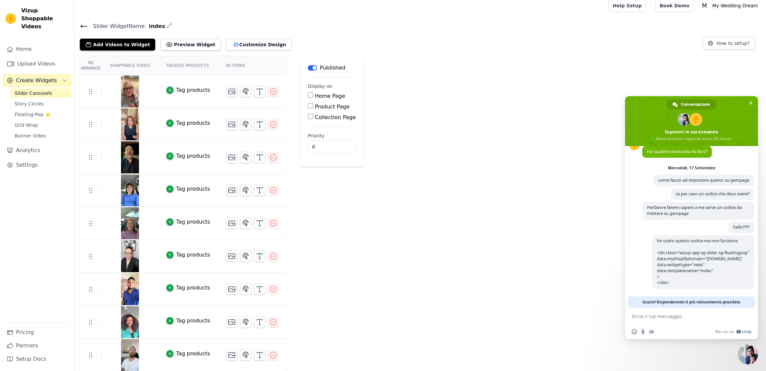
scroll to position [14, 0]
click at [683, 316] on textarea "Scrivi il tuo messaggio..." at bounding box center [684, 316] width 105 height 6
type textarea "i dont understand why doesnt work"
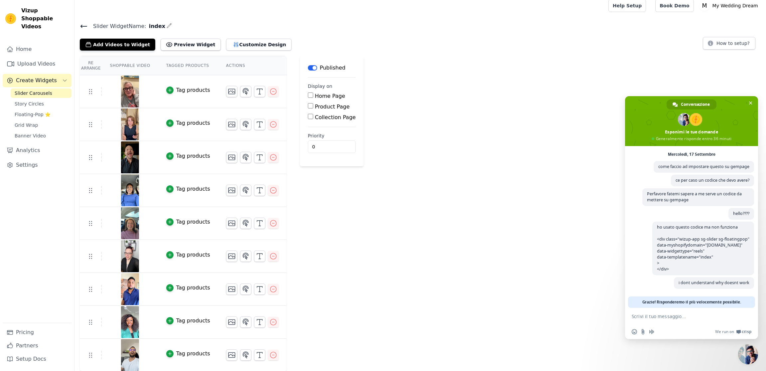
scroll to position [5, 0]
click at [25, 90] on span "Slider Carousels" at bounding box center [34, 93] width 38 height 7
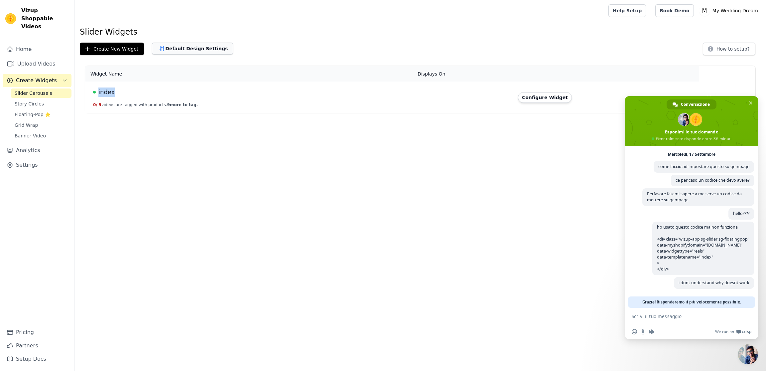
click at [201, 48] on button "Default Design Settings" at bounding box center [192, 49] width 81 height 12
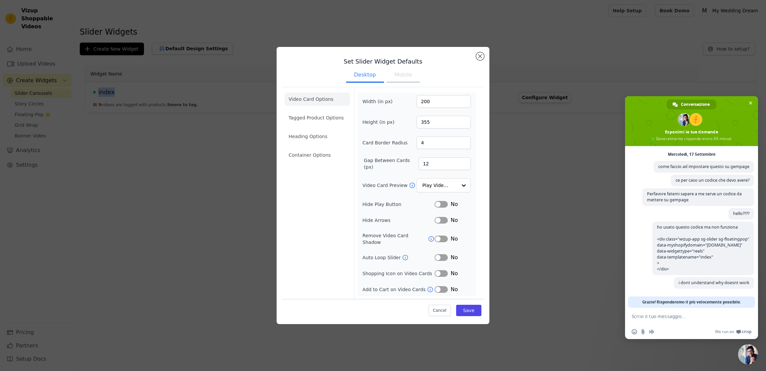
click at [404, 81] on button "Mobile" at bounding box center [403, 75] width 33 height 15
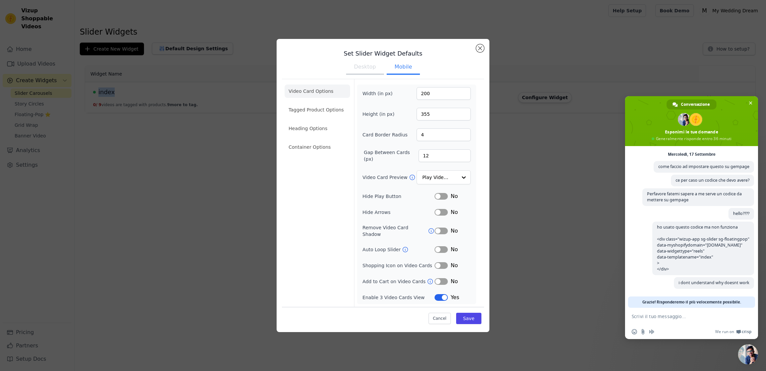
click at [365, 74] on button "Desktop" at bounding box center [365, 67] width 38 height 15
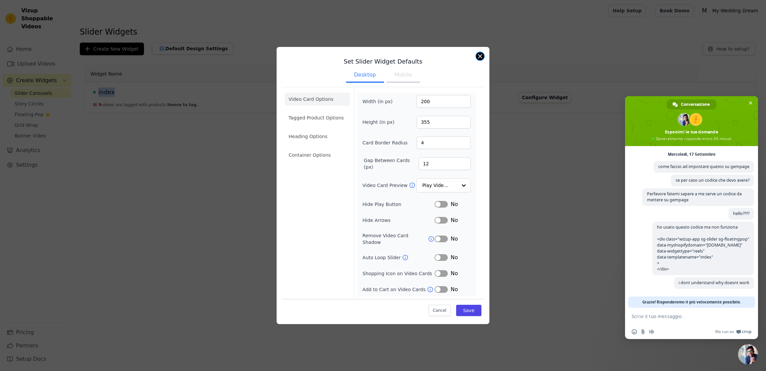
click at [476, 59] on button "Close modal" at bounding box center [480, 56] width 8 height 8
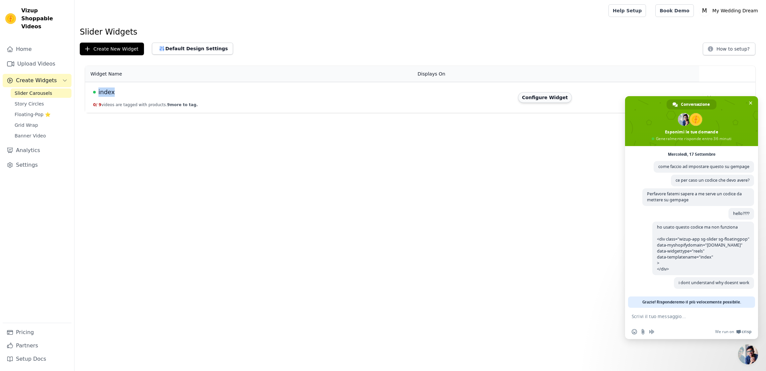
click at [544, 95] on button "Configure Widget" at bounding box center [545, 97] width 54 height 11
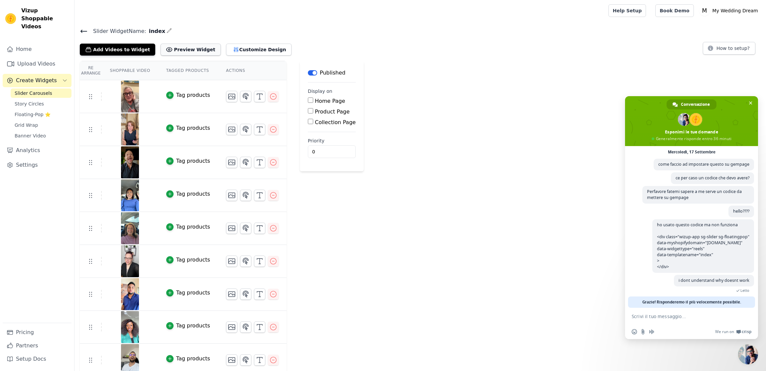
click at [166, 46] on icon at bounding box center [169, 49] width 7 height 7
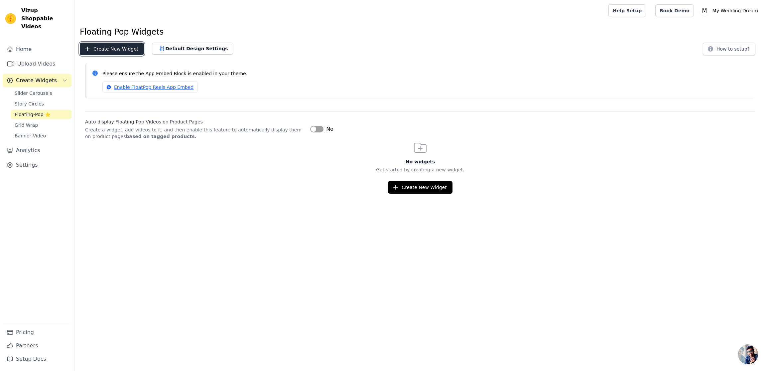
click at [120, 50] on button "Create New Widget" at bounding box center [112, 49] width 64 height 13
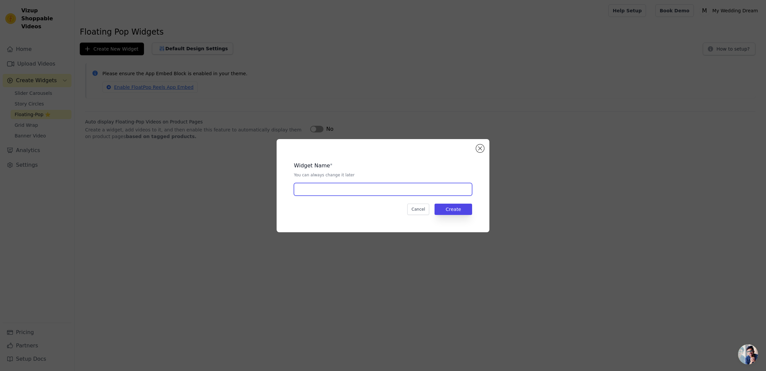
click at [333, 187] on input "text" at bounding box center [383, 189] width 178 height 13
type input "index1"
click at [449, 210] on button "Create" at bounding box center [454, 209] width 38 height 11
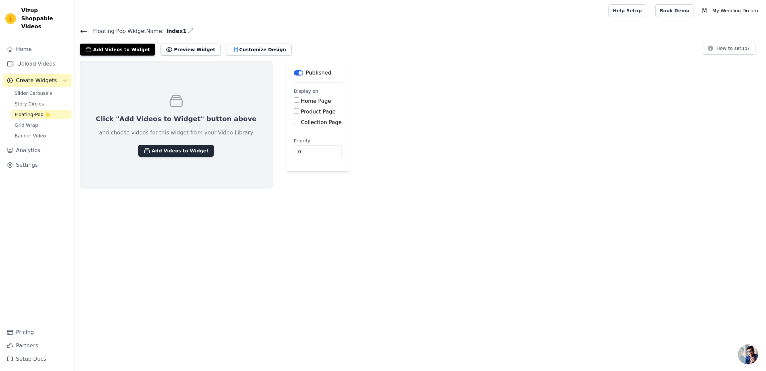
click at [165, 155] on button "Add Videos to Widget" at bounding box center [175, 151] width 75 height 12
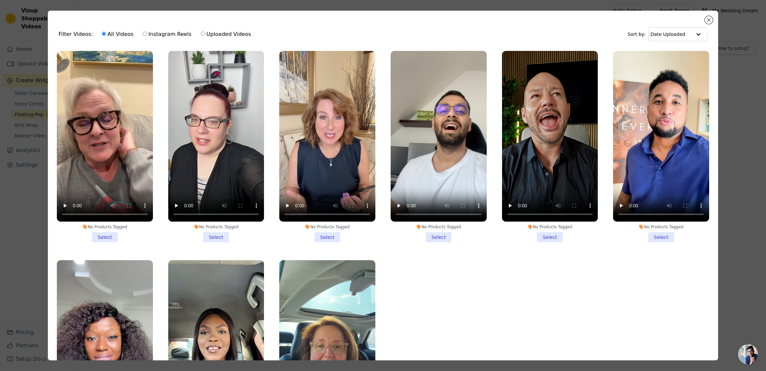
click at [102, 237] on li "No Products Tagged Select" at bounding box center [105, 146] width 96 height 191
click at [0, 0] on input "No Products Tagged Select" at bounding box center [0, 0] width 0 height 0
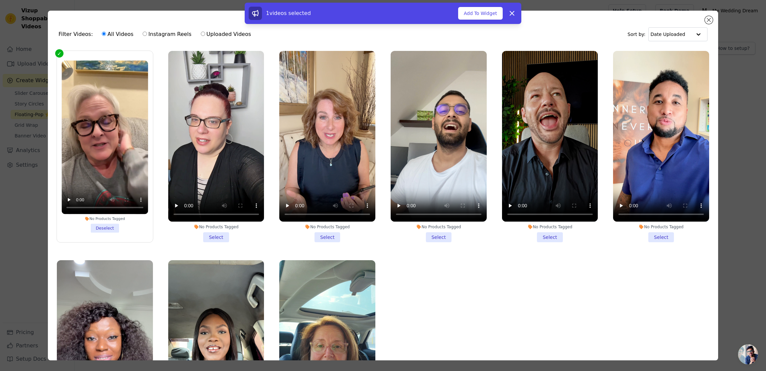
click at [218, 233] on li "No Products Tagged Select" at bounding box center [216, 146] width 96 height 191
click at [0, 0] on input "No Products Tagged Select" at bounding box center [0, 0] width 0 height 0
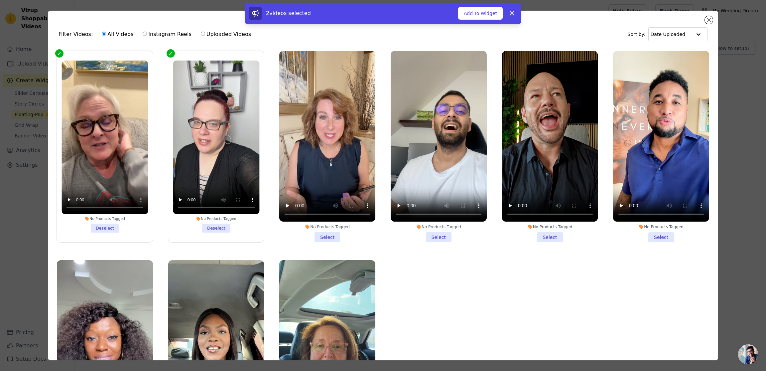
click at [339, 239] on li "No Products Tagged Select" at bounding box center [327, 146] width 96 height 191
click at [0, 0] on input "No Products Tagged Select" at bounding box center [0, 0] width 0 height 0
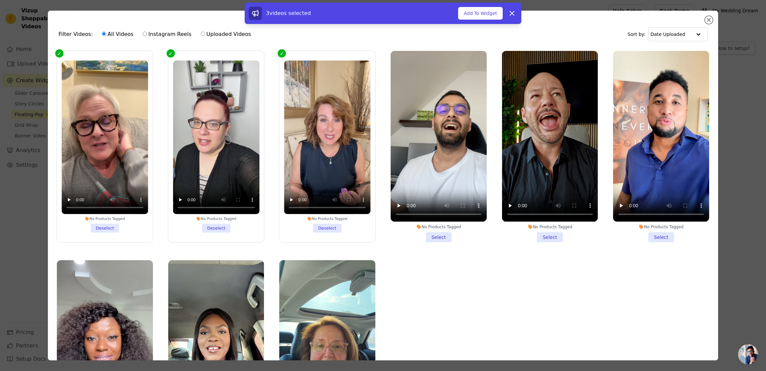
click at [437, 235] on li "No Products Tagged Select" at bounding box center [439, 146] width 96 height 191
click at [0, 0] on input "No Products Tagged Select" at bounding box center [0, 0] width 0 height 0
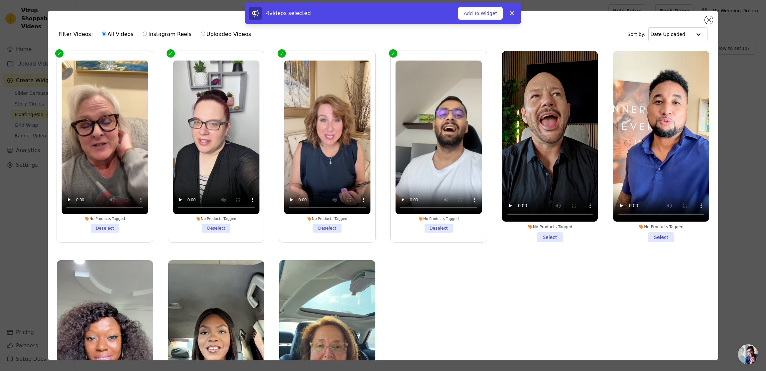
click at [563, 236] on li "No Products Tagged Select" at bounding box center [550, 146] width 96 height 191
click at [0, 0] on input "No Products Tagged Select" at bounding box center [0, 0] width 0 height 0
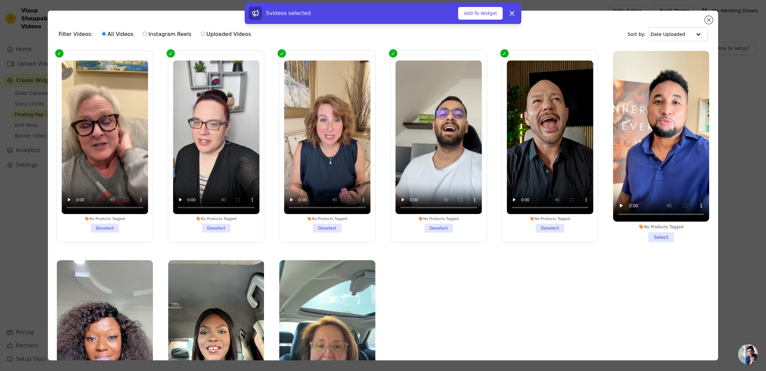
drag, startPoint x: 659, startPoint y: 237, endPoint x: 546, endPoint y: 234, distance: 112.8
click at [659, 237] on li "No Products Tagged Select" at bounding box center [661, 146] width 96 height 191
click at [0, 0] on input "No Products Tagged Select" at bounding box center [0, 0] width 0 height 0
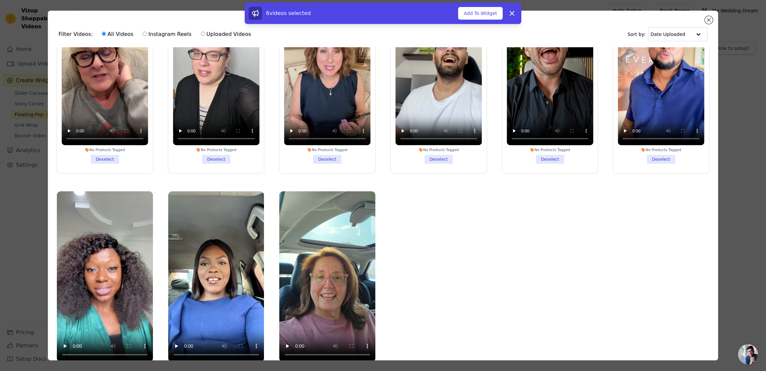
scroll to position [58, 0]
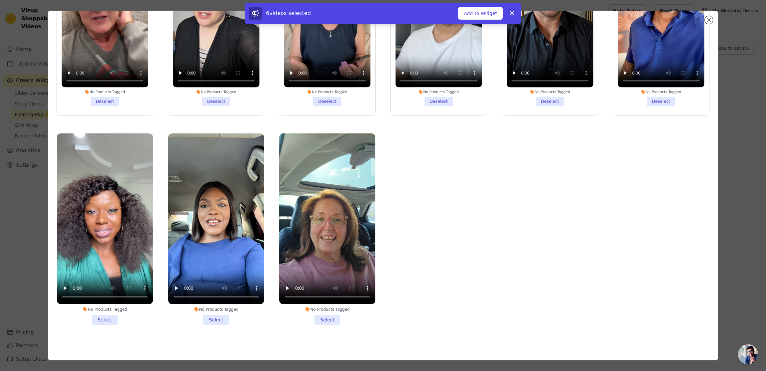
click at [331, 325] on label "No Products Tagged Select" at bounding box center [327, 229] width 97 height 192
click at [0, 0] on input "No Products Tagged Select" at bounding box center [0, 0] width 0 height 0
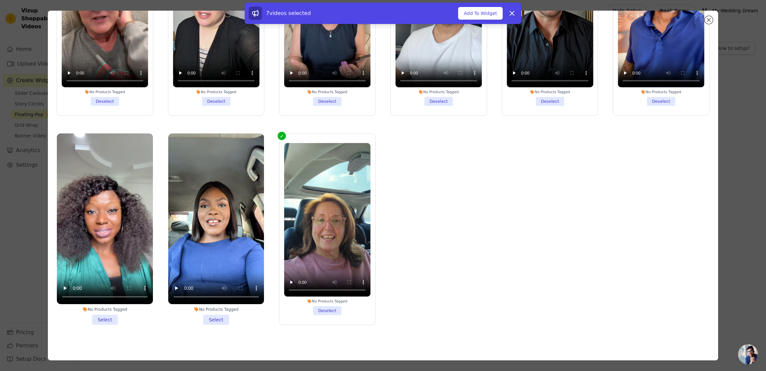
click at [221, 323] on li "No Products Tagged Select" at bounding box center [216, 228] width 96 height 191
click at [0, 0] on input "No Products Tagged Select" at bounding box center [0, 0] width 0 height 0
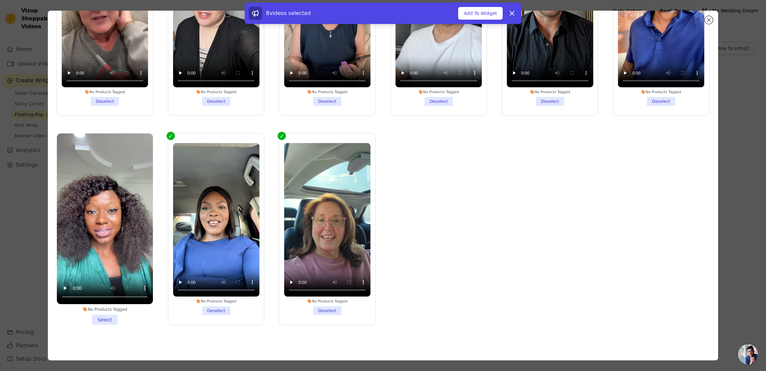
click at [107, 321] on li "No Products Tagged Select" at bounding box center [105, 228] width 96 height 191
click at [0, 0] on input "No Products Tagged Select" at bounding box center [0, 0] width 0 height 0
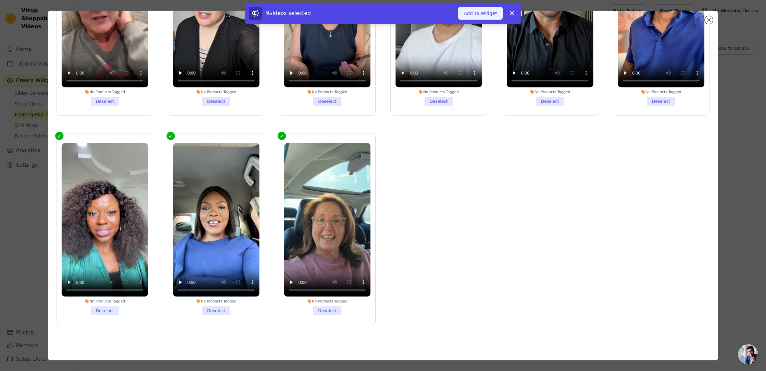
click at [480, 19] on button "Add To Widget" at bounding box center [480, 13] width 45 height 13
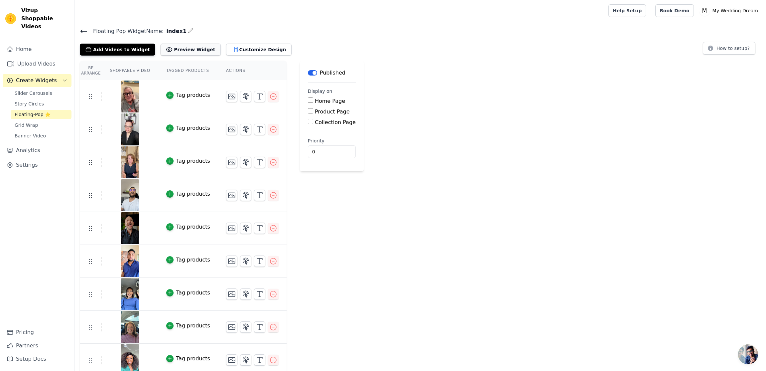
click at [192, 52] on button "Preview Widget" at bounding box center [191, 50] width 60 height 12
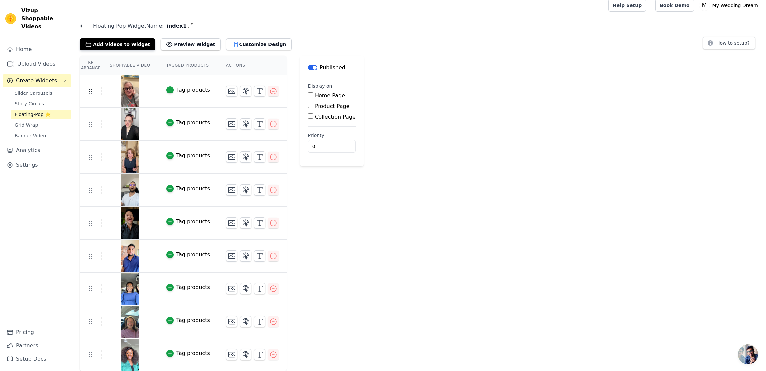
scroll to position [0, 0]
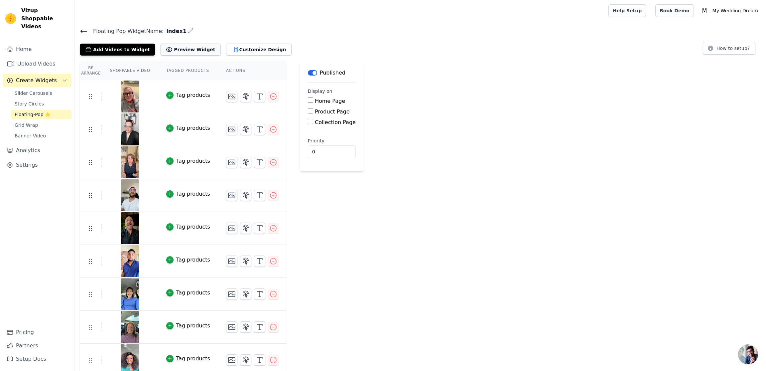
click at [188, 50] on button "Preview Widget" at bounding box center [191, 50] width 60 height 12
click at [84, 28] on icon at bounding box center [84, 31] width 8 height 8
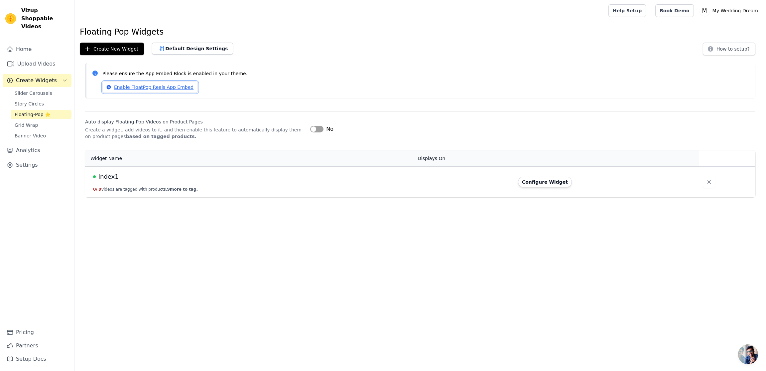
click at [144, 87] on link "Enable FloatPop Reels App Embed" at bounding box center [149, 86] width 95 height 11
click at [706, 181] on icon "button" at bounding box center [709, 182] width 7 height 7
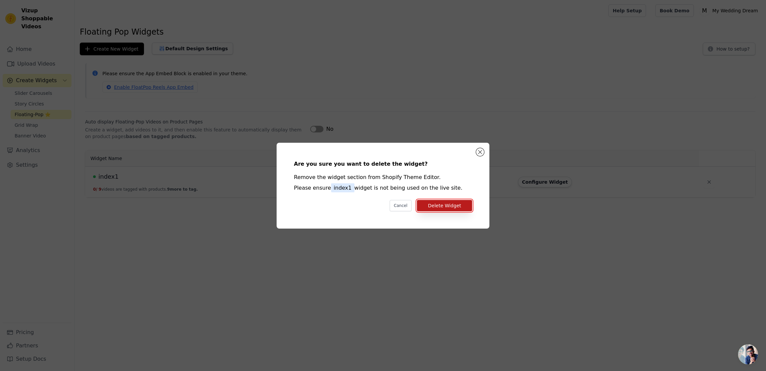
click at [454, 208] on button "Delete Widget" at bounding box center [444, 205] width 55 height 11
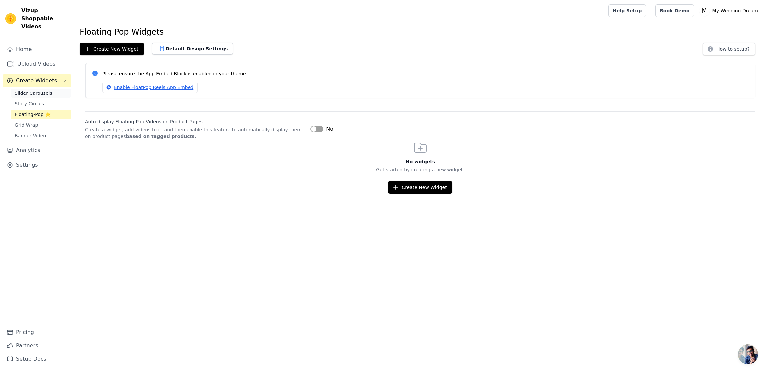
click at [43, 90] on span "Slider Carousels" at bounding box center [34, 93] width 38 height 7
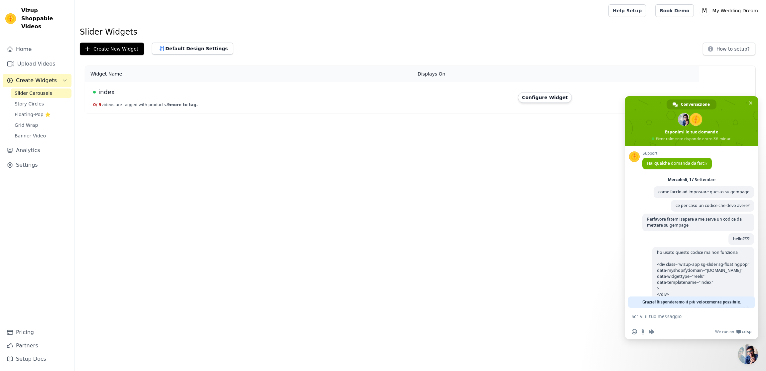
scroll to position [28, 0]
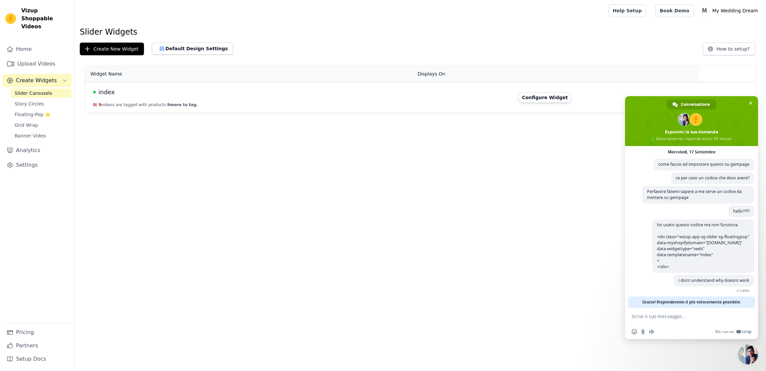
click at [645, 317] on textarea "Scrivi il tuo messaggio..." at bounding box center [684, 316] width 105 height 6
type textarea "please i need it ASAP"
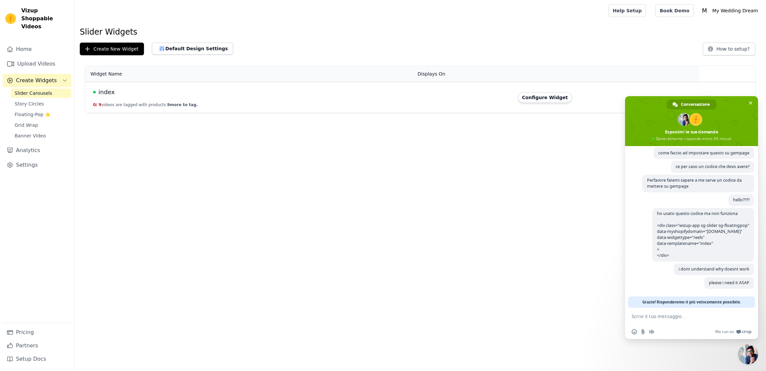
scroll to position [42, 0]
click at [662, 316] on textarea "Scrivi il tuo messaggio..." at bounding box center [684, 316] width 105 height 6
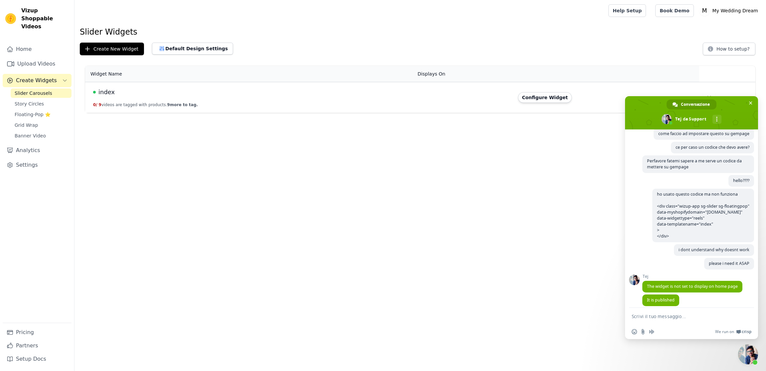
scroll to position [118, 0]
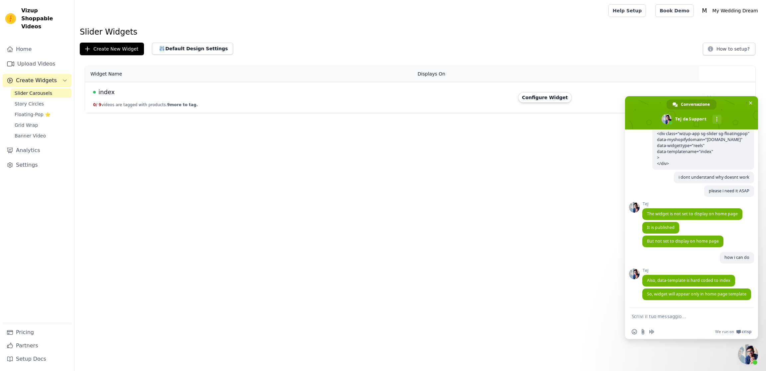
click at [645, 312] on form at bounding box center [684, 317] width 105 height 18
click at [645, 317] on textarea "Scrivi il tuo messaggio..." at bounding box center [684, 316] width 105 height 6
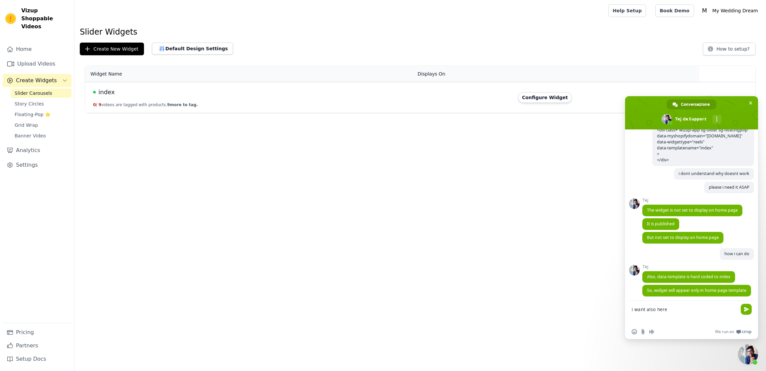
paste textarea "https://myweddingdream.co/products/wedding-planner-business-starter-kit"
type textarea "i want also here https://myweddingdream.co/products/wedding-planner-business-st…"
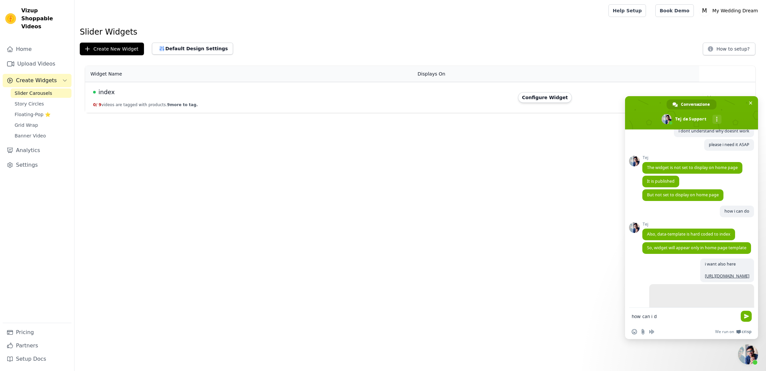
type textarea "how can i do"
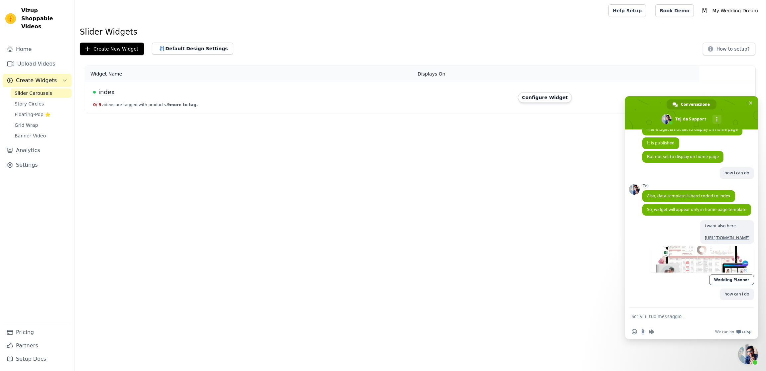
scroll to position [209, 0]
type textarea "its a product page"
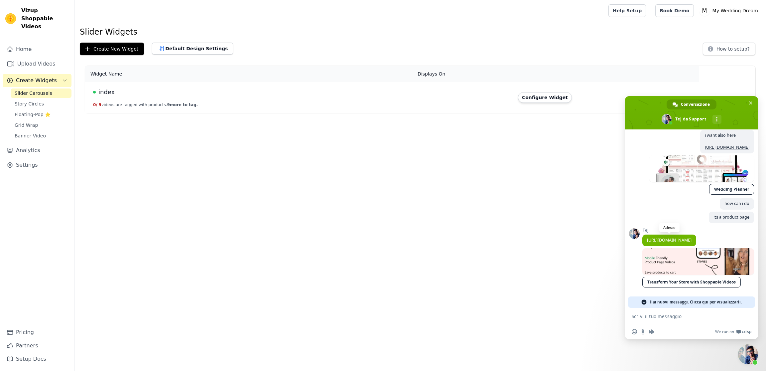
scroll to position [295, 0]
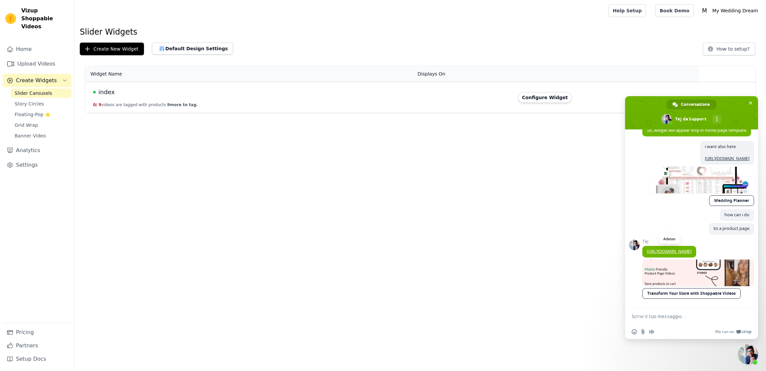
click at [674, 248] on link "[URL][DOMAIN_NAME]" at bounding box center [669, 251] width 45 height 6
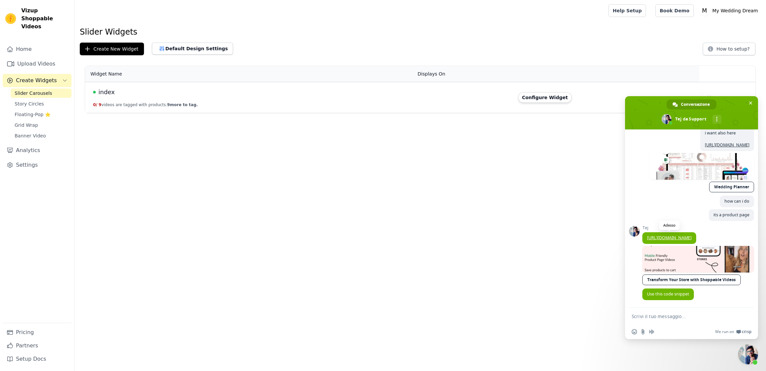
scroll to position [308, 0]
click at [689, 315] on textarea "Scrivi il tuo messaggio..." at bounding box center [684, 316] width 105 height 6
type textarea "yes i do that"
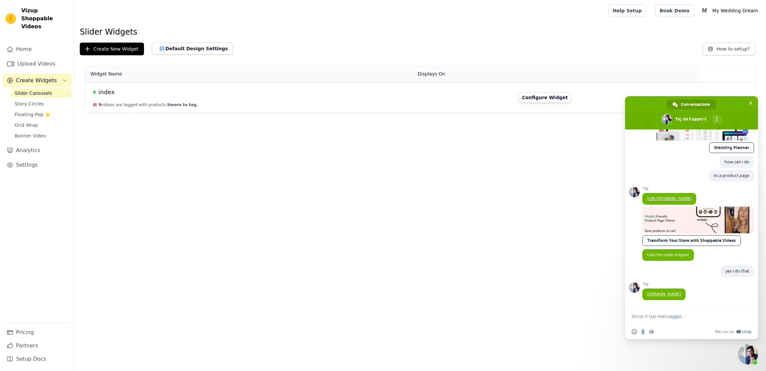
scroll to position [348, 0]
click at [668, 294] on link "[DOMAIN_NAME]" at bounding box center [664, 294] width 34 height 6
click at [685, 196] on link "[URL][DOMAIN_NAME]" at bounding box center [669, 199] width 45 height 6
click at [678, 314] on textarea "Scrivi il tuo messaggio..." at bounding box center [684, 316] width 105 height 6
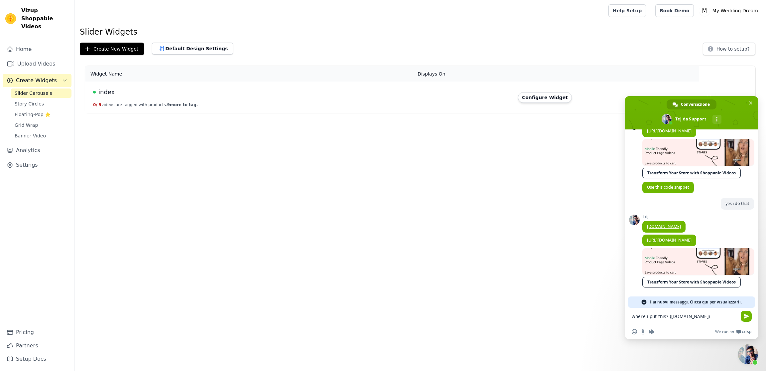
scroll to position [410, 0]
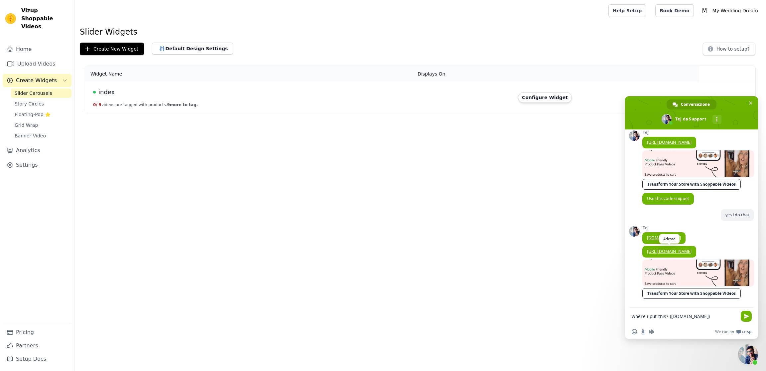
type textarea "where i put this? ([DOMAIN_NAME])"
click at [694, 248] on span "[URL][DOMAIN_NAME]" at bounding box center [670, 252] width 54 height 12
click at [683, 250] on link "[URL][DOMAIN_NAME]" at bounding box center [669, 251] width 45 height 6
click at [740, 318] on div "where i put this? ([DOMAIN_NAME])" at bounding box center [691, 317] width 133 height 18
click at [744, 317] on span "Inviare" at bounding box center [746, 316] width 11 height 11
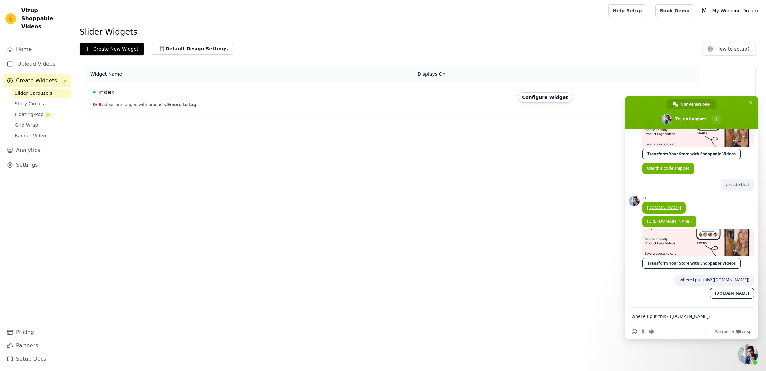
scroll to position [441, 0]
click at [665, 314] on textarea "where i put this? ([DOMAIN_NAME])" at bounding box center [684, 316] width 105 height 6
paste textarea "<div class="wizup-app sg-slider sg-floatingpop" data-myshopifydomain="[DOMAIN_N…"
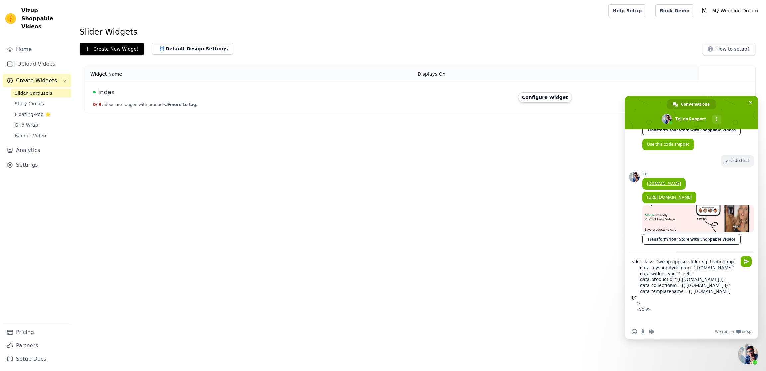
drag, startPoint x: 675, startPoint y: 273, endPoint x: 647, endPoint y: 276, distance: 28.1
click at [647, 276] on textarea "<div class="wizup-app sg-slider sg-floatingpop" data-myshopifydomain="[DOMAIN_N…" at bounding box center [684, 291] width 105 height 66
paste textarea "5ciqme-j2"
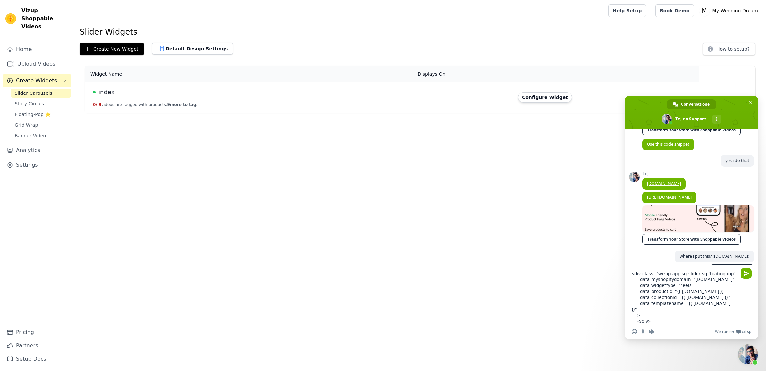
drag, startPoint x: 640, startPoint y: 298, endPoint x: 722, endPoint y: 304, distance: 82.7
click at [722, 304] on textarea "<div class="wizup-app sg-slider sg-floatingpop" data-myshopifydomain="[DOMAIN_N…" at bounding box center [684, 297] width 105 height 54
click at [679, 303] on textarea "<div class="wizup-app sg-slider sg-floatingpop" data-myshopifydomain="[DOMAIN_N…" at bounding box center [684, 303] width 105 height 42
click at [691, 303] on textarea "<div class="wizup-app sg-slider sg-floatingpop" data-myshopifydomain="[DOMAIN_N…" at bounding box center [684, 303] width 105 height 42
paste textarea """
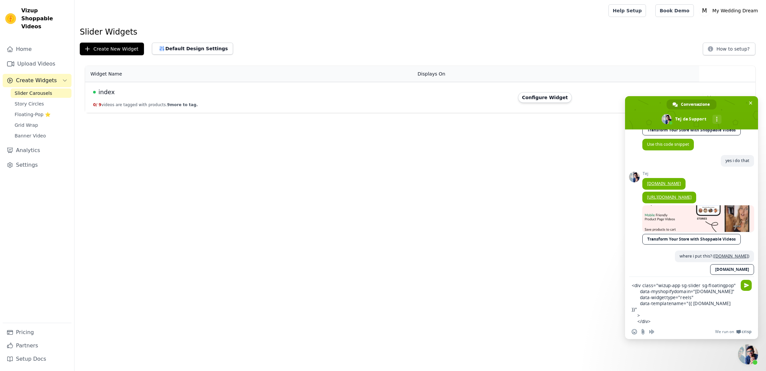
drag, startPoint x: 729, startPoint y: 311, endPoint x: 683, endPoint y: 312, distance: 46.2
click at [686, 312] on textarea "<div class="wizup-app sg-slider sg-floatingpop" data-myshopifydomain="[DOMAIN_N…" at bounding box center [684, 303] width 105 height 42
click at [709, 317] on textarea "<div class="wizup-app sg-slider sg-floatingpop" data-myshopifydomain="[DOMAIN_N…" at bounding box center [684, 303] width 105 height 42
click at [678, 321] on textarea "<div class="wizup-app sg-slider sg-floatingpop" data-myshopifydomain="[DOMAIN_N…" at bounding box center [684, 303] width 105 height 42
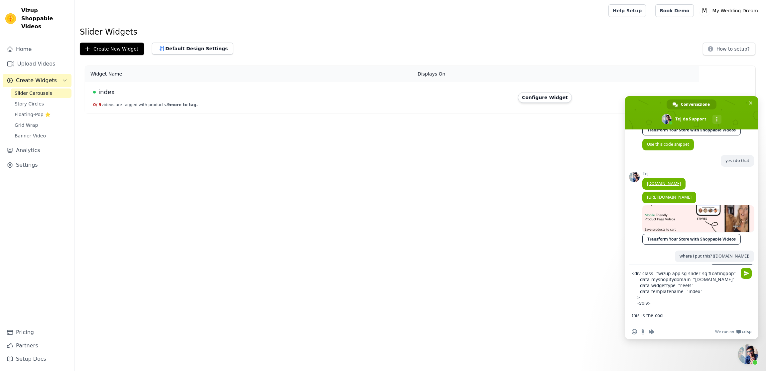
type textarea "<div class="wizup-app sg-slider sg-floatingpop" data-myshopifydomain="5ciqme-j2…"
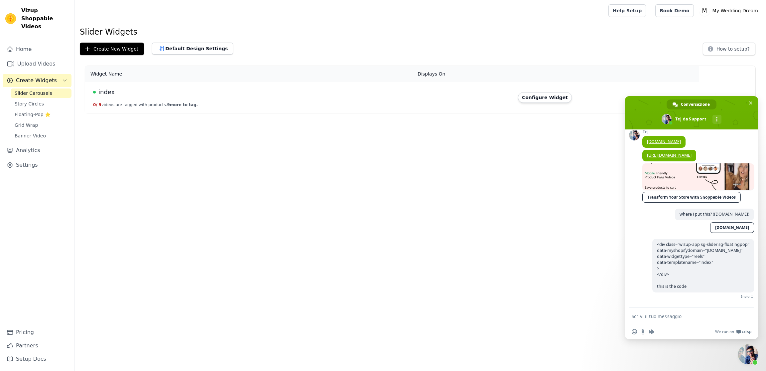
scroll to position [498, 0]
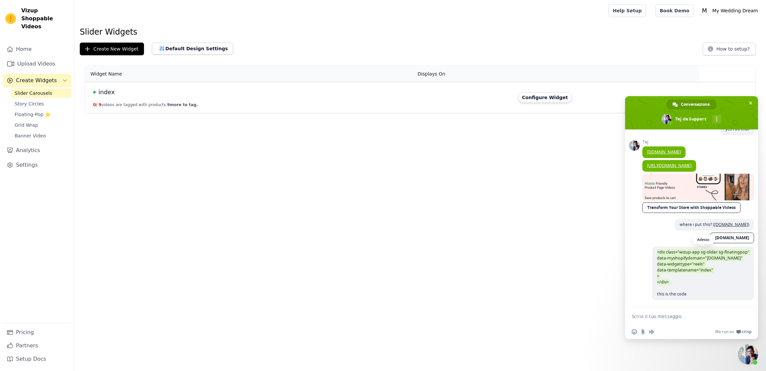
drag, startPoint x: 674, startPoint y: 285, endPoint x: 652, endPoint y: 252, distance: 39.2
click at [653, 251] on span "<div class="wizup-app sg-slider sg-floatingpop" data-myshopifydomain="5ciqme-j2…" at bounding box center [704, 273] width 102 height 54
copy span "<div class="wizup-app sg-slider sg-floatingpop" data-myshopifydomain="5ciqme-j2…"
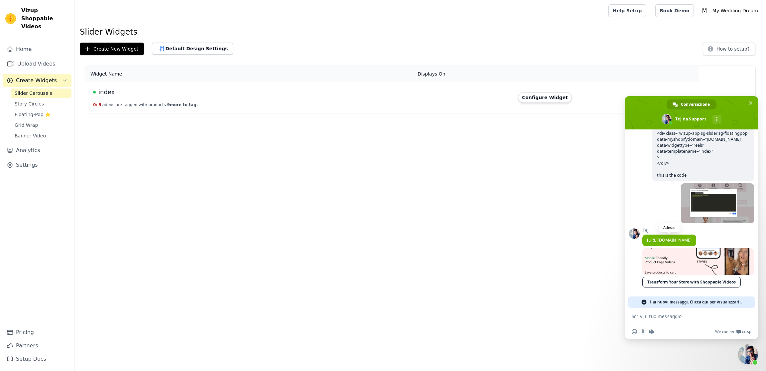
scroll to position [612, 0]
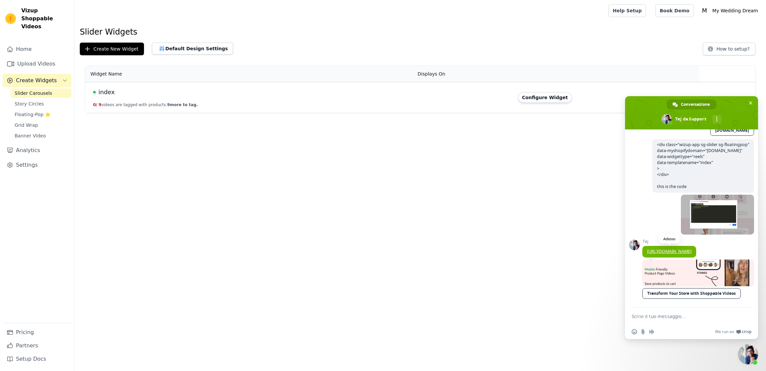
click at [661, 248] on link "[URL][DOMAIN_NAME]" at bounding box center [669, 251] width 45 height 6
click at [649, 320] on form at bounding box center [684, 317] width 105 height 18
click at [652, 317] on textarea "Scrivi il tuo messaggio..." at bounding box center [684, 316] width 105 height 6
type textarea "not work"
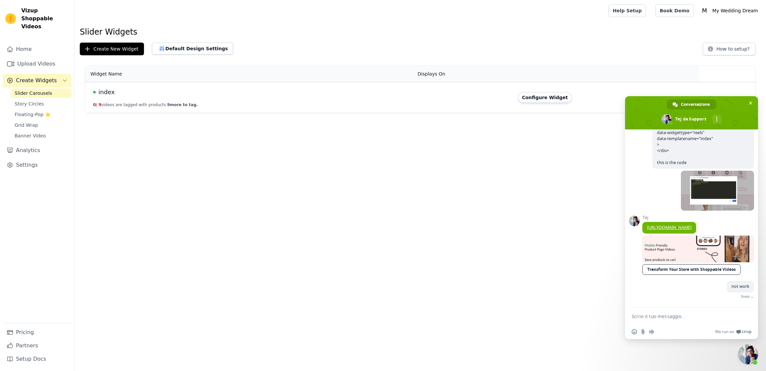
scroll to position [628, 0]
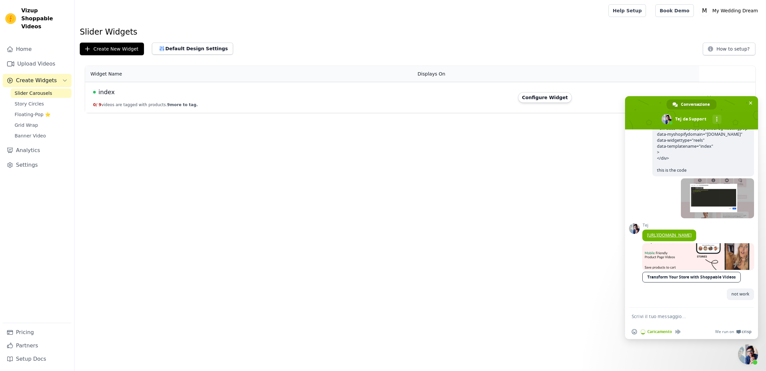
click at [660, 315] on textarea "Scrivi il tuo messaggio..." at bounding box center [684, 316] width 105 height 6
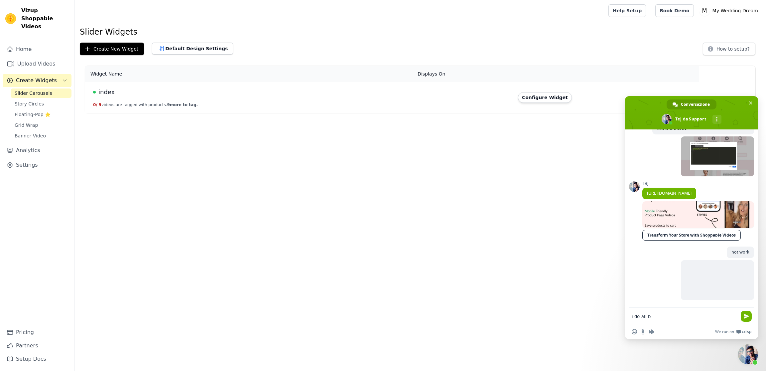
scroll to position [670, 0]
type textarea "i do all but not work look"
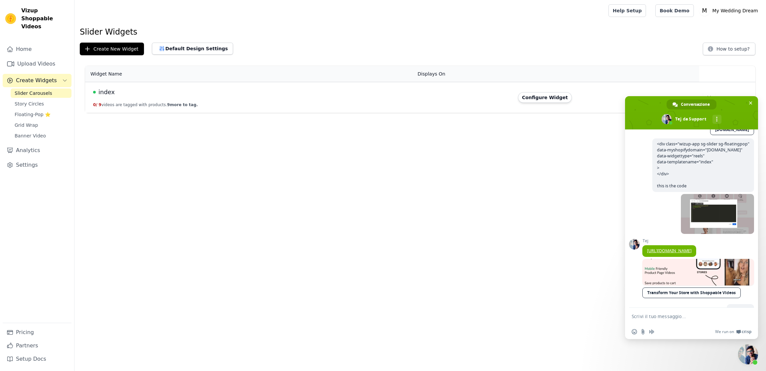
scroll to position [581, 0]
click at [701, 233] on span at bounding box center [717, 214] width 73 height 40
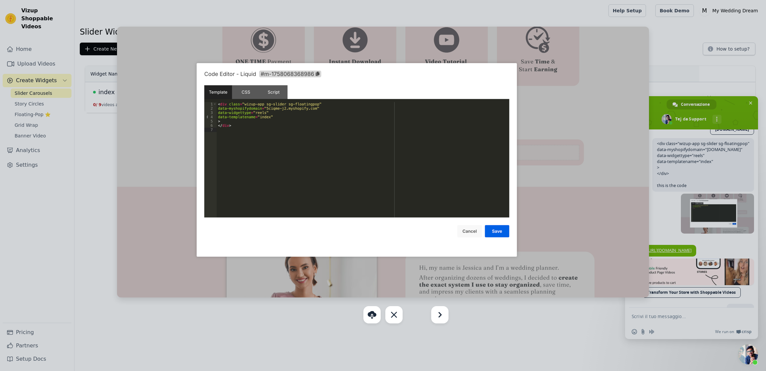
click at [551, 222] on img at bounding box center [383, 162] width 532 height 271
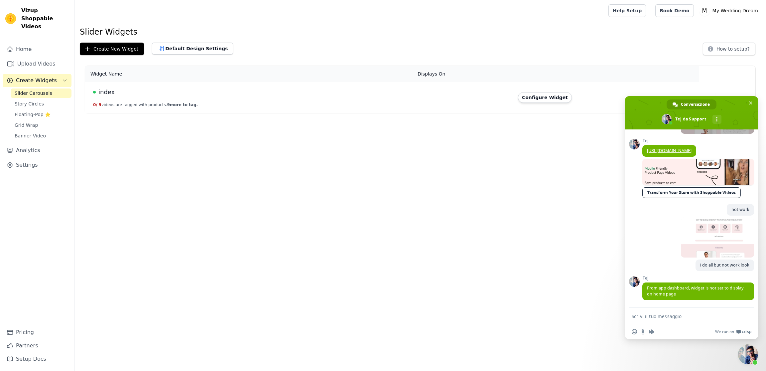
scroll to position [713, 0]
click at [647, 318] on textarea "Scrivi il tuo messaggio..." at bounding box center [684, 316] width 105 height 6
type textarea "t"
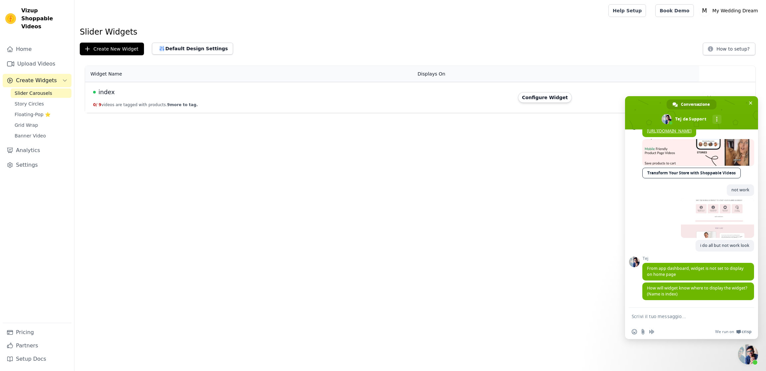
scroll to position [733, 0]
click at [695, 289] on span "How will widget know where to display the widget? (Name is index)" at bounding box center [697, 291] width 100 height 12
click at [718, 296] on span "How will widget know where to display the widget? (Name is index)" at bounding box center [699, 291] width 112 height 18
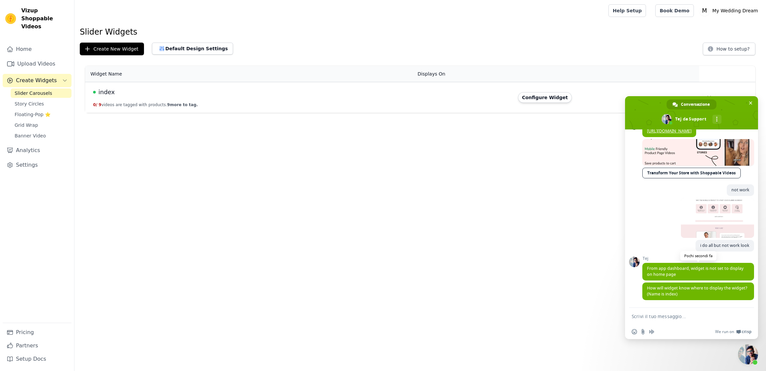
click at [658, 269] on span "From app dashboard, widget is not set to display on home page" at bounding box center [695, 271] width 96 height 12
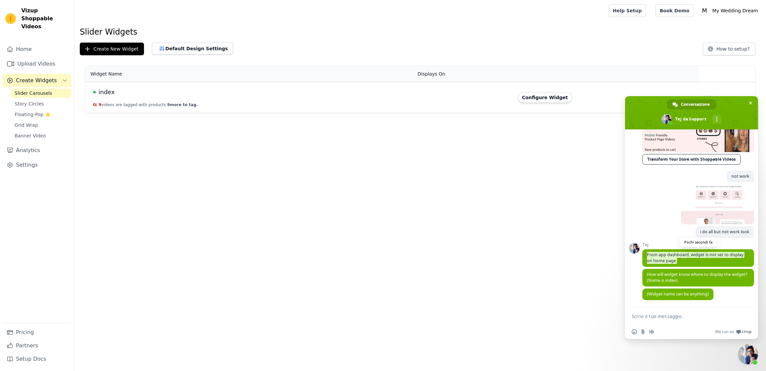
scroll to position [747, 0]
drag, startPoint x: 352, startPoint y: 97, endPoint x: 315, endPoint y: 93, distance: 36.8
click at [352, 97] on td "index 0 / 9 videos are tagged with products. 9 more to tag." at bounding box center [249, 97] width 329 height 31
drag, startPoint x: 257, startPoint y: 90, endPoint x: 245, endPoint y: 91, distance: 11.7
click at [257, 90] on div "index" at bounding box center [251, 91] width 317 height 9
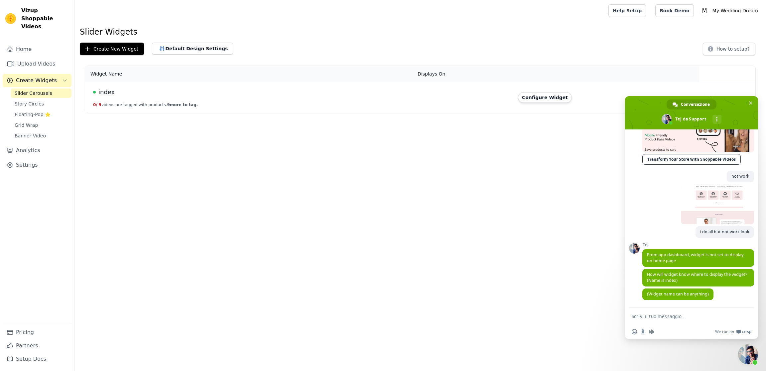
click at [102, 94] on span "index" at bounding box center [106, 91] width 16 height 9
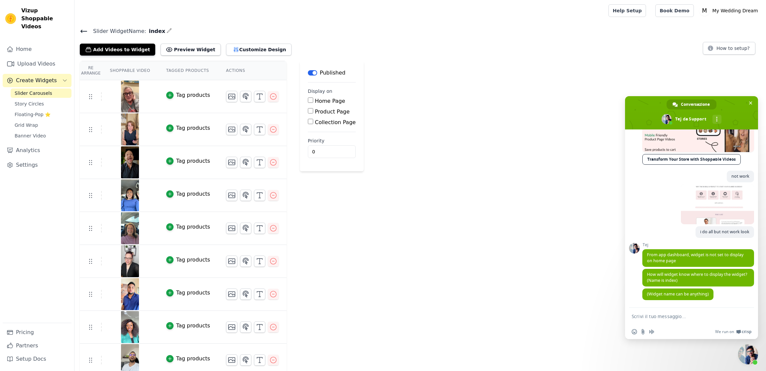
click at [311, 110] on input "Product Page" at bounding box center [310, 110] width 5 height 5
checkbox input "true"
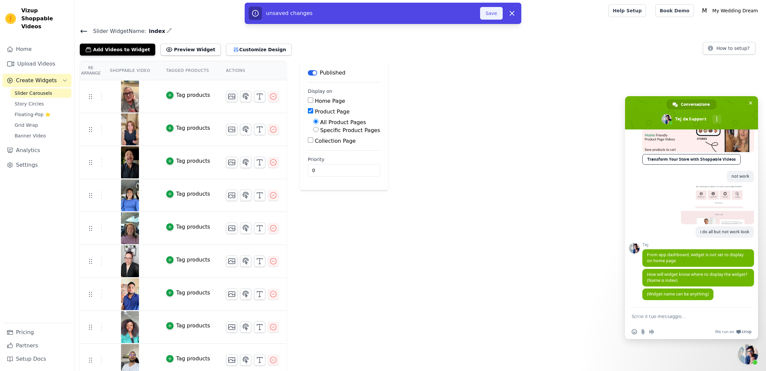
click at [499, 15] on button "Save" at bounding box center [491, 13] width 23 height 13
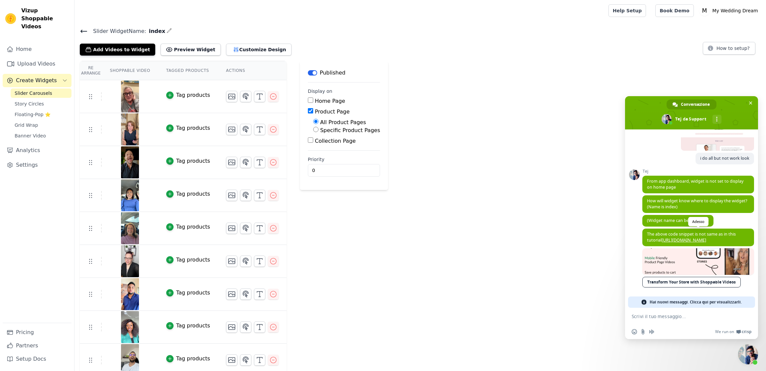
scroll to position [816, 0]
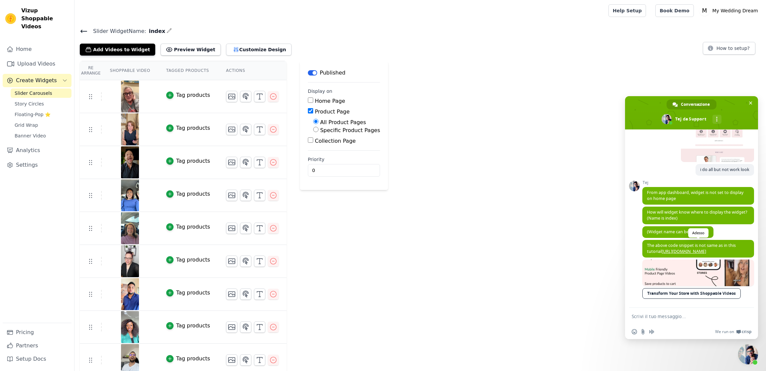
click at [672, 248] on link "[URL][DOMAIN_NAME]" at bounding box center [684, 251] width 45 height 6
click at [679, 317] on textarea "Scrivi il tuo messaggio..." at bounding box center [684, 316] width 105 height 6
type textarea "bro you literally send me the same video..."
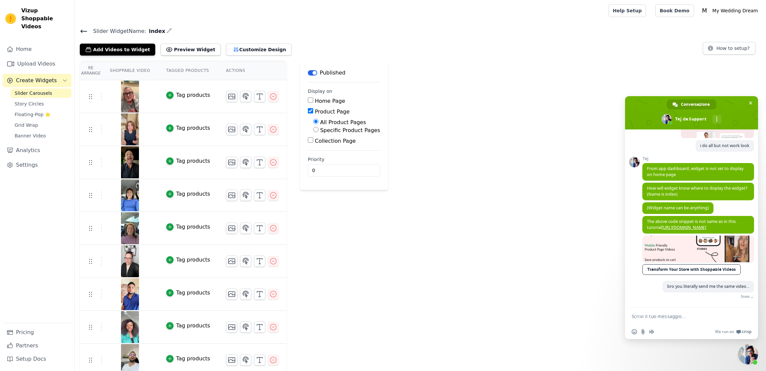
scroll to position [832, 0]
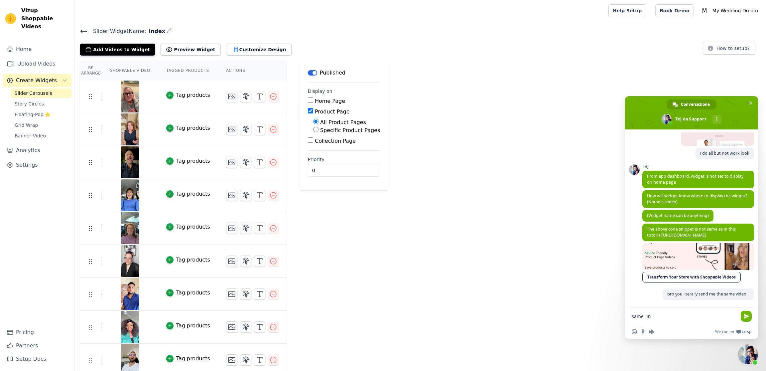
type textarea "same link"
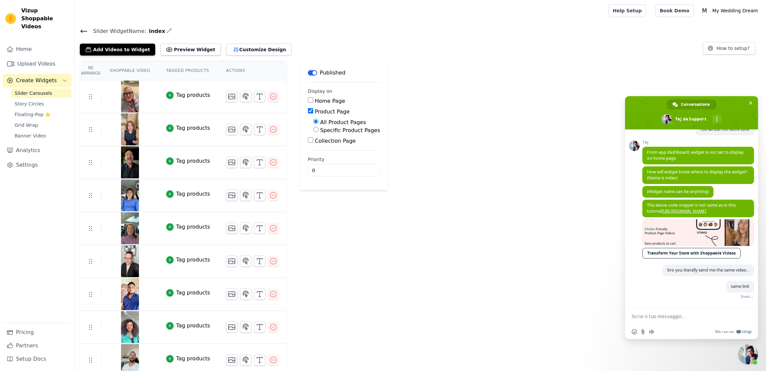
scroll to position [846, 0]
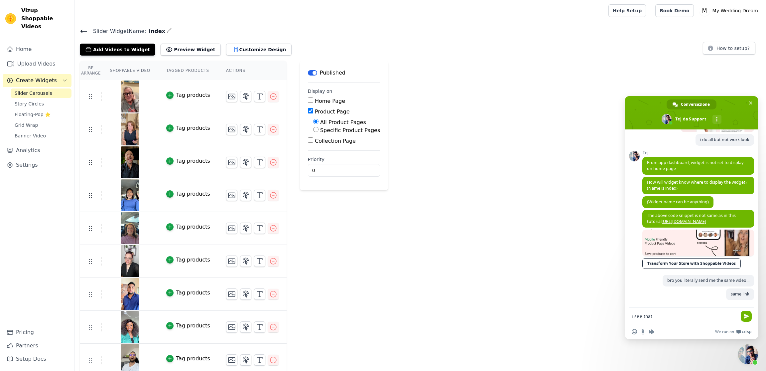
type textarea "i see that.."
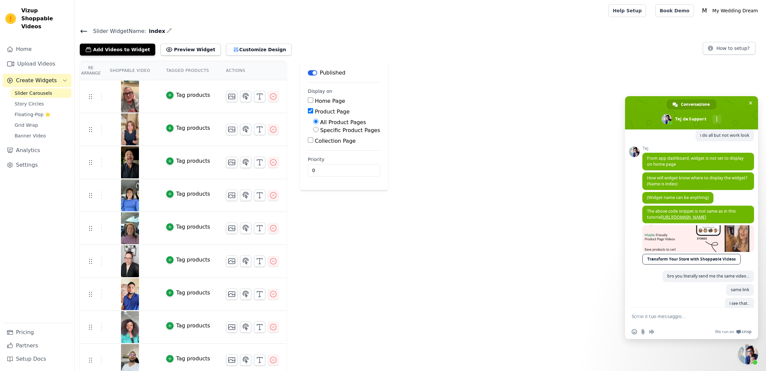
scroll to position [825, 0]
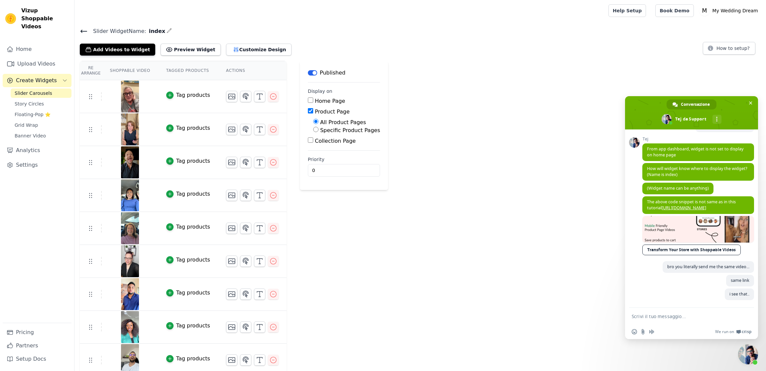
click at [661, 320] on form at bounding box center [684, 317] width 105 height 18
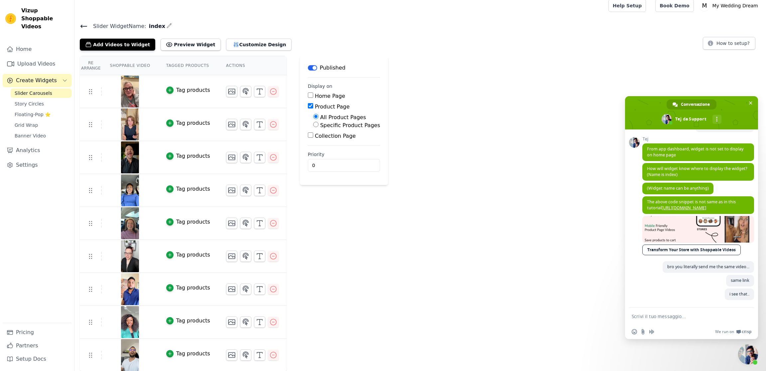
scroll to position [5, 0]
drag, startPoint x: 621, startPoint y: 309, endPoint x: 636, endPoint y: 313, distance: 15.0
click at [621, 309] on div "Re Arrange Shoppable Video Tagged Products Actions Tag products Tag products Ta…" at bounding box center [421, 214] width 692 height 316
click at [647, 313] on textarea "Scrivi il tuo messaggio..." at bounding box center [684, 316] width 105 height 6
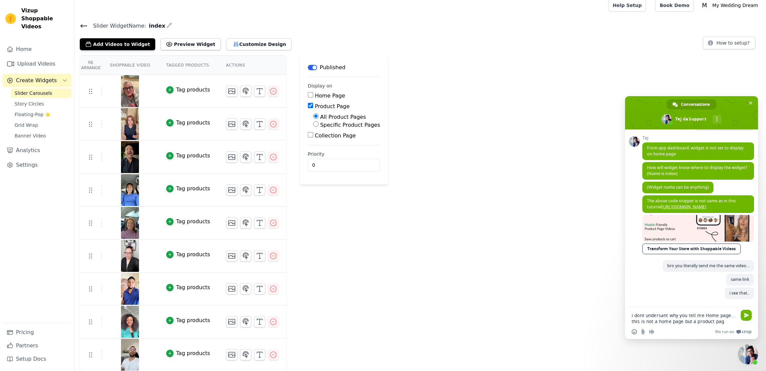
type textarea "i dont undersant why you tell me Home page... this is not a home page but a pro…"
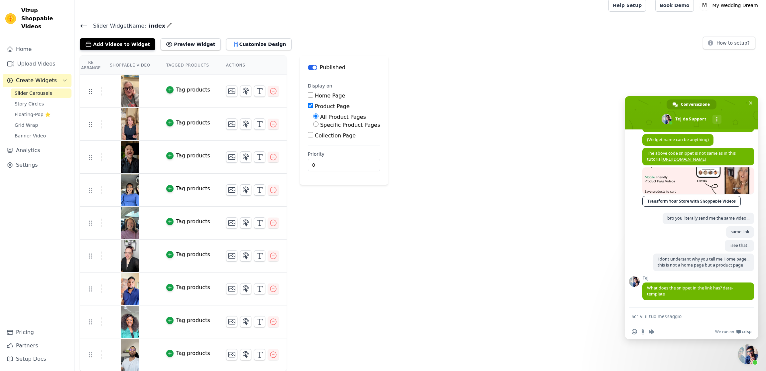
scroll to position [909, 0]
click at [675, 290] on span "What does the snippet in the link has? data-template" at bounding box center [690, 291] width 86 height 12
click at [734, 271] on div "i dont undersant why you tell me Home page... this is not a home page but a pro…" at bounding box center [699, 264] width 112 height 22
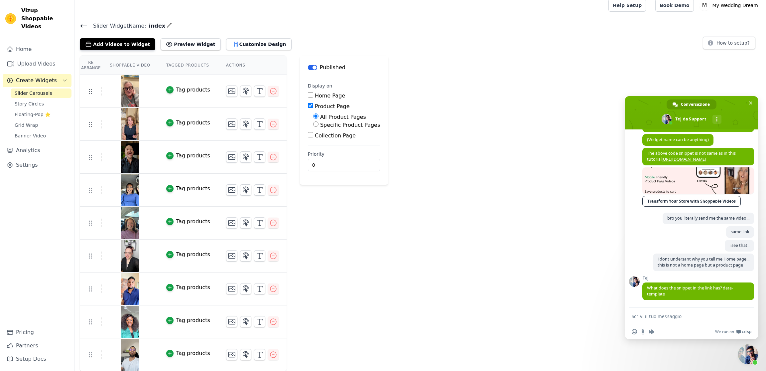
click at [659, 315] on textarea "Scrivi il tuo messaggio..." at bounding box center [684, 316] width 105 height 6
paste textarea "index"
type textarea "index"
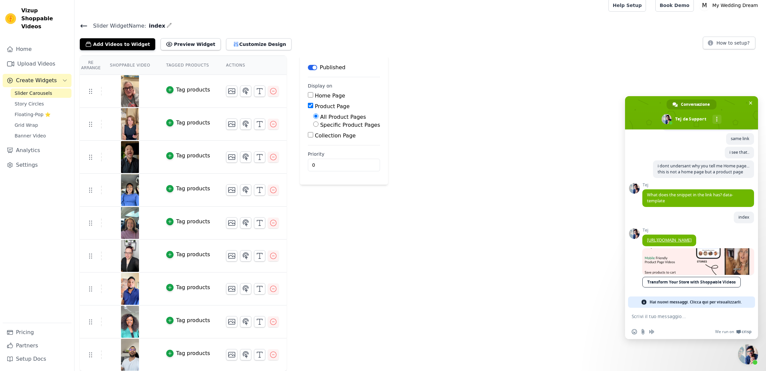
scroll to position [997, 0]
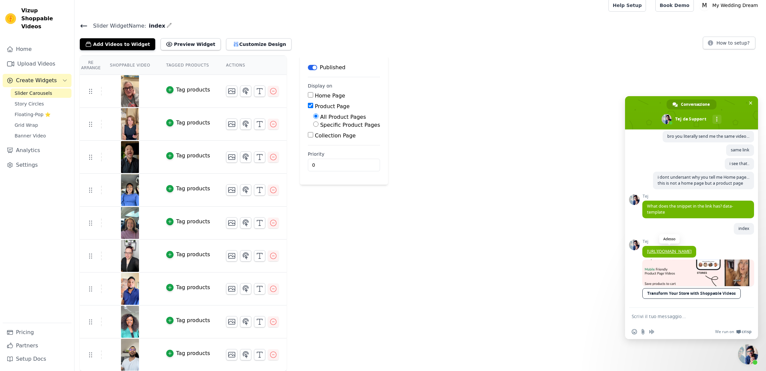
click at [679, 248] on link "[URL][DOMAIN_NAME]" at bounding box center [669, 251] width 45 height 6
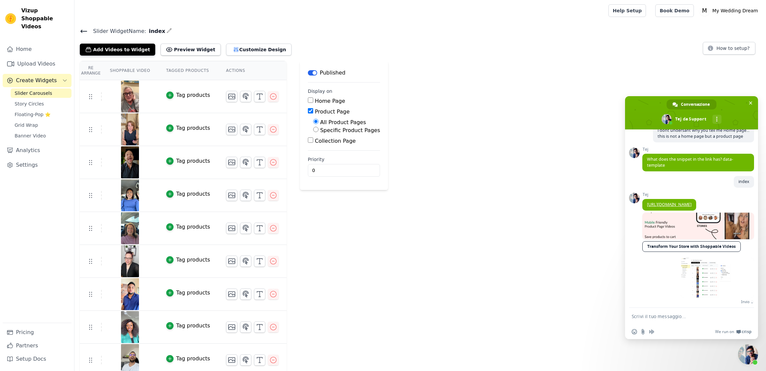
scroll to position [1042, 0]
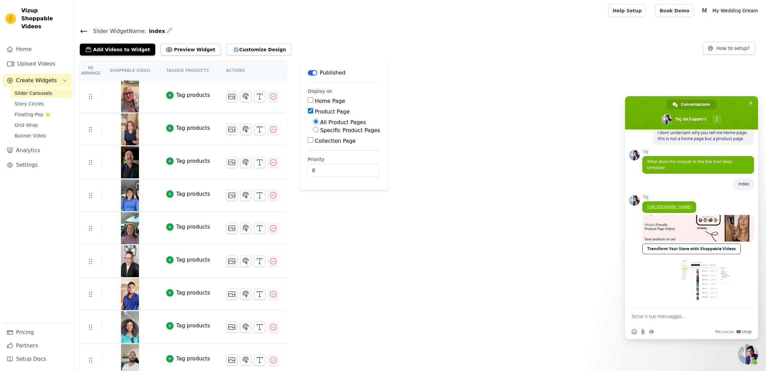
click at [667, 313] on textarea "Scrivi il tuo messaggio..." at bounding box center [684, 316] width 105 height 6
type textarea "i do that"
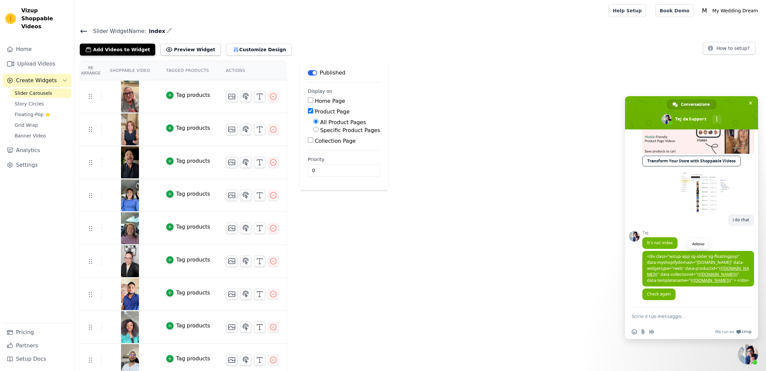
scroll to position [1137, 0]
click at [656, 316] on textarea "Scrivi il tuo messaggio..." at bounding box center [684, 316] width 105 height 6
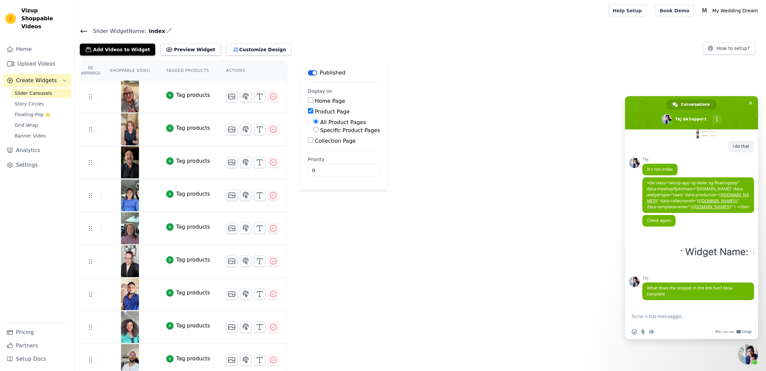
scroll to position [1211, 0]
click at [669, 288] on span "What does the snippet in the link has? data-template" at bounding box center [690, 291] width 86 height 12
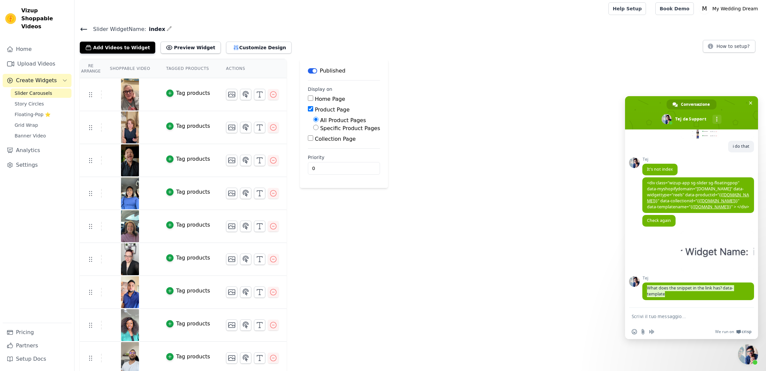
scroll to position [3, 0]
click at [662, 315] on textarea "Scrivi il tuo messaggio..." at bounding box center [684, 316] width 105 height 6
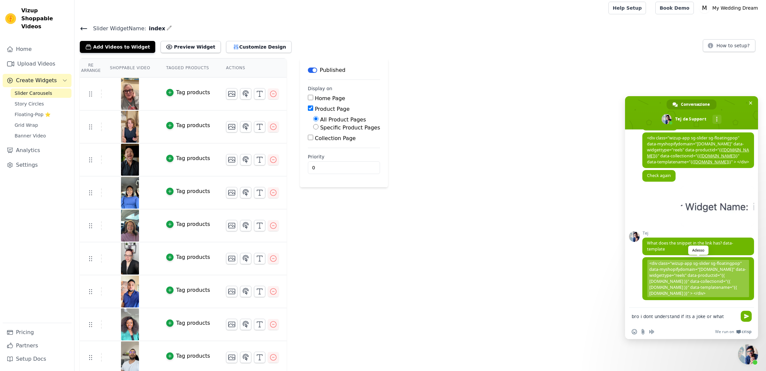
scroll to position [1256, 0]
click at [678, 268] on span "<div class="wizup-app sg-slider sg-floatingpop" data-myshopifydomain="yourshopi…" at bounding box center [699, 278] width 102 height 37
click at [726, 317] on textarea "bro i dont understand if its a joke or what" at bounding box center [684, 316] width 105 height 6
type textarea "bro i dont understand if its a joke or what i"
click at [695, 314] on textarea "bro i dont understand if its a joke or what i" at bounding box center [684, 316] width 105 height 6
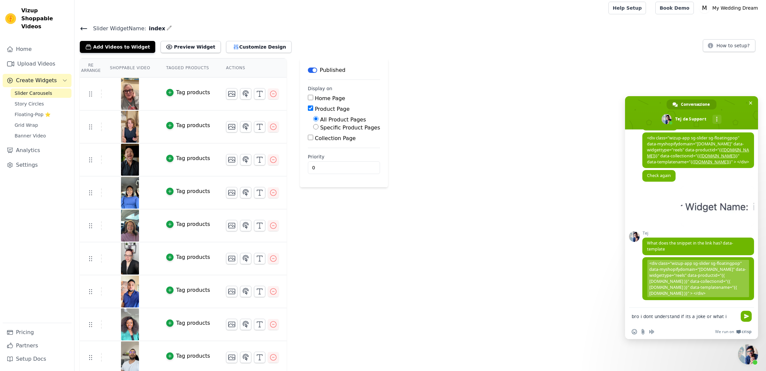
click at [695, 314] on textarea "bro i dont understand if its a joke or what i" at bounding box center [684, 316] width 105 height 6
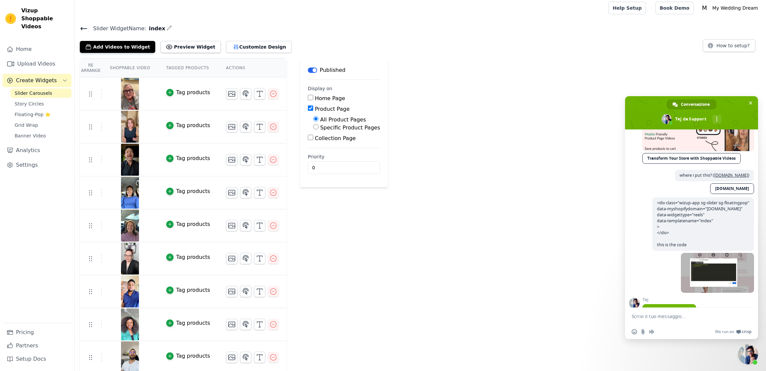
scroll to position [605, 0]
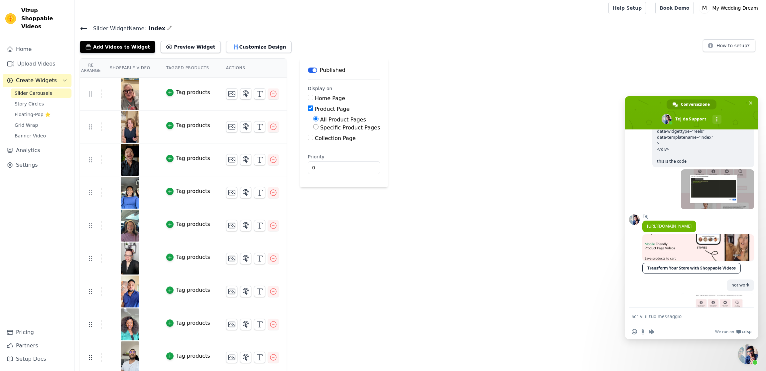
drag, startPoint x: 659, startPoint y: 168, endPoint x: 651, endPoint y: 151, distance: 18.9
click at [653, 142] on span "<div class="wizup-app sg-slider sg-floatingpop" data-myshopifydomain="5ciqme-j2…" at bounding box center [704, 141] width 102 height 54
copy span "<div class="wizup-app sg-slider sg-floatingpop" data-myshopifydomain="5ciqme-j2…"
click at [665, 318] on textarea "Scrivi il tuo messaggio..." at bounding box center [684, 316] width 105 height 6
paste textarea "<div class="wizup-app sg-slider sg-floatingpop" data-myshopifydomain="5ciqme-j2…"
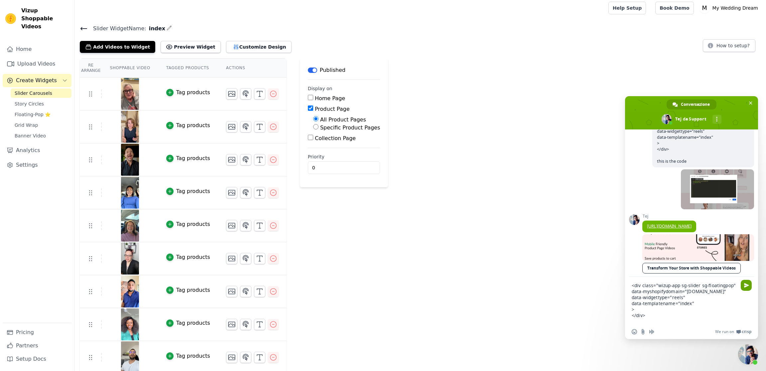
type textarea "<div class="wizup-app sg-slider sg-floatingpop" data-myshopifydomain="5ciqme-j2…"
click at [746, 286] on span "Inviare" at bounding box center [746, 285] width 5 height 5
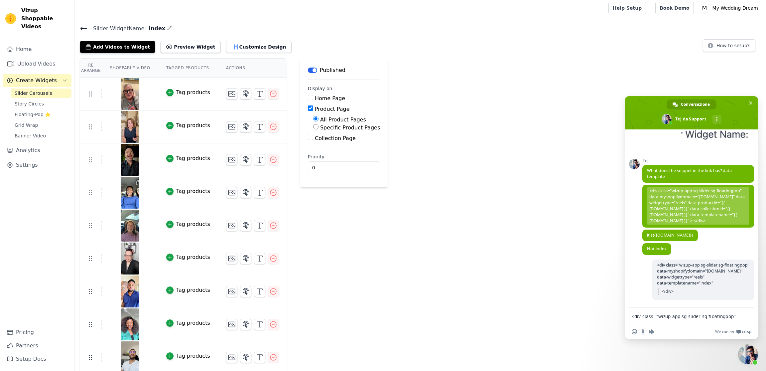
click at [679, 315] on textarea "<div class="wizup-app sg-slider sg-floatingpop" data-myshopifydomain="5ciqme-j2…" at bounding box center [684, 316] width 105 height 6
type textarea "LOOK"
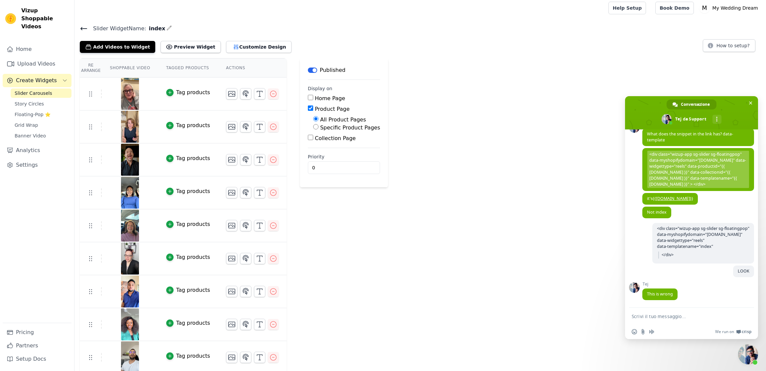
scroll to position [1366, 0]
type textarea "the date temolate name is INDEX"
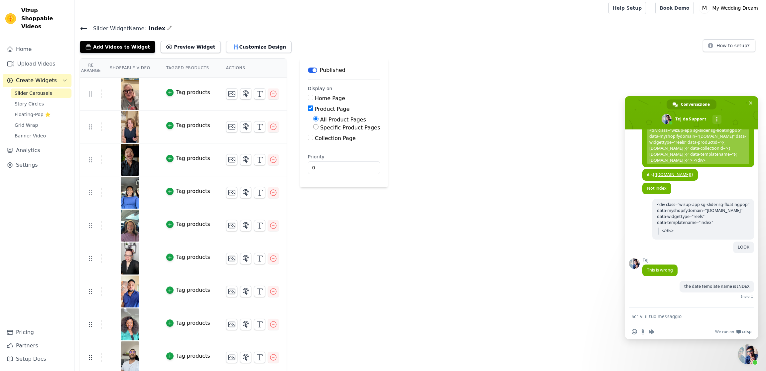
scroll to position [1383, 0]
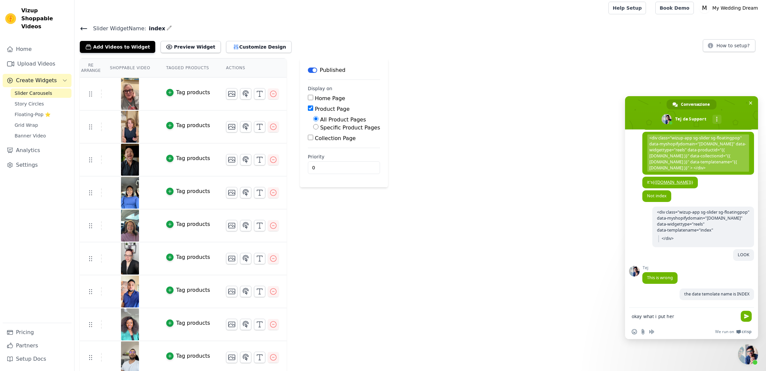
type textarea "okay what i put here"
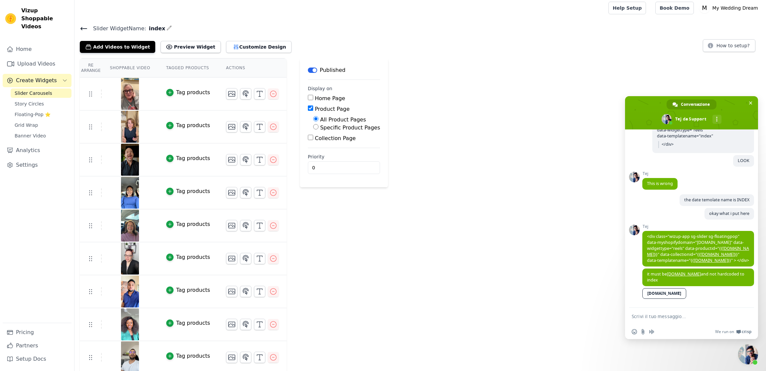
scroll to position [1484, 0]
click at [664, 295] on link "[DOMAIN_NAME]" at bounding box center [665, 293] width 44 height 11
click at [728, 276] on span "it must be template.name and not hardcoded to index" at bounding box center [695, 277] width 97 height 12
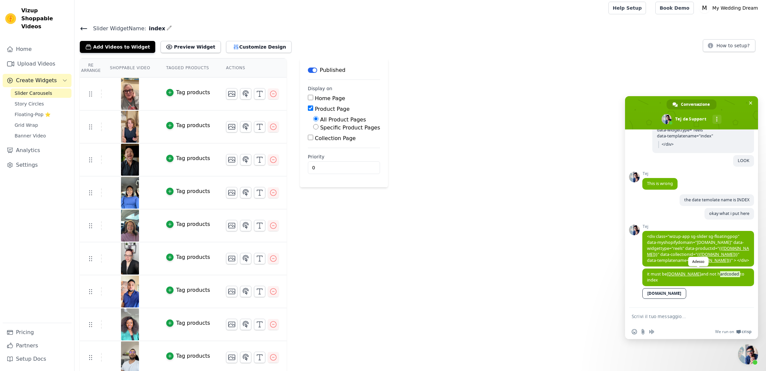
drag, startPoint x: 693, startPoint y: 286, endPoint x: 691, endPoint y: 280, distance: 6.4
click at [693, 286] on span "it must be template.name and not hardcoded to index" at bounding box center [699, 277] width 112 height 18
copy link "[DOMAIN_NAME]"
click at [676, 318] on textarea "Scrivi il tuo messaggio..." at bounding box center [684, 316] width 105 height 6
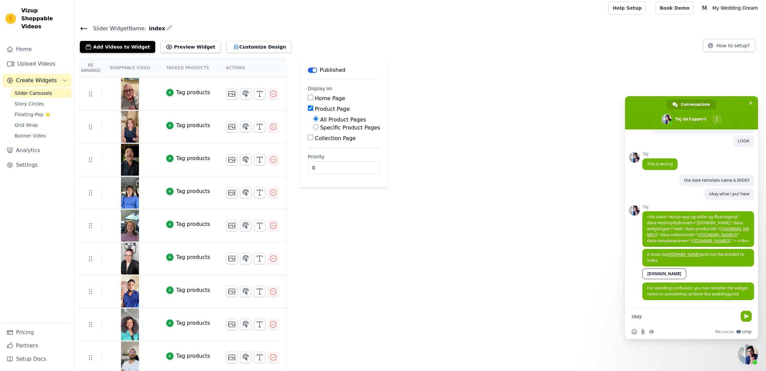
scroll to position [1504, 0]
type textarea "okay i try now"
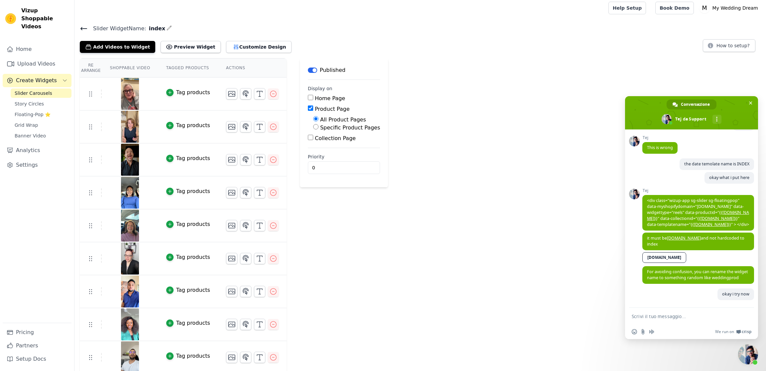
scroll to position [0, 0]
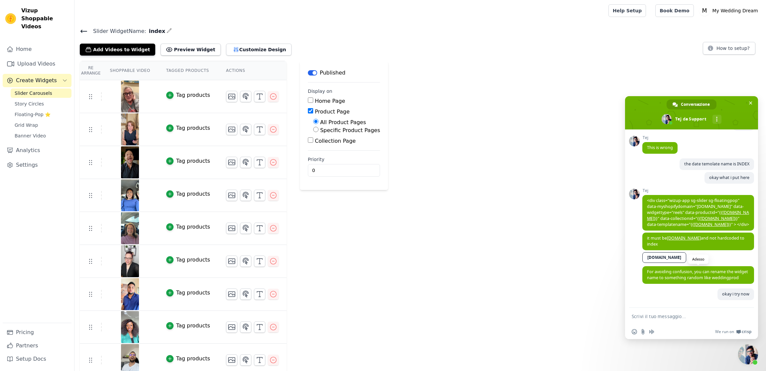
click at [711, 277] on span "For avoiding confusion, you can rename the widget name to something random like…" at bounding box center [697, 275] width 101 height 12
copy span "weddingprod"
click at [167, 35] on div at bounding box center [169, 31] width 5 height 9
click at [167, 32] on icon "button" at bounding box center [169, 30] width 5 height 5
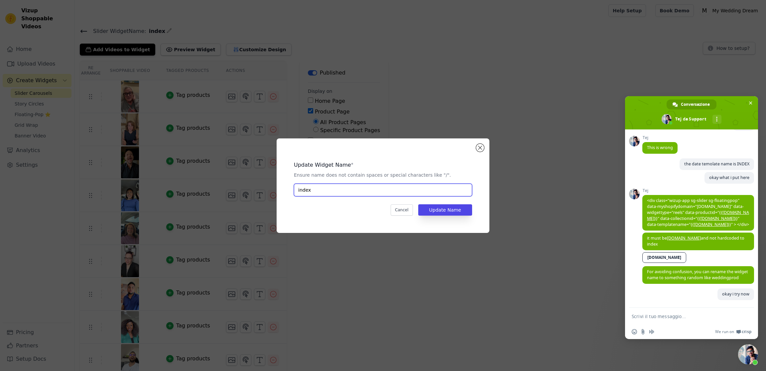
click at [357, 189] on input "index" at bounding box center [383, 190] width 178 height 13
click at [357, 188] on input "index" at bounding box center [383, 190] width 178 height 13
paste input "weddingprod"
type input "weddingprod"
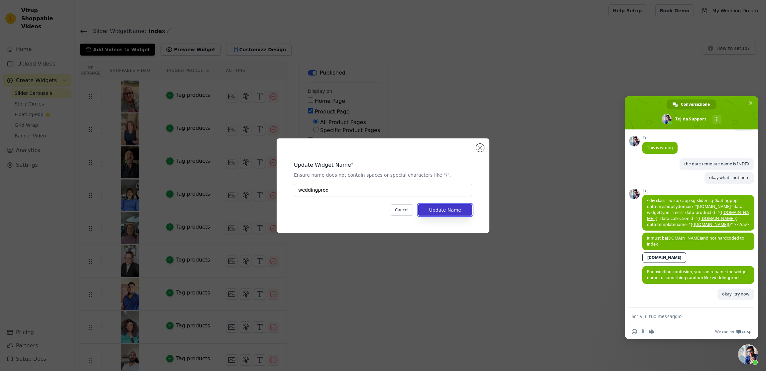
click at [448, 213] on button "Update Name" at bounding box center [445, 209] width 54 height 11
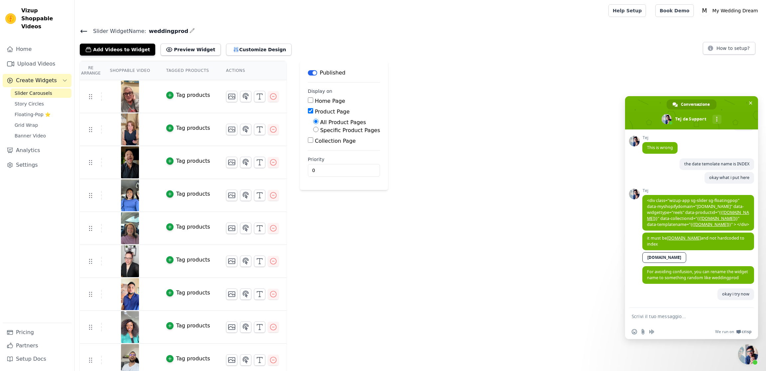
scroll to position [5, 0]
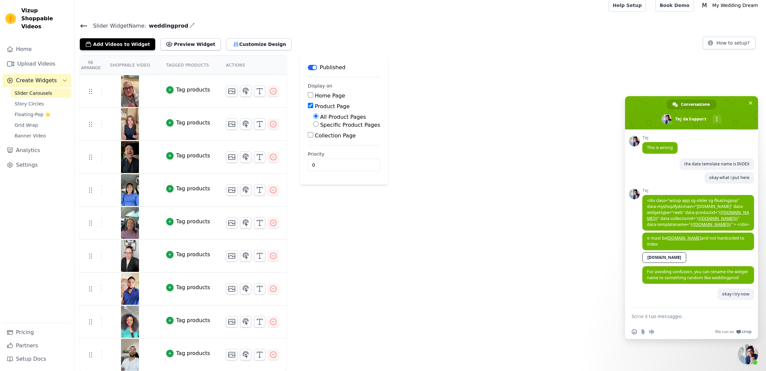
click at [685, 311] on form at bounding box center [684, 317] width 105 height 18
click at [677, 318] on textarea "Scrivi il tuo messaggio..." at bounding box center [684, 316] width 105 height 6
type textarea "not work again"
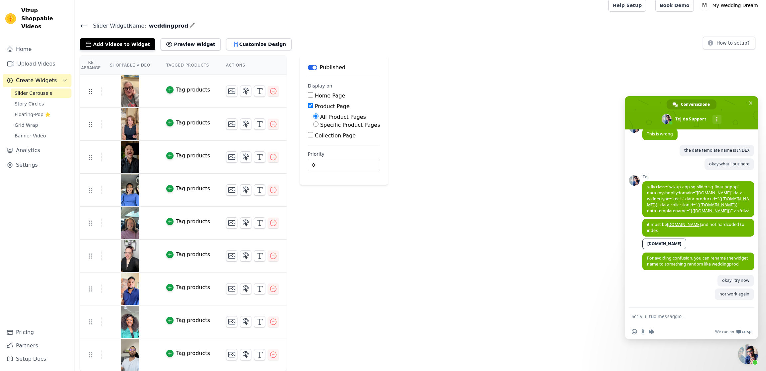
scroll to position [1533, 0]
click at [654, 318] on textarea "Scrivi il tuo messaggio..." at bounding box center [684, 316] width 105 height 6
paste textarea "<div class="wizup-app sg-slider sg-floatingpop" data-myshopifydomain="5ciqme-j2…"
type textarea "<div class="wizup-app sg-slider sg-floatingpop" data-myshopifydomain="5ciqme-j2…"
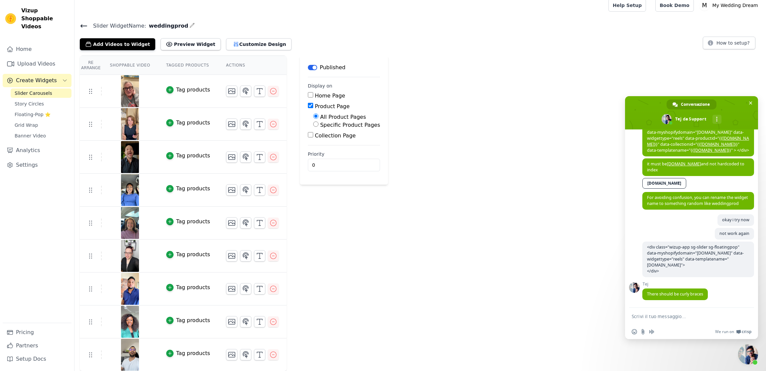
scroll to position [1596, 0]
click at [684, 295] on span "There should be curly braces" at bounding box center [675, 294] width 56 height 6
click at [684, 294] on span "There should be curly braces" at bounding box center [675, 294] width 56 height 6
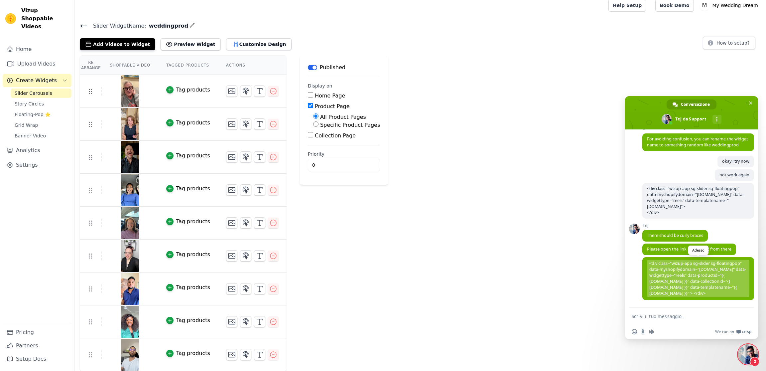
scroll to position [1655, 0]
click at [723, 266] on span "<div class="wizup-app sg-slider sg-floatingpop" data-myshopifydomain="yourshopi…" at bounding box center [699, 278] width 102 height 37
click at [707, 275] on span "<div class="wizup-app sg-slider sg-floatingpop" data-myshopifydomain="yourshopi…" at bounding box center [699, 278] width 102 height 37
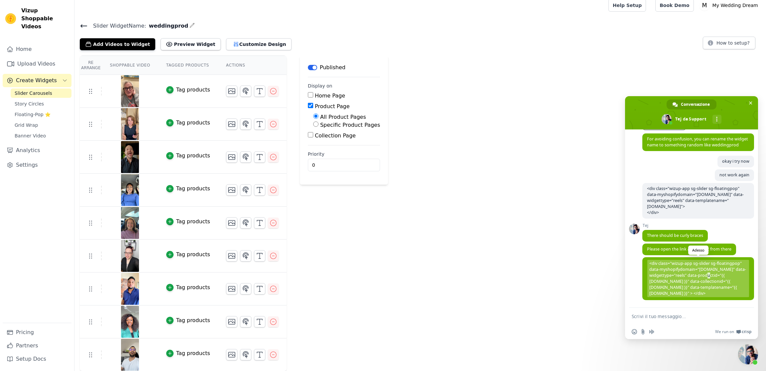
copy span "<div class="wizup-app sg-slider sg-floatingpop" data-myshopifydomain="yourshopi…"
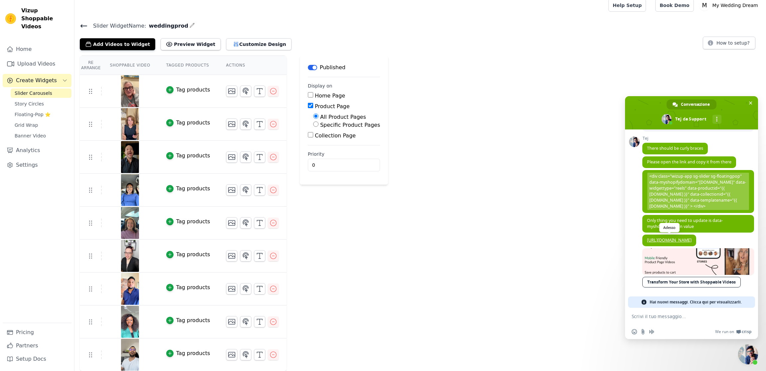
scroll to position [1748, 0]
click at [675, 213] on span "<div class="wizup-app sg-slider sg-floatingpop" data-myshopifydomain="yourshopi…" at bounding box center [699, 191] width 112 height 43
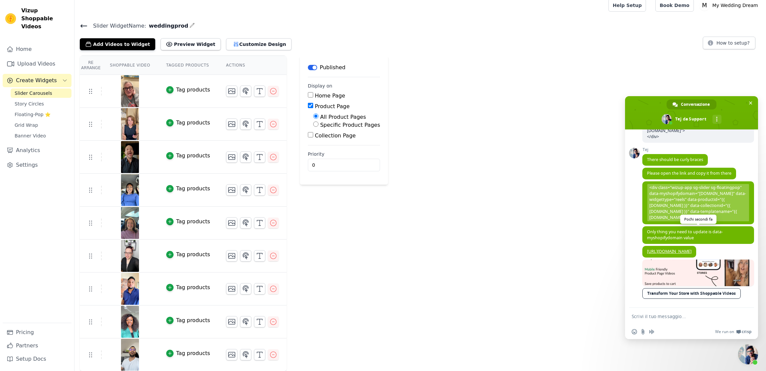
click at [675, 217] on span "<div class="wizup-app sg-slider sg-floatingpop" data-myshopifydomain="yourshopi…" at bounding box center [699, 202] width 112 height 43
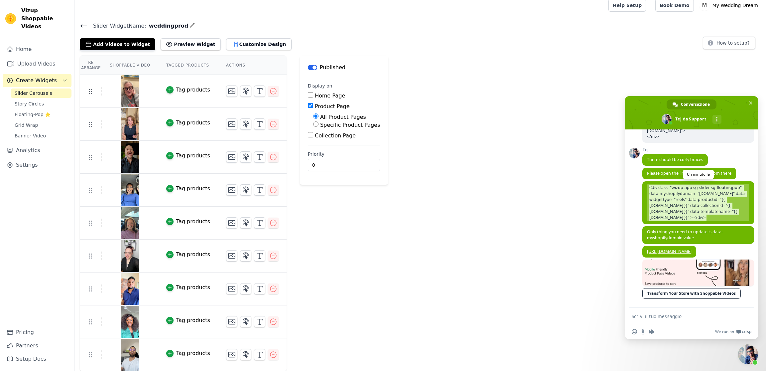
click at [675, 217] on span "<div class="wizup-app sg-slider sg-floatingpop" data-myshopifydomain="yourshopi…" at bounding box center [699, 202] width 112 height 43
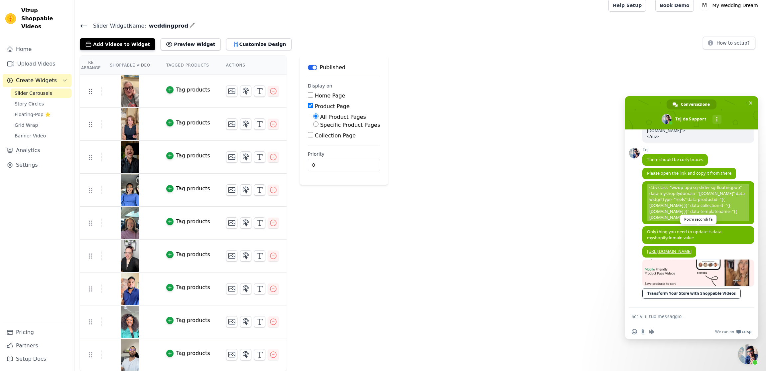
click at [663, 229] on span "Only thing you need to update is data-myshopifydomain value" at bounding box center [685, 235] width 76 height 12
click at [689, 232] on span "Only thing you need to update is data-myshopifydomain value" at bounding box center [699, 235] width 112 height 18
click at [700, 322] on form at bounding box center [684, 317] width 105 height 18
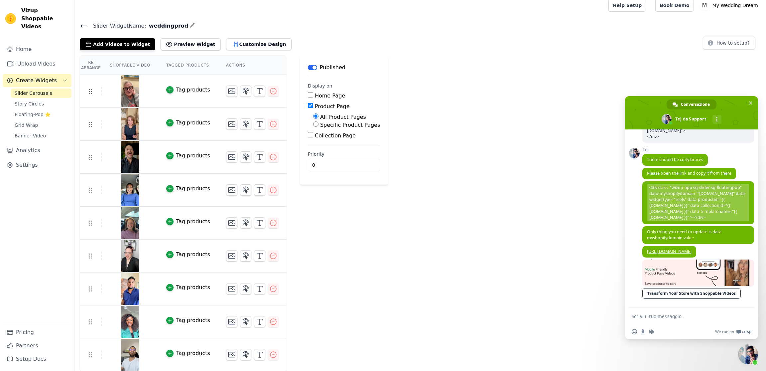
click at [700, 320] on form at bounding box center [684, 317] width 105 height 18
click at [659, 313] on textarea "Scrivi il tuo messaggio..." at bounding box center [684, 316] width 105 height 6
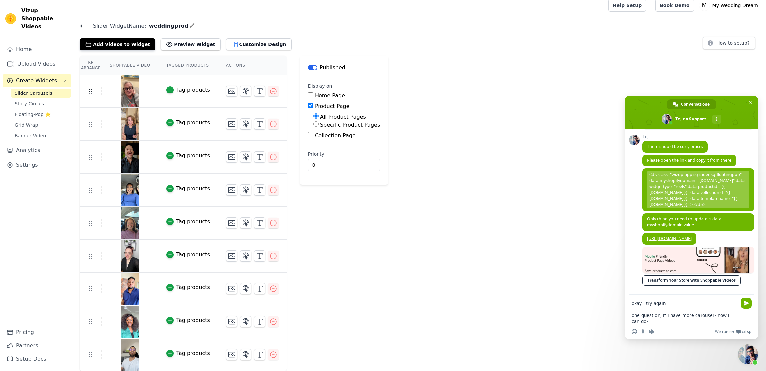
click at [683, 318] on textarea "okay i try again one question, if i have more carousel? how i can do?" at bounding box center [684, 312] width 105 height 24
type textarea "okay i try again"
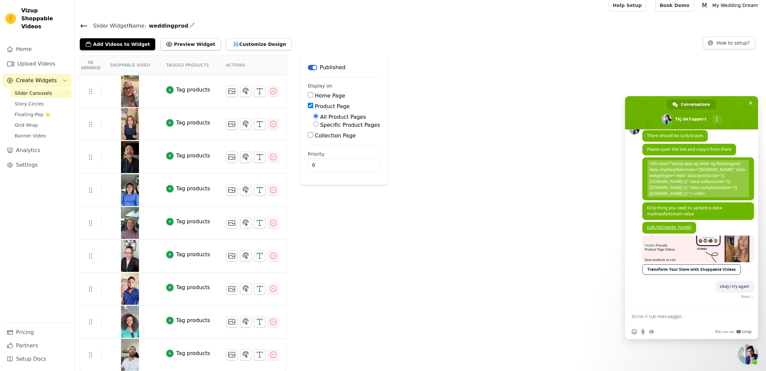
scroll to position [1753, 0]
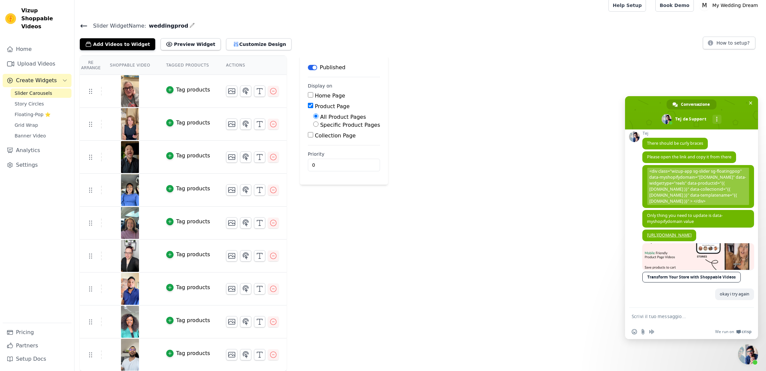
click at [663, 315] on textarea "Scrivi il tuo messaggio..." at bounding box center [684, 316] width 105 height 6
paste textarea "<div class="wizup-app sg-slider sg-floatingpop" data-myshopifydomain="5ciqme-j2…"
type textarea "<div class="wizup-app sg-slider sg-floatingpop" data-myshopifydomain="5ciqme-j2…"
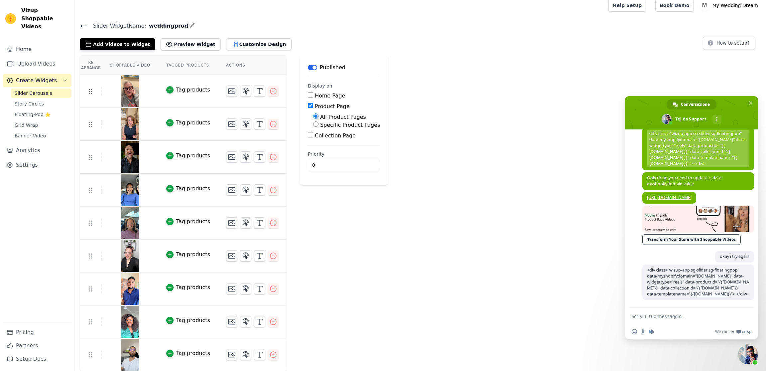
scroll to position [1792, 0]
type textarea "still not working"
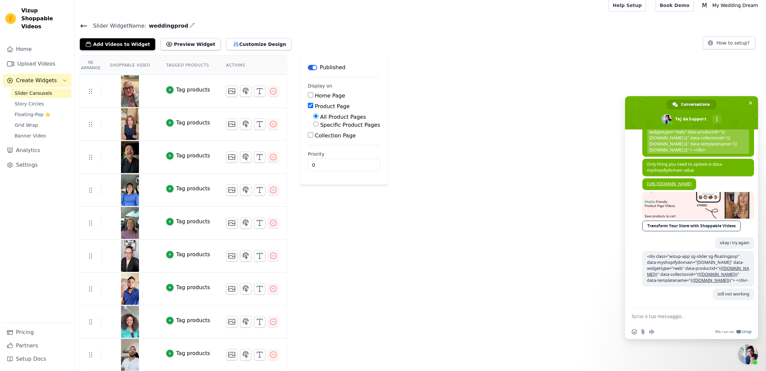
scroll to position [1806, 0]
type textarea "why"
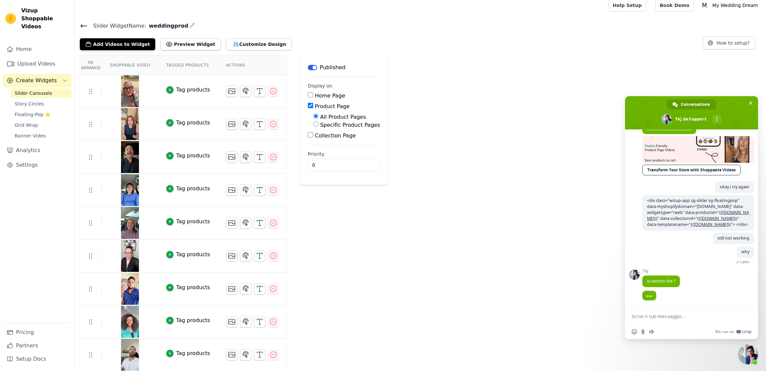
scroll to position [1863, 0]
type textarea "yes"
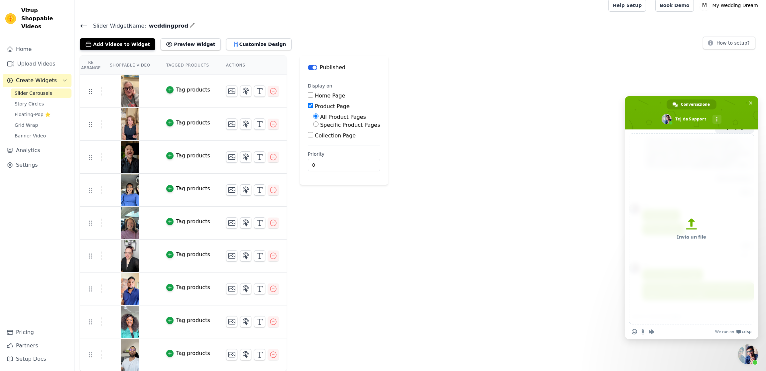
scroll to position [1922, 0]
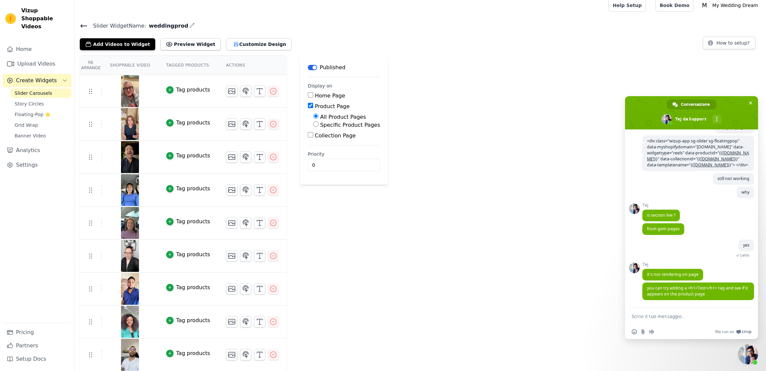
click at [666, 316] on textarea "Scrivi il tuo messaggio..." at bounding box center [684, 316] width 105 height 6
drag, startPoint x: 717, startPoint y: 288, endPoint x: 688, endPoint y: 289, distance: 28.7
click at [688, 289] on span "you can try adding a <h1>Test</h1> tag and see if it appears on the product page" at bounding box center [697, 291] width 101 height 12
click at [690, 315] on textarea "Scrivi il tuo messaggio..." at bounding box center [684, 316] width 105 height 6
type textarea "e"
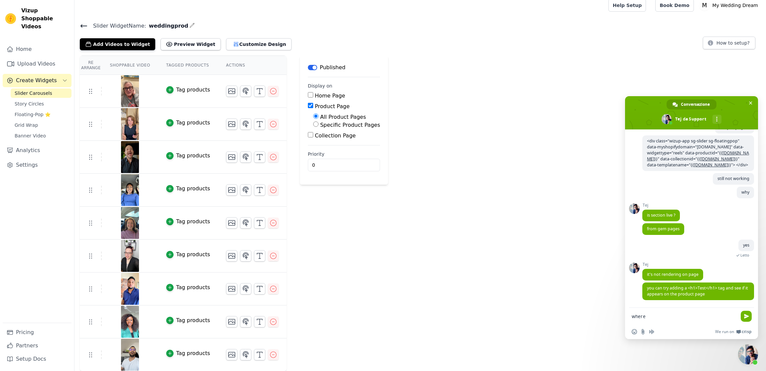
type textarea "where?"
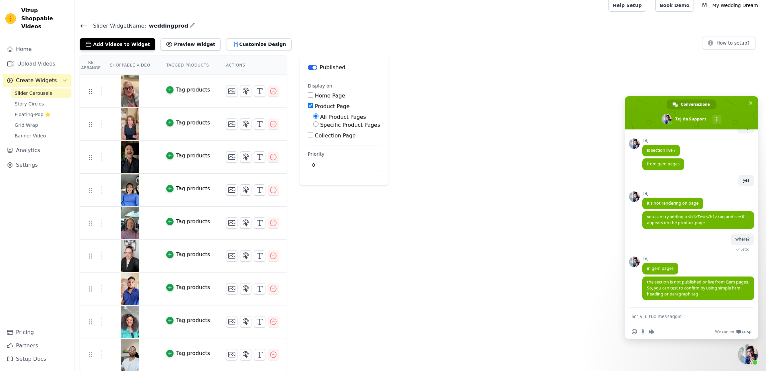
scroll to position [2001, 0]
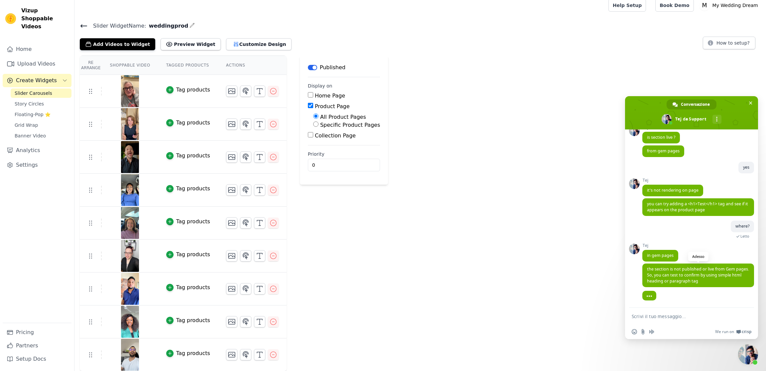
click at [643, 279] on span "the section is not published or live from Gem pages. So, you can test to confir…" at bounding box center [699, 275] width 112 height 24
click at [653, 278] on span "the section is not published or live from Gem pages. So, you can test to confir…" at bounding box center [698, 275] width 102 height 18
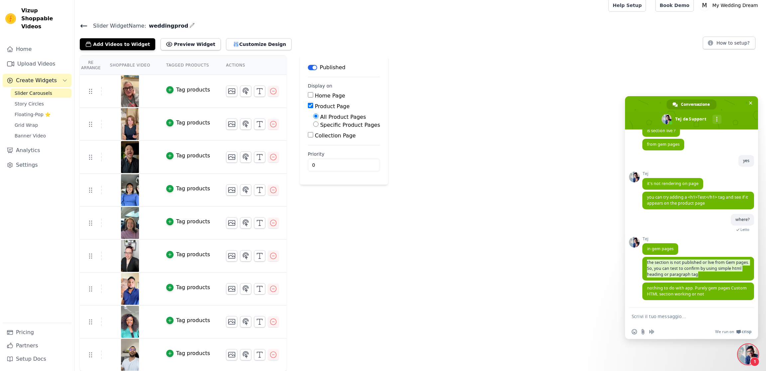
scroll to position [2008, 0]
click at [671, 294] on span "nothing to do with app. Purely gem pages Custom HTML section working or not" at bounding box center [697, 291] width 100 height 12
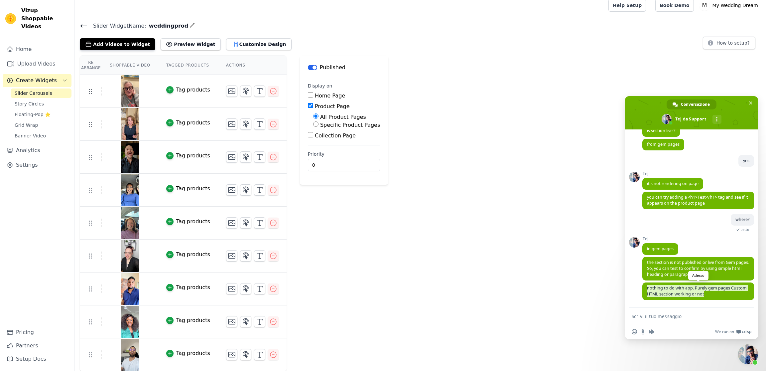
click at [671, 294] on span "nothing to do with app. Purely gem pages Custom HTML section working or not" at bounding box center [697, 291] width 100 height 12
click at [674, 301] on div "Tej nothing to do with app. Purely gem pages Custom HTML section working or not…" at bounding box center [699, 294] width 112 height 25
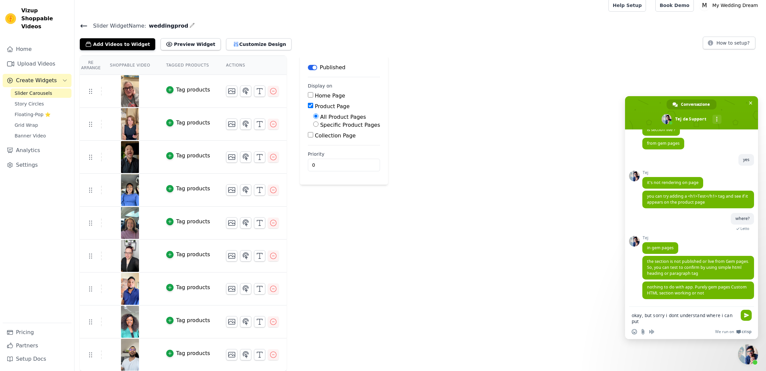
paste textarea "<div class="wizup-app sg-slider sg-floatingpop" data-myshopifydomain="5ciqme-j2…"
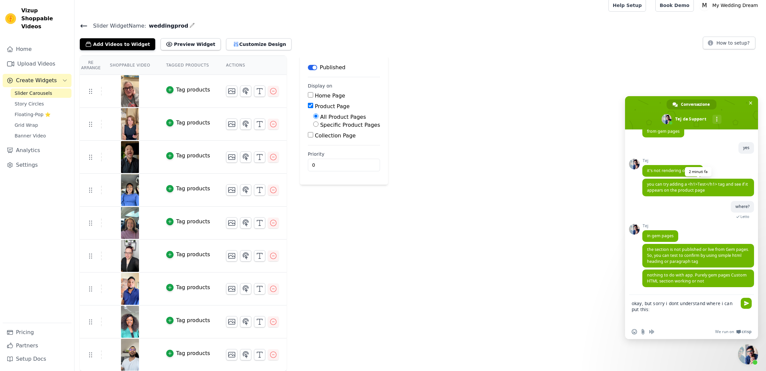
click at [697, 193] on span "you can try adding a <h1>Test</h1> tag and see if it appears on the product page" at bounding box center [697, 187] width 101 height 12
drag, startPoint x: 689, startPoint y: 197, endPoint x: 716, endPoint y: 197, distance: 26.9
click at [716, 193] on span "you can try adding a <h1>Test</h1> tag and see if it appears on the product page" at bounding box center [697, 187] width 101 height 12
copy span "<h1>Test</h1>"
drag, startPoint x: 669, startPoint y: 313, endPoint x: 666, endPoint y: 311, distance: 3.8
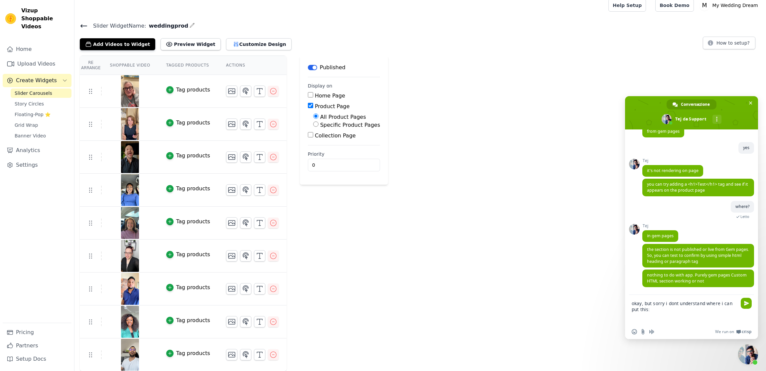
click at [669, 313] on textarea "okay, but sorry i dont understand where i can put this:" at bounding box center [684, 312] width 105 height 24
paste textarea "<h1>Test</h1>"
type textarea "okay, but sorry i dont understand where i can put this: <h1>Test</h1> tag"
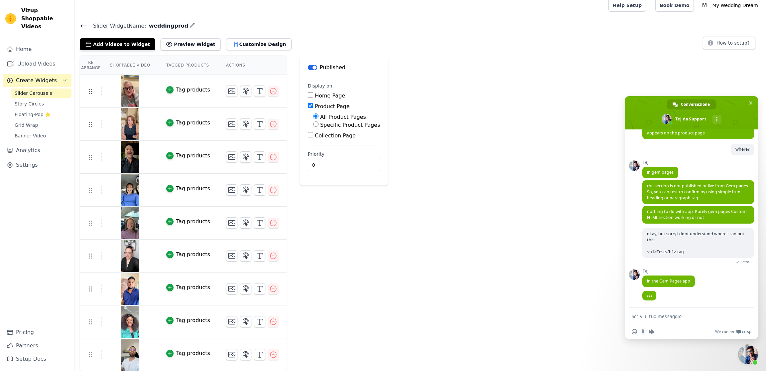
scroll to position [2066, 0]
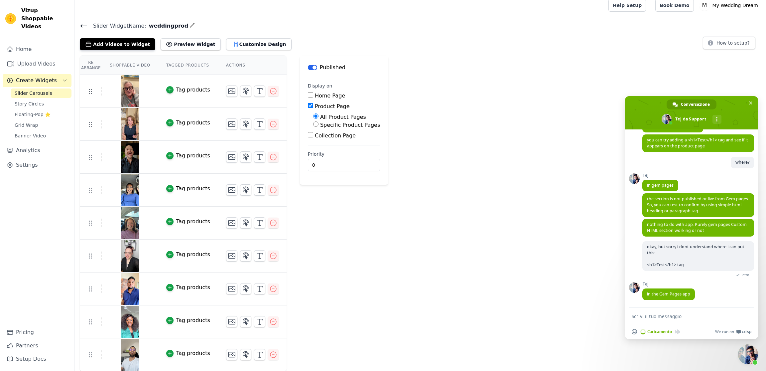
click at [656, 315] on textarea "Scrivi il tuo messaggio..." at bounding box center [684, 316] width 105 height 6
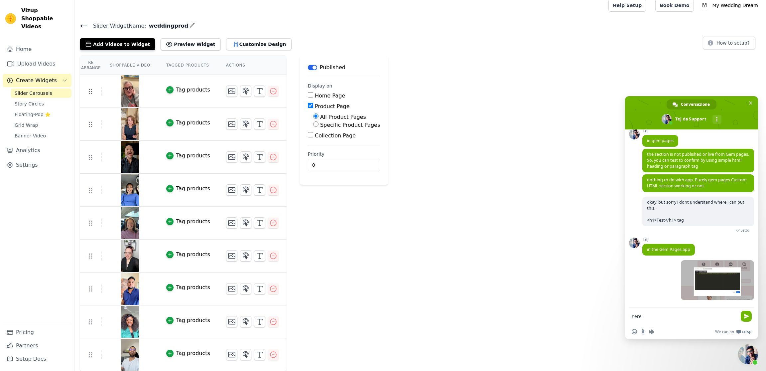
scroll to position [2111, 0]
type textarea "here?"
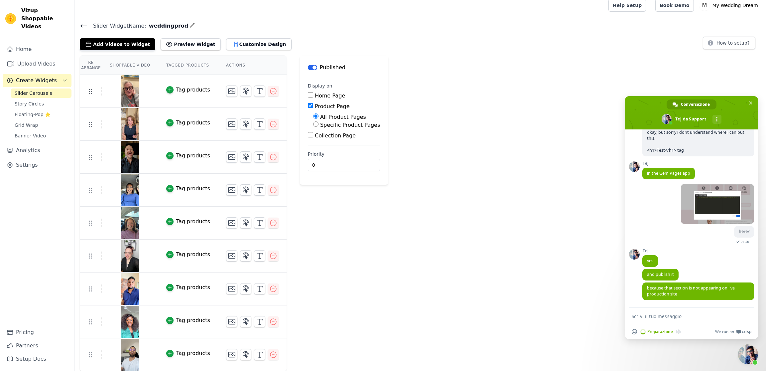
scroll to position [2194, 0]
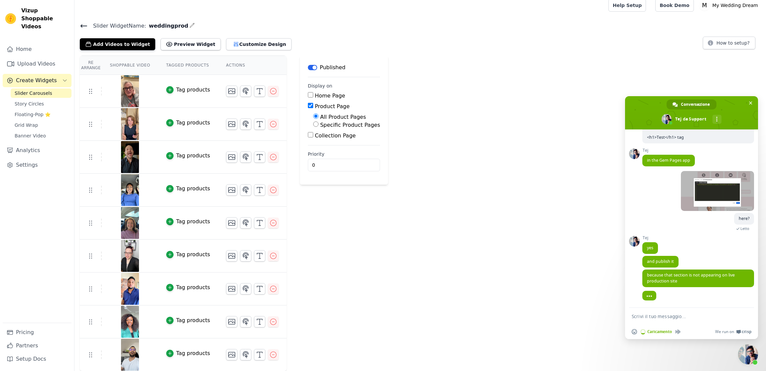
click at [664, 315] on textarea "Scrivi il tuo messaggio..." at bounding box center [684, 316] width 105 height 6
type textarea "like this"
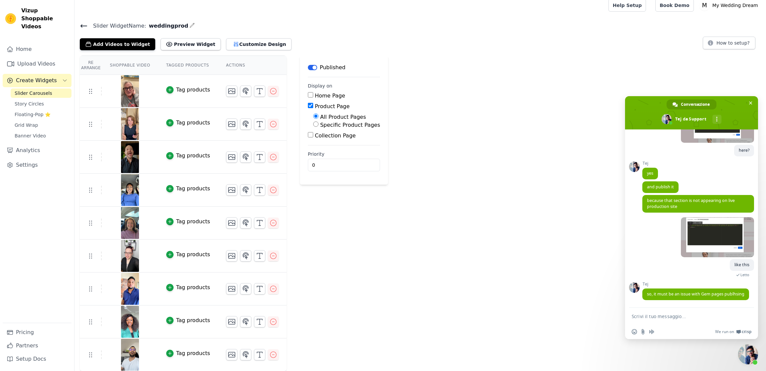
scroll to position [2263, 0]
click at [690, 296] on span "so, it must be an issue with Gem pages publhsing" at bounding box center [695, 294] width 97 height 6
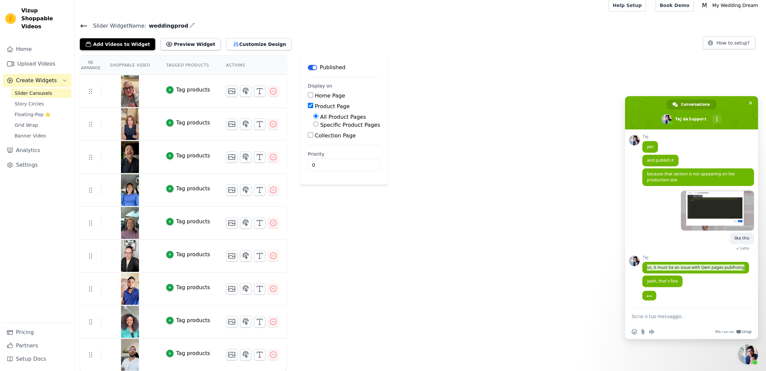
scroll to position [2290, 0]
click at [656, 318] on textarea "Scrivi il tuo messaggio..." at bounding box center [684, 316] width 105 height 6
type textarea "okay i try now"
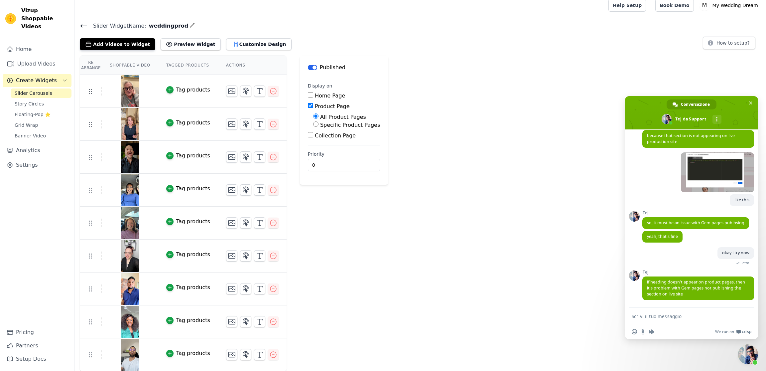
scroll to position [2329, 0]
click at [651, 292] on span "if heading doesn't appear on product pages, then it's problem with Gem pages no…" at bounding box center [696, 288] width 98 height 18
click at [652, 292] on span "if heading doesn't appear on product pages, then it's problem with Gem pages no…" at bounding box center [696, 288] width 98 height 18
click at [717, 314] on textarea "Scrivi il tuo messaggio..." at bounding box center [684, 316] width 105 height 6
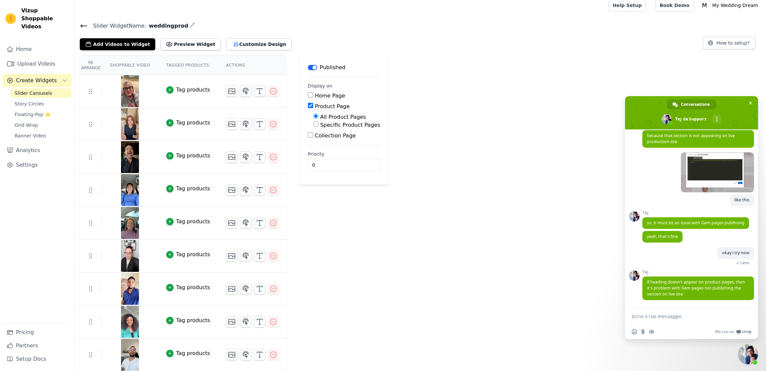
paste textarea "If it doesn't work, what should I do?"
type textarea "If it doesn't work, what should I do?"
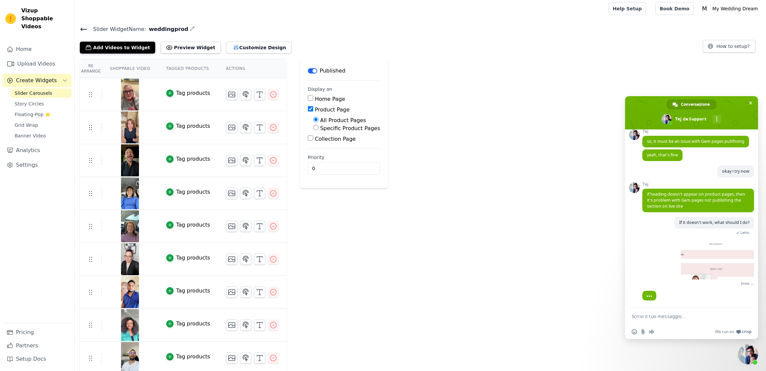
scroll to position [2393, 0]
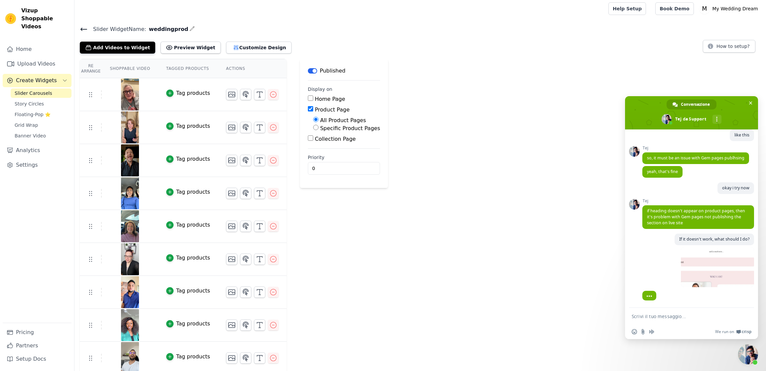
click at [676, 318] on textarea "Scrivi il tuo messaggio..." at bounding box center [684, 316] width 105 height 6
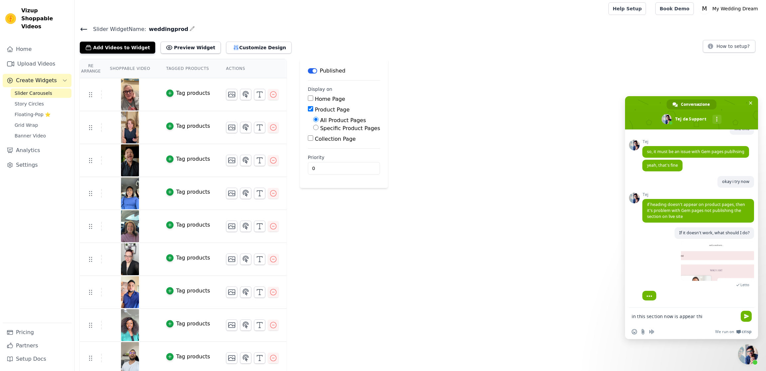
type textarea "in this section now is appear this"
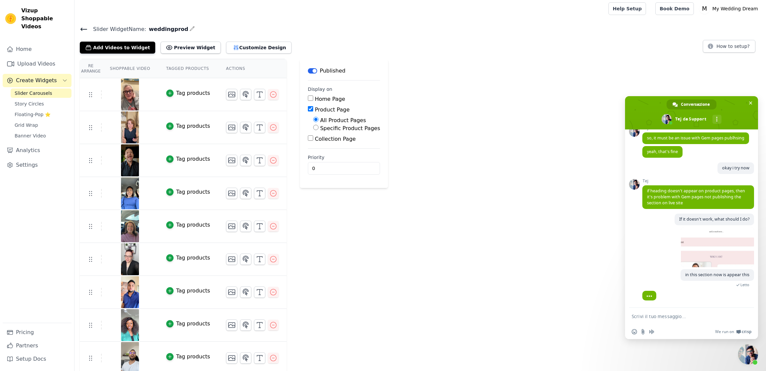
scroll to position [2414, 0]
click at [689, 246] on span at bounding box center [717, 247] width 73 height 40
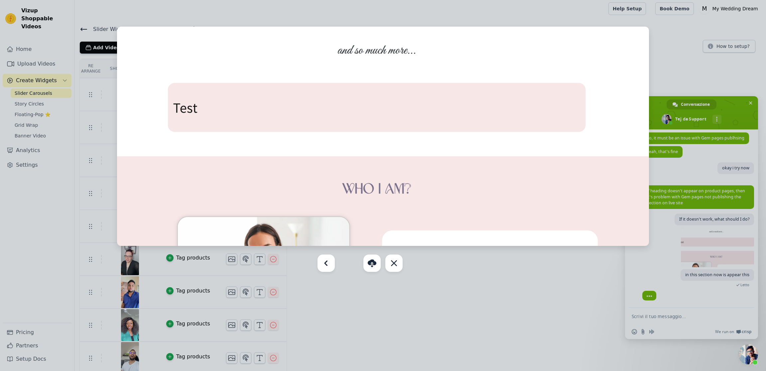
click at [193, 279] on div at bounding box center [383, 185] width 766 height 371
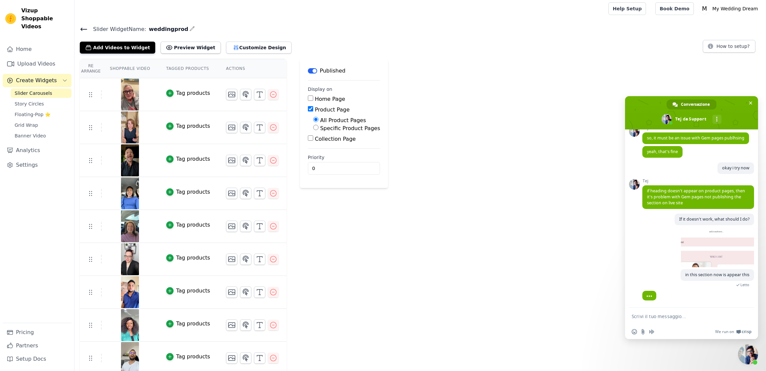
click at [677, 319] on textarea "Scrivi il tuo messaggio..." at bounding box center [684, 316] width 105 height 6
type textarea "but the video still not see"
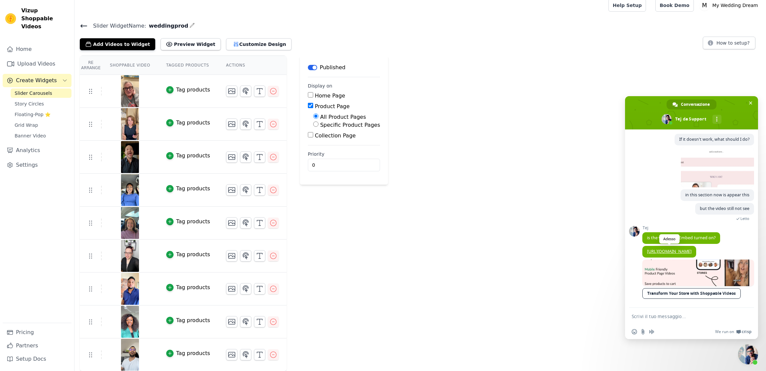
scroll to position [2500, 0]
click at [653, 248] on link "[URL][DOMAIN_NAME]" at bounding box center [669, 251] width 45 height 6
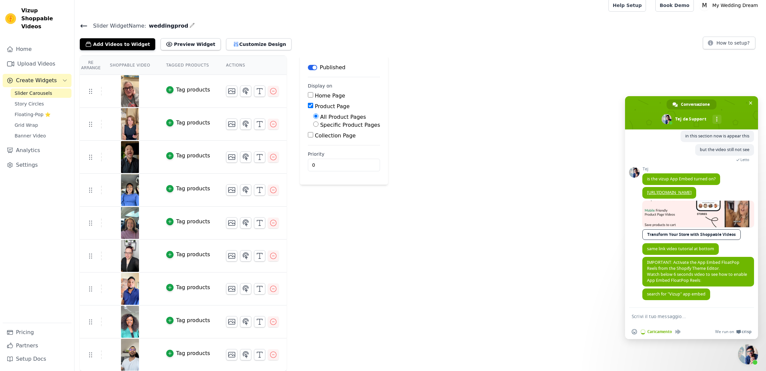
scroll to position [0, 0]
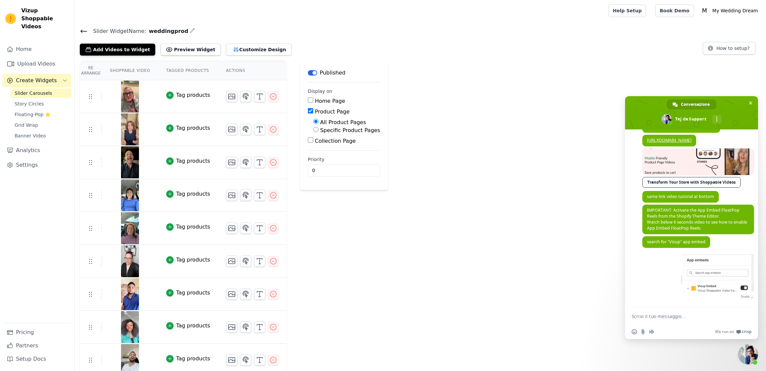
click at [656, 317] on textarea "Scrivi il tuo messaggio..." at bounding box center [684, 316] width 105 height 6
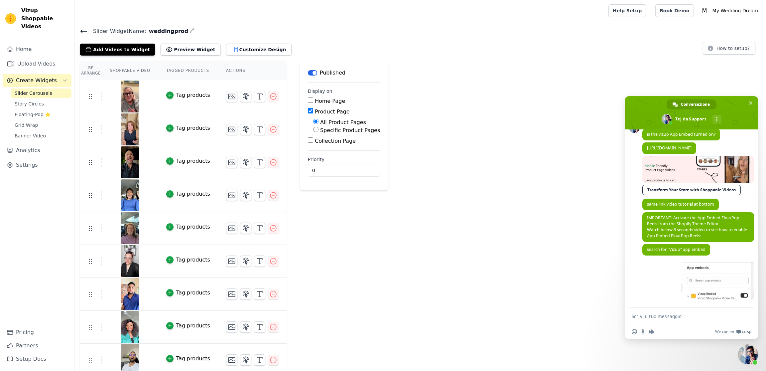
scroll to position [2605, 0]
type textarea "yes"
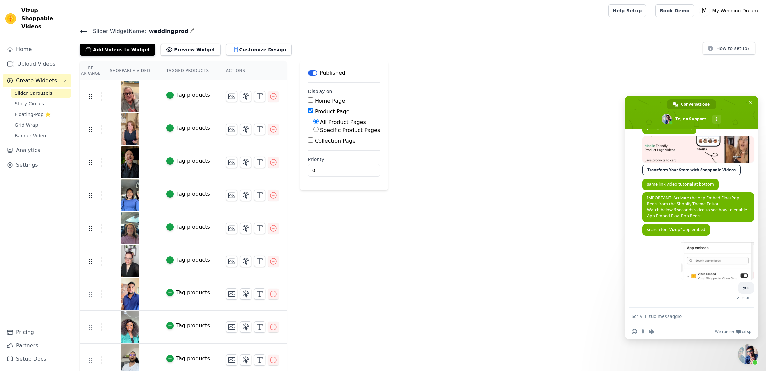
scroll to position [2612, 0]
type textarea "i only see this"
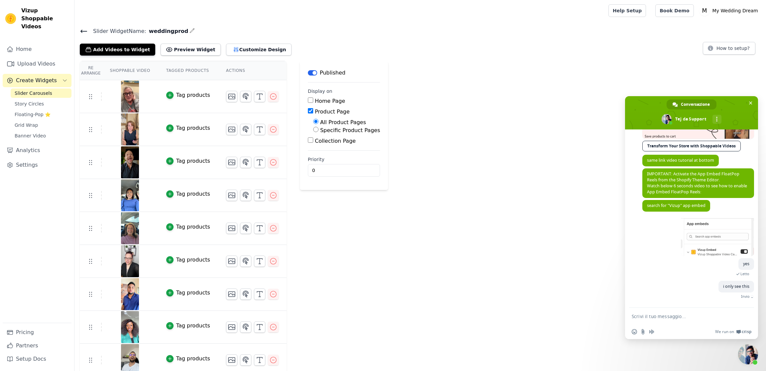
scroll to position [2626, 0]
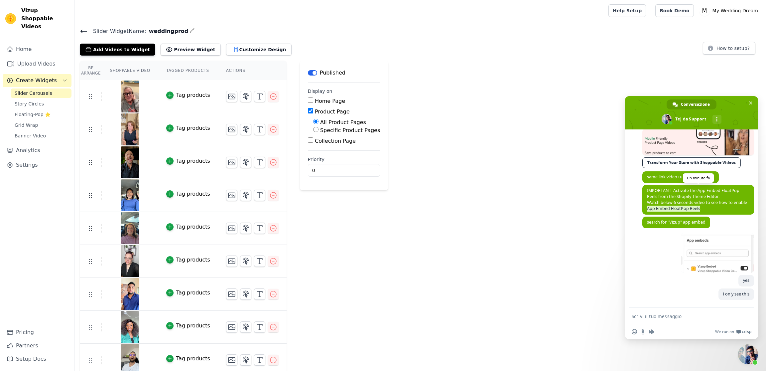
drag, startPoint x: 695, startPoint y: 209, endPoint x: 646, endPoint y: 209, distance: 49.6
click at [646, 209] on span "IMPORTANT: Activate the App Embed FloatPop Reels from the Shopify Theme Editor.…" at bounding box center [699, 200] width 112 height 30
drag, startPoint x: 676, startPoint y: 210, endPoint x: 704, endPoint y: 328, distance: 121.1
click at [676, 210] on span "IMPORTANT: Activate the App Embed FloatPop Reels from the Shopify Theme Editor.…" at bounding box center [697, 200] width 100 height 24
click at [682, 317] on textarea "Scrivi il tuo messaggio..." at bounding box center [684, 316] width 105 height 6
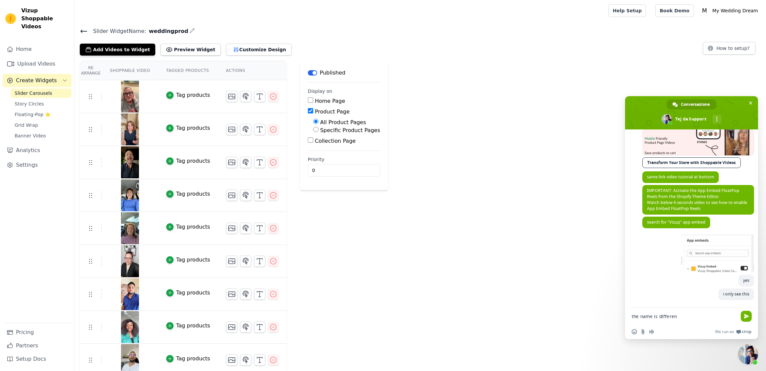
type textarea "the name is different"
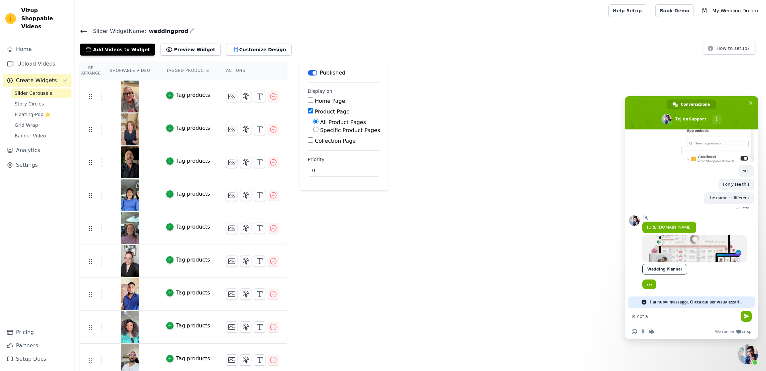
scroll to position [2731, 0]
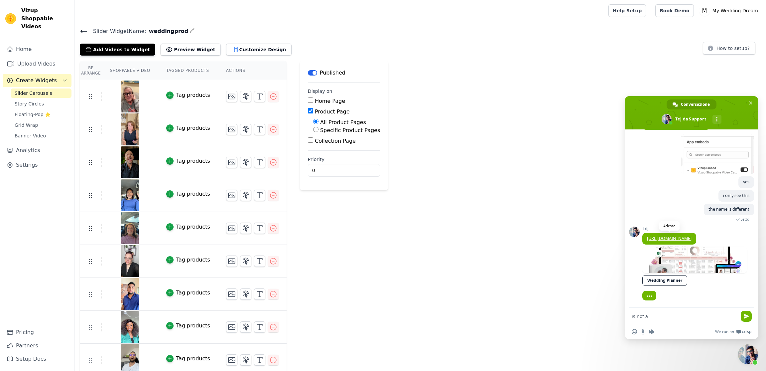
click at [669, 236] on link "[URL][DOMAIN_NAME]" at bounding box center [669, 238] width 45 height 6
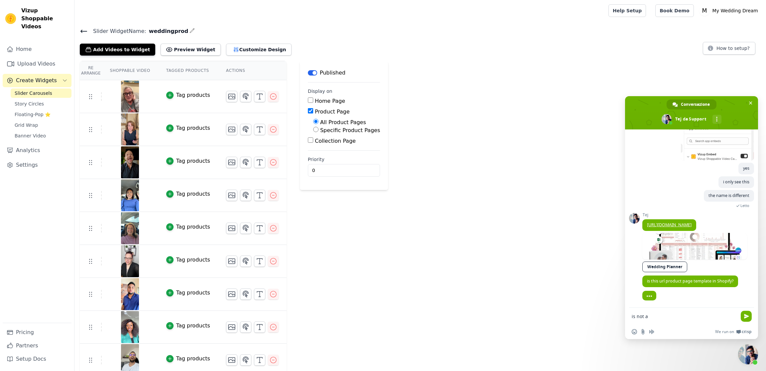
scroll to position [2745, 0]
click at [710, 281] on span "is this url product page template in Shopify?" at bounding box center [690, 281] width 86 height 6
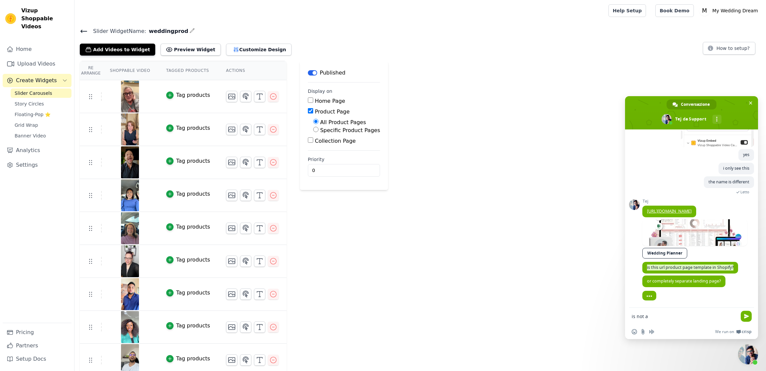
scroll to position [2758, 0]
click at [662, 315] on textarea "is not a" at bounding box center [684, 316] width 105 height 6
type textarea "its a page in gempage"
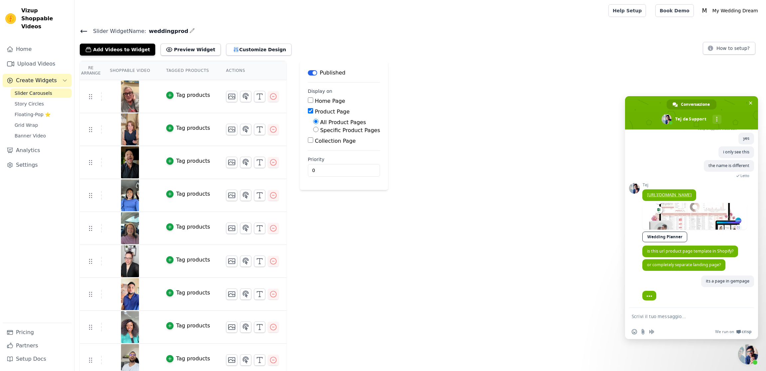
scroll to position [2775, 0]
type textarea "a product page"
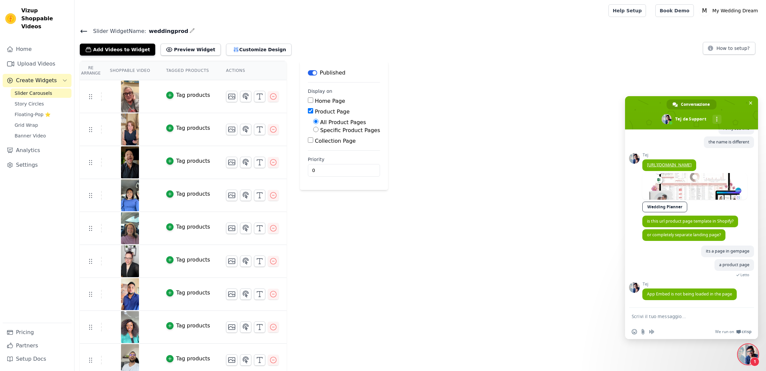
scroll to position [2799, 0]
click at [712, 295] on span "App Embed is not being loaded in the page" at bounding box center [689, 294] width 85 height 6
click at [663, 315] on textarea "Scrivi il tuo messaggio..." at bounding box center [684, 316] width 105 height 6
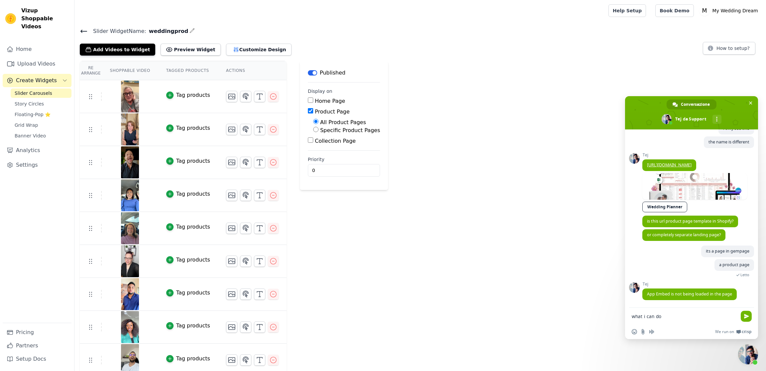
type textarea "what i can do?"
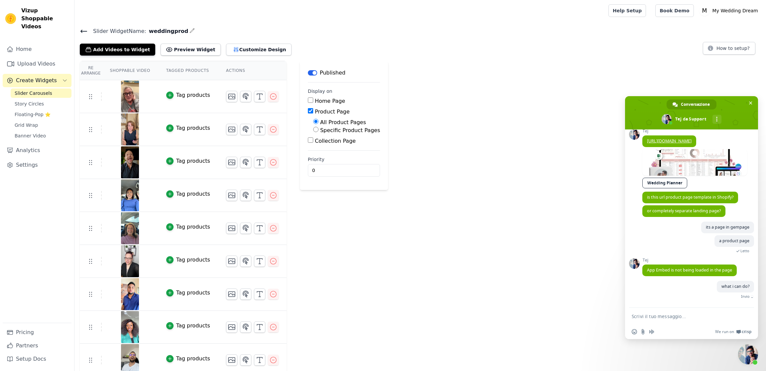
scroll to position [2815, 0]
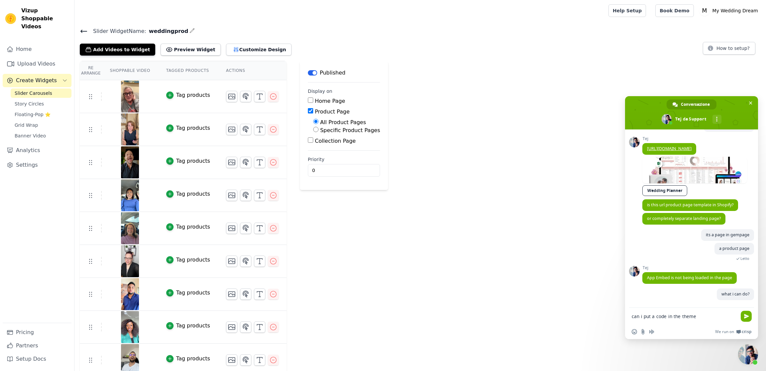
type textarea "can i put a code in the theme?"
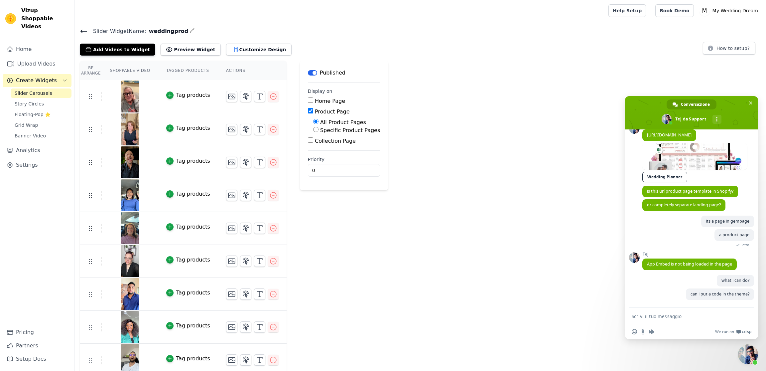
scroll to position [2829, 0]
click at [678, 317] on textarea "Scrivi il tuo messaggio..." at bounding box center [684, 316] width 105 height 6
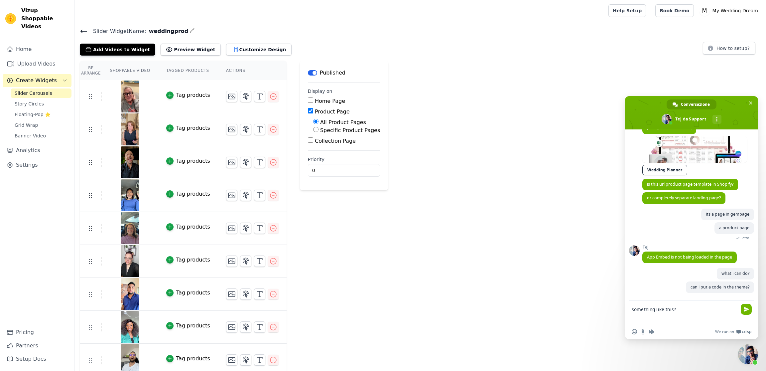
scroll to position [2836, 0]
paste textarea "<div style="width:100vw; overflow:hidden" data-ticker-id="6f55c7a9"></div>"
type textarea "something like this? <div style="width:100vw; overflow:hidden" data-ticker-id="…"
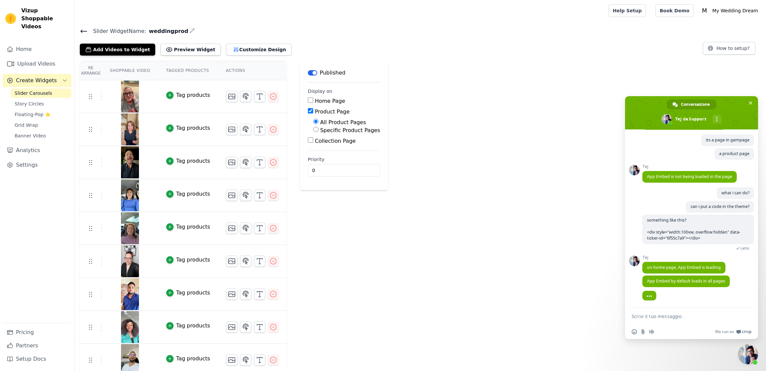
scroll to position [2911, 0]
click at [700, 280] on span "App Embed by default loads in all pages" at bounding box center [686, 281] width 78 height 6
click at [701, 280] on span "App Embed by default loads in all pages" at bounding box center [686, 281] width 78 height 6
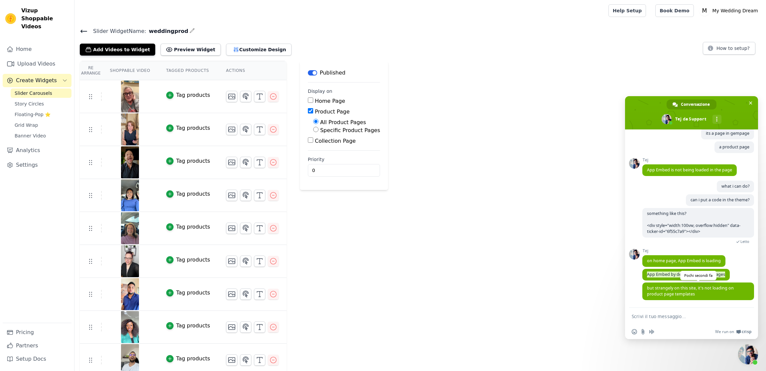
scroll to position [2917, 0]
click at [671, 291] on span "but strangely on this site, it's not loading on product page templates" at bounding box center [690, 291] width 87 height 12
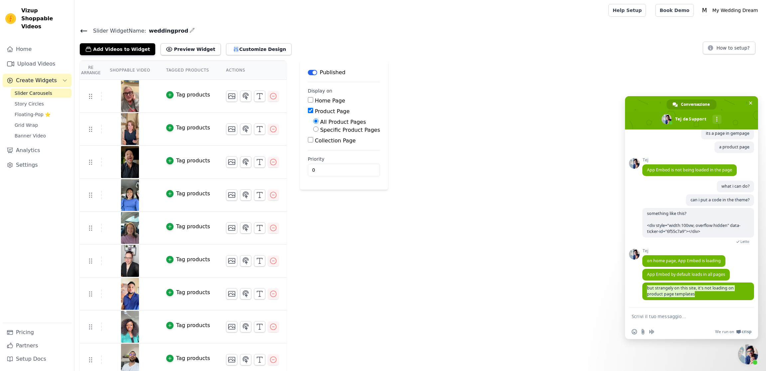
click at [715, 251] on span "Tej" at bounding box center [684, 250] width 83 height 5
click at [668, 317] on textarea "Scrivi il tuo messaggio..." at bounding box center [684, 316] width 105 height 6
type textarea "i"
type textarea "how can i do?"
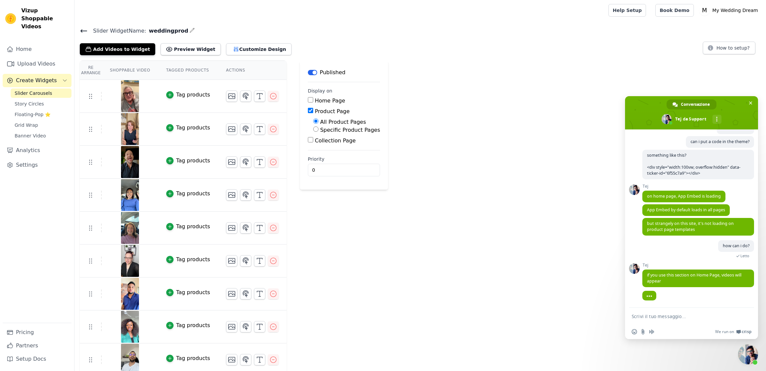
scroll to position [2977, 0]
click at [661, 315] on textarea "Scrivi il tuo messaggio..." at bounding box center [684, 316] width 105 height 6
type textarea "i try"
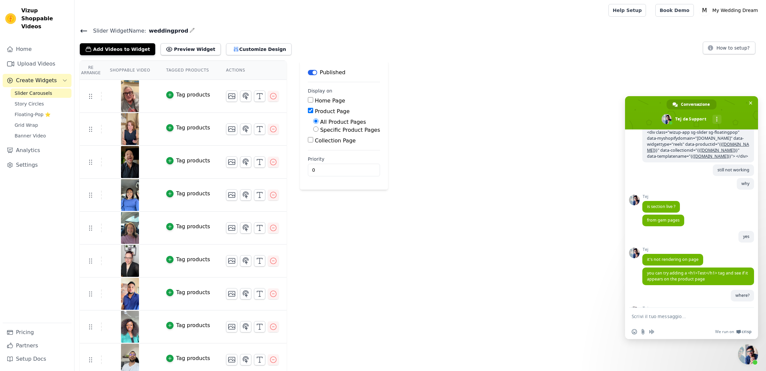
scroll to position [1856, 0]
click at [671, 159] on span "<div class="wizup-app sg-slider sg-floatingpop" data-myshopifydomain="5ciqme-j2…" at bounding box center [698, 145] width 102 height 30
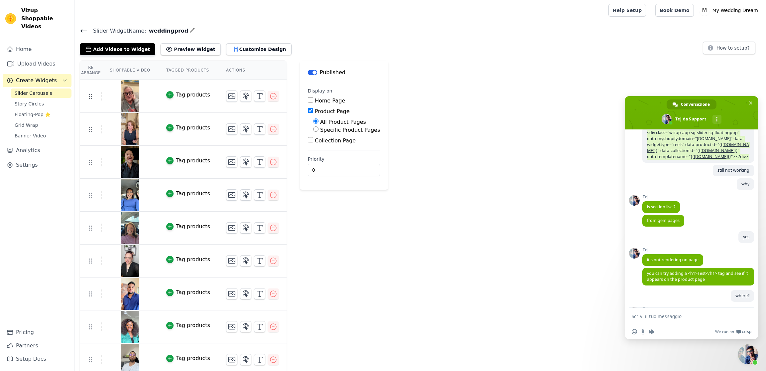
click at [671, 159] on span "<div class="wizup-app sg-slider sg-floatingpop" data-myshopifydomain="5ciqme-j2…" at bounding box center [698, 145] width 102 height 30
copy div "<div class="wizup-app sg-slider sg-floatingpop" data-myshopifydomain="5ciqme-j2…"
click at [243, 50] on button "Customize Design" at bounding box center [259, 49] width 66 height 12
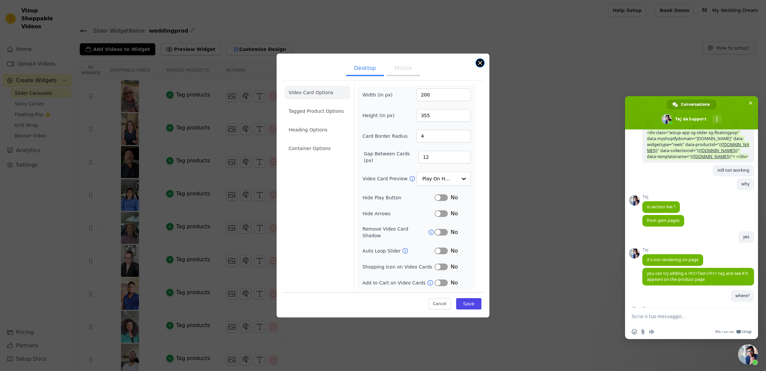
click at [479, 64] on button "Close modal" at bounding box center [480, 63] width 8 height 8
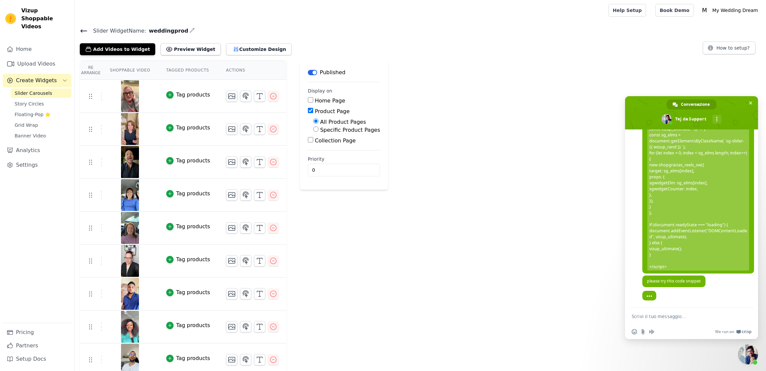
scroll to position [3333, 0]
click at [710, 290] on div "Tej please try this code snippet Adesso" at bounding box center [699, 284] width 112 height 19
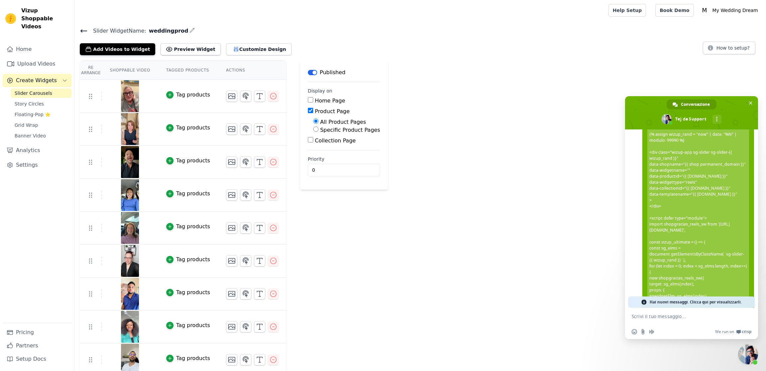
scroll to position [3098, 0]
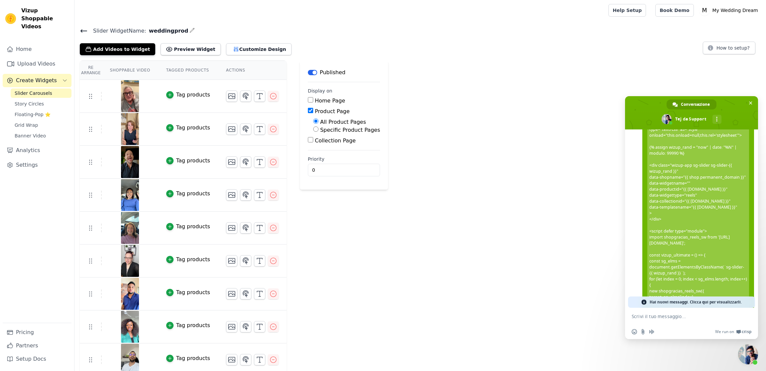
click at [647, 220] on span "<link rel="preload" href="https://staticlib.vizupcommerce.com/dist/vizup_ultima…" at bounding box center [698, 258] width 102 height 277
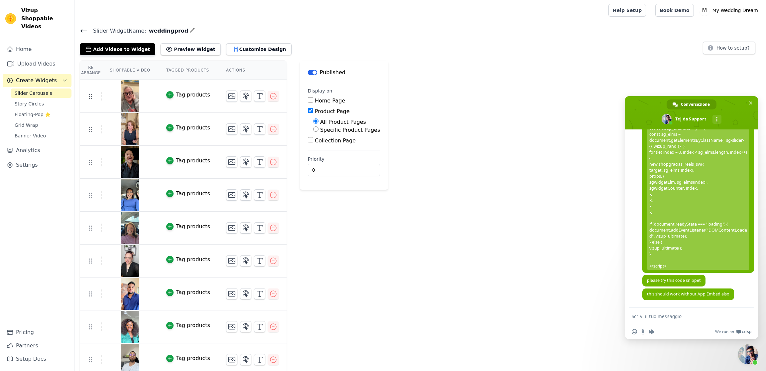
scroll to position [1, 0]
click at [673, 317] on textarea "Scrivi il tuo messaggio..." at bounding box center [684, 316] width 105 height 6
type textarea "in the product page?"
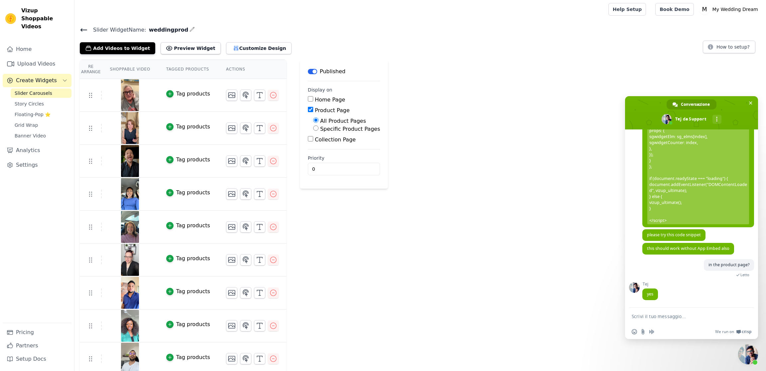
scroll to position [3373, 0]
click at [233, 50] on icon "button" at bounding box center [236, 48] width 7 height 7
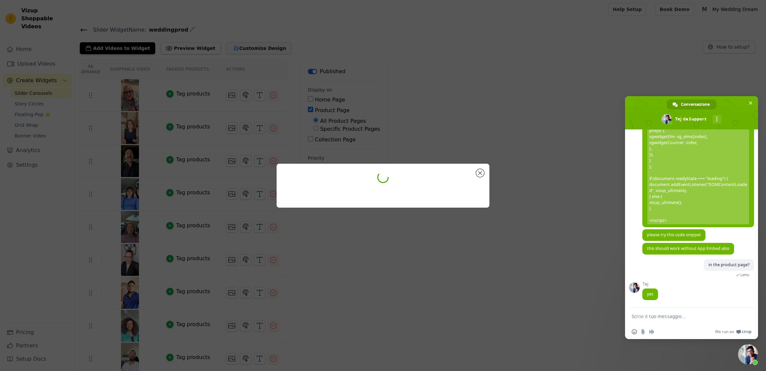
scroll to position [0, 0]
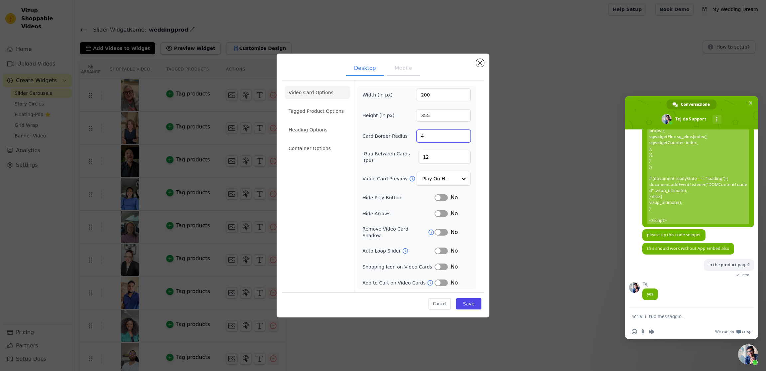
click at [431, 138] on input "4" at bounding box center [444, 136] width 54 height 13
drag, startPoint x: 428, startPoint y: 138, endPoint x: 418, endPoint y: 138, distance: 10.3
click at [418, 138] on input "4" at bounding box center [444, 136] width 54 height 13
type input "20"
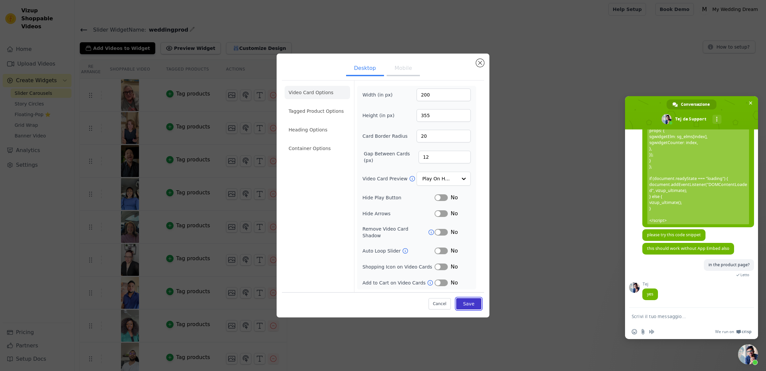
click at [466, 300] on button "Save" at bounding box center [468, 303] width 25 height 11
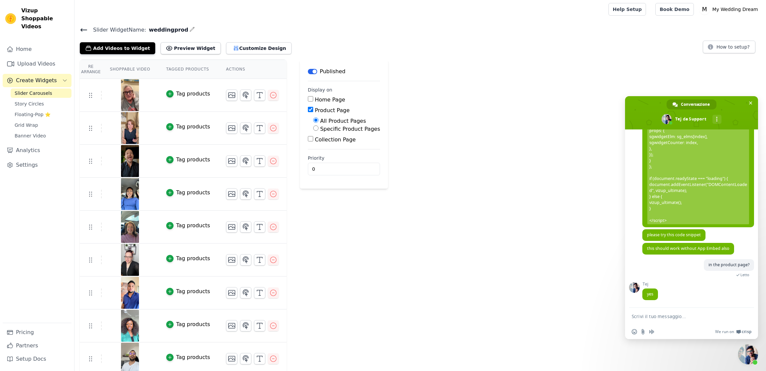
scroll to position [2, 0]
click at [234, 43] on button "Customize Design" at bounding box center [259, 48] width 66 height 12
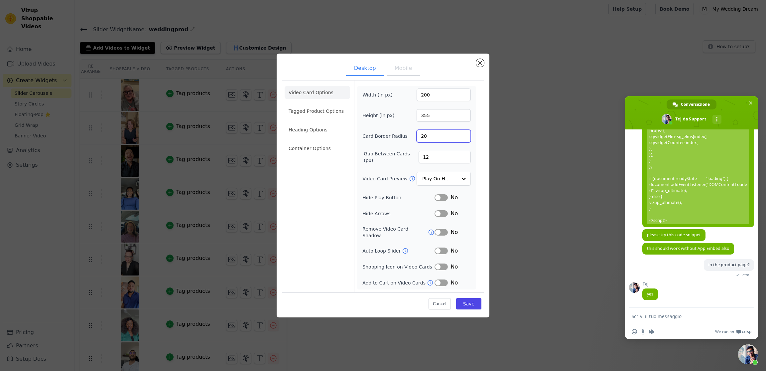
click at [435, 142] on input "20" at bounding box center [444, 136] width 54 height 13
click at [434, 141] on input "20" at bounding box center [444, 136] width 54 height 13
drag, startPoint x: 433, startPoint y: 140, endPoint x: 413, endPoint y: 140, distance: 19.6
click at [413, 140] on div "Card Border Radius 20" at bounding box center [417, 136] width 108 height 13
type input "10"
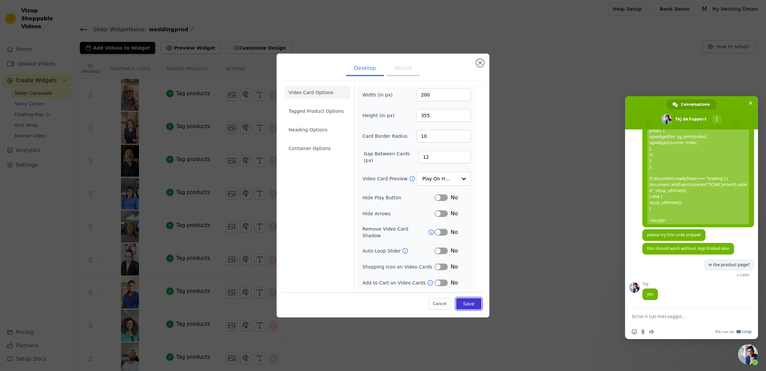
click at [470, 302] on button "Save" at bounding box center [468, 303] width 25 height 11
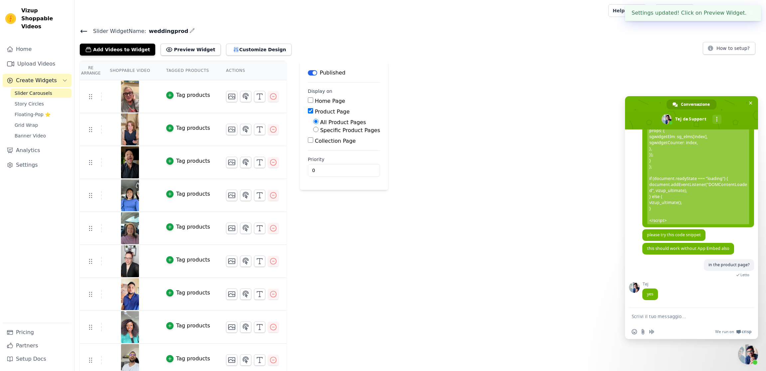
scroll to position [2, 0]
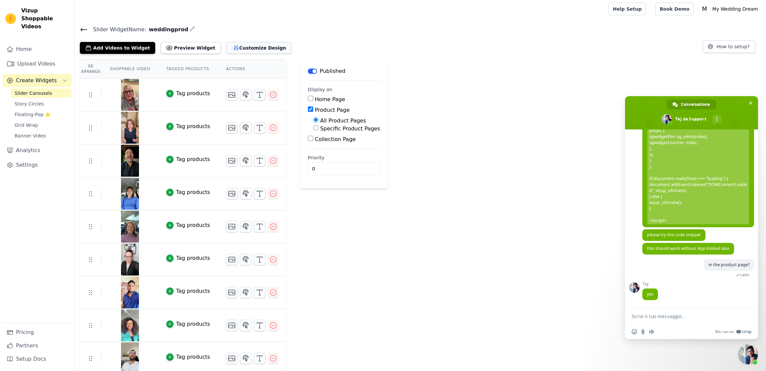
click at [244, 45] on button "Customize Design" at bounding box center [259, 48] width 66 height 12
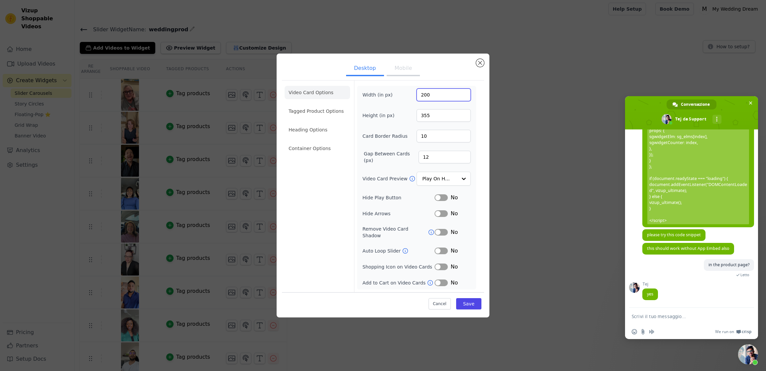
click at [424, 97] on input "200" at bounding box center [444, 94] width 54 height 13
click at [435, 98] on input "2703" at bounding box center [444, 94] width 54 height 13
type input "300"
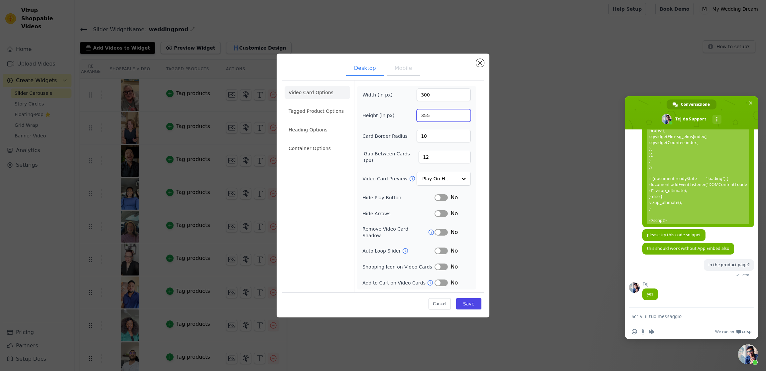
click at [424, 118] on input "355" at bounding box center [444, 115] width 54 height 13
type input "455"
click at [463, 303] on button "Save" at bounding box center [468, 303] width 25 height 11
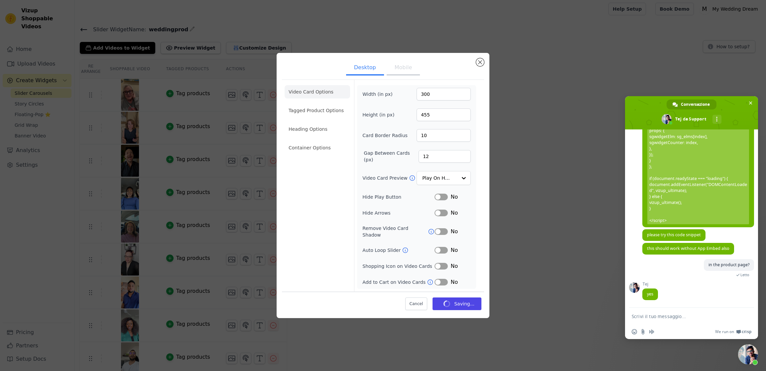
scroll to position [2, 0]
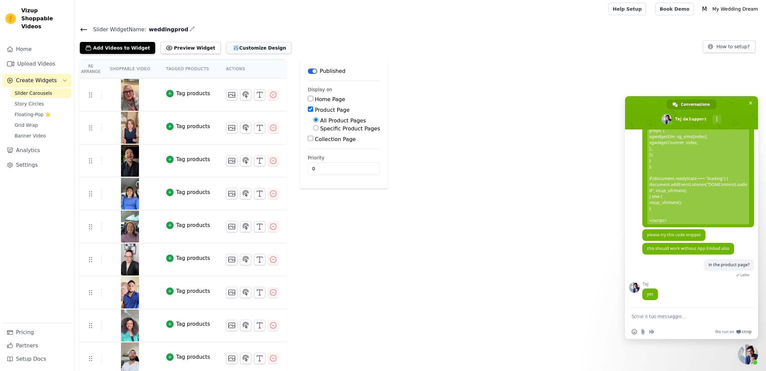
click at [234, 47] on button "Customize Design" at bounding box center [259, 48] width 66 height 12
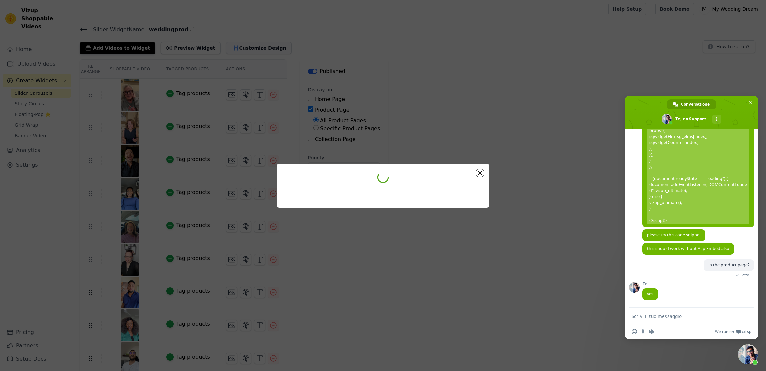
scroll to position [0, 0]
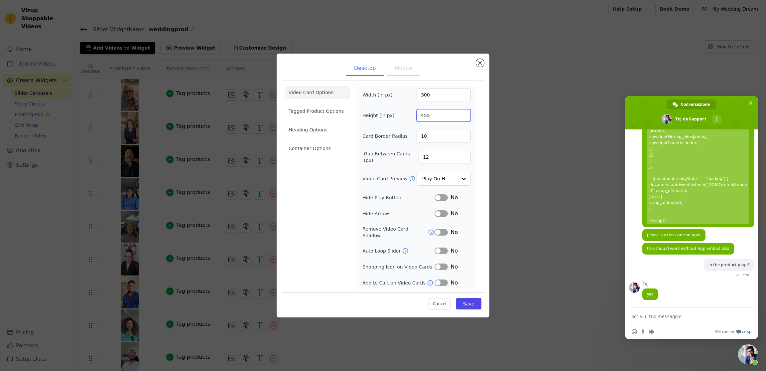
click at [426, 120] on input "455" at bounding box center [444, 115] width 54 height 13
type input "400"
click at [428, 97] on input "300" at bounding box center [444, 94] width 54 height 13
click at [423, 98] on input "300" at bounding box center [444, 94] width 54 height 13
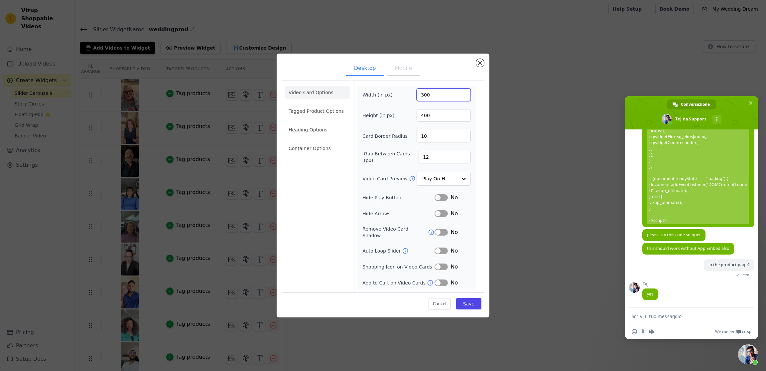
click at [423, 98] on input "300" at bounding box center [444, 94] width 54 height 13
type input "250"
click at [462, 301] on button "Save" at bounding box center [468, 303] width 25 height 11
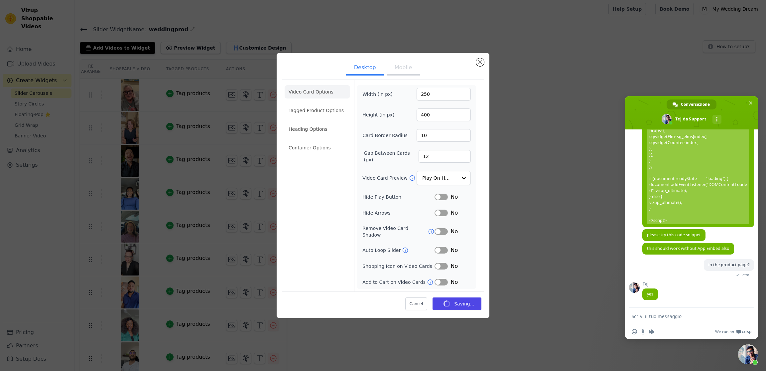
scroll to position [2, 0]
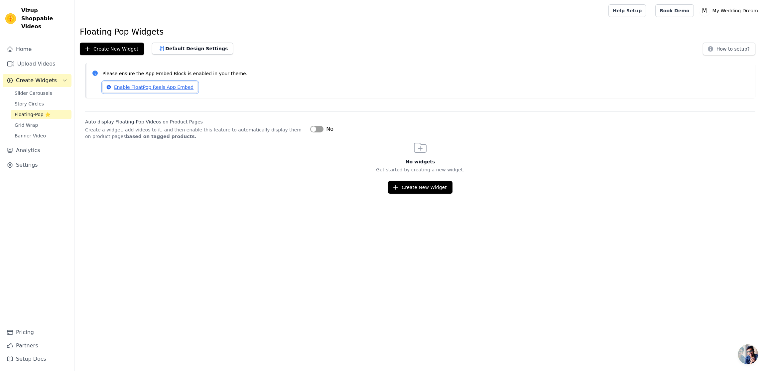
click at [156, 85] on link "Enable FloatPop Reels App Embed" at bounding box center [149, 86] width 95 height 11
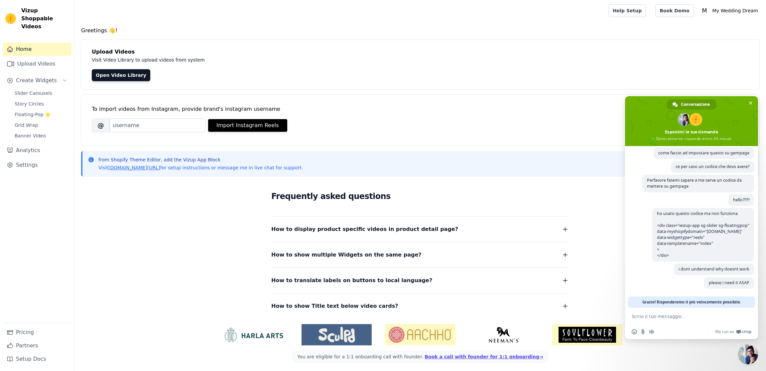
scroll to position [2, 0]
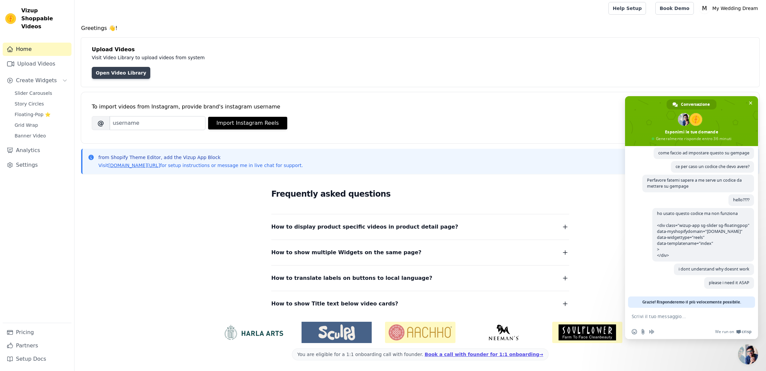
click at [127, 71] on link "Open Video Library" at bounding box center [121, 73] width 59 height 12
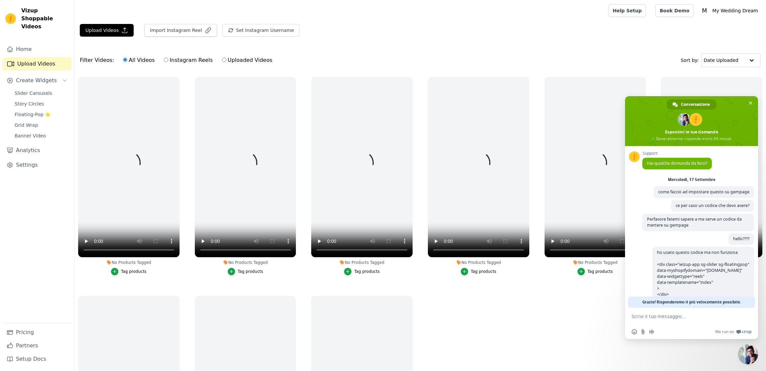
scroll to position [42, 0]
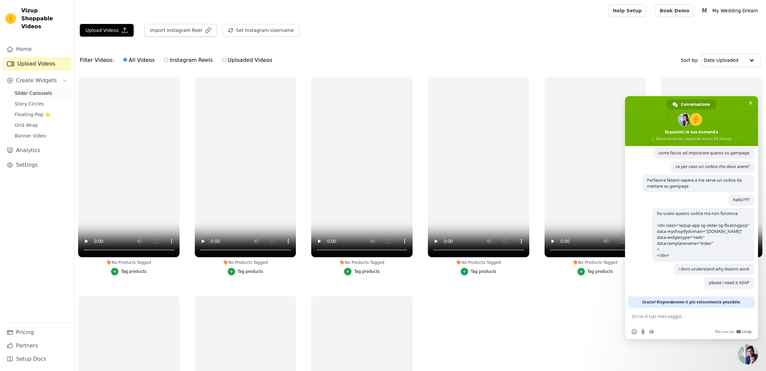
click at [45, 90] on span "Slider Carousels" at bounding box center [34, 93] width 38 height 7
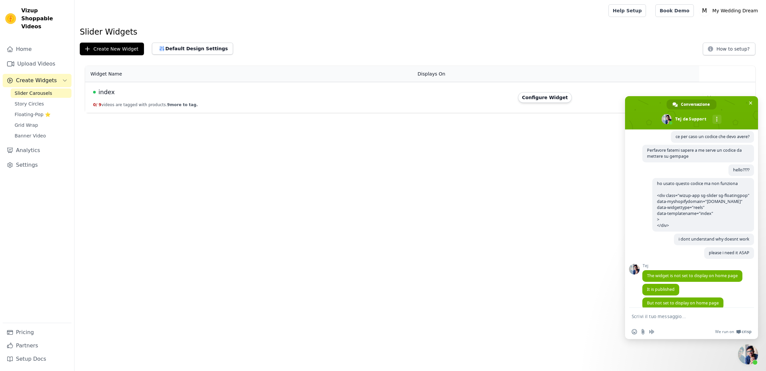
scroll to position [64, 0]
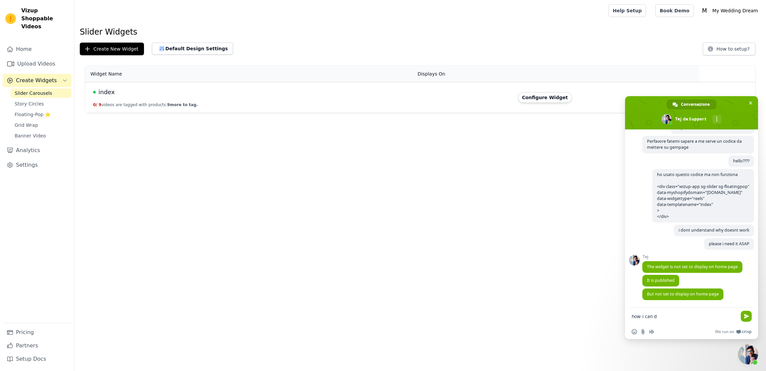
type textarea "how i can do"
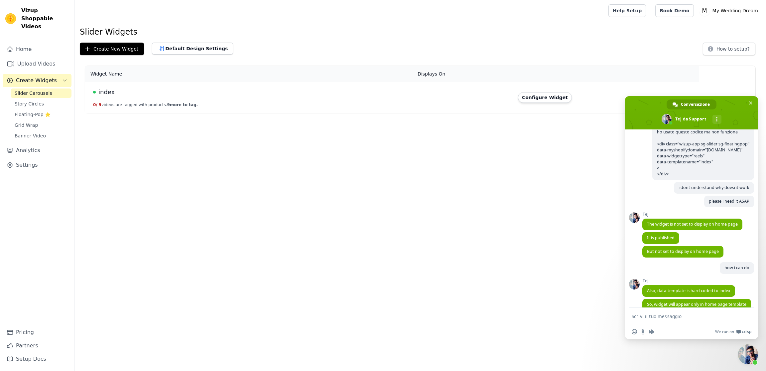
scroll to position [118, 0]
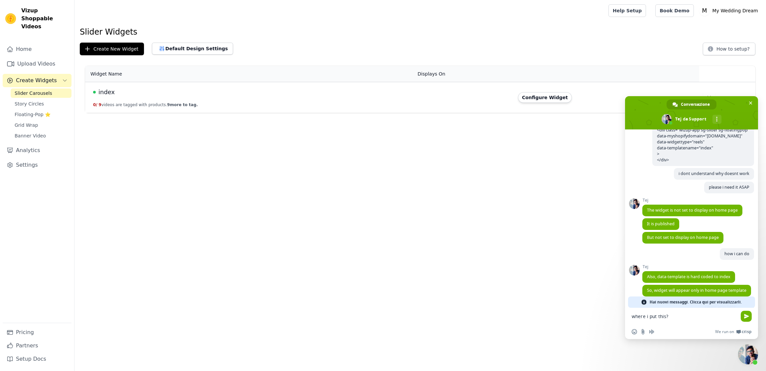
type textarea "where i put this? ([DOMAIN_NAME])"
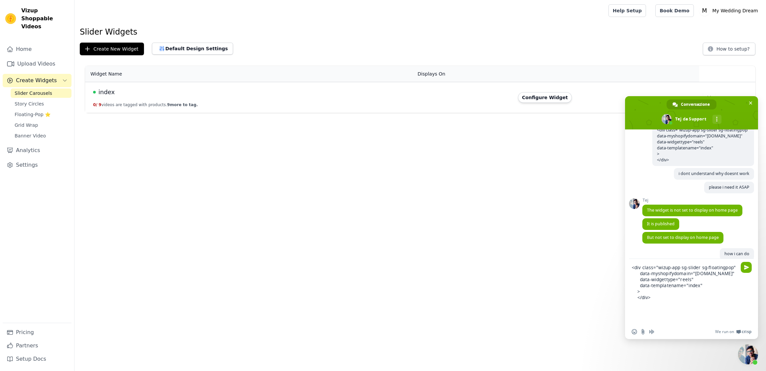
type textarea "<div class="wizup-app sg-slider sg-floatingpop" data-myshopifydomain="[DOMAIN_N…"
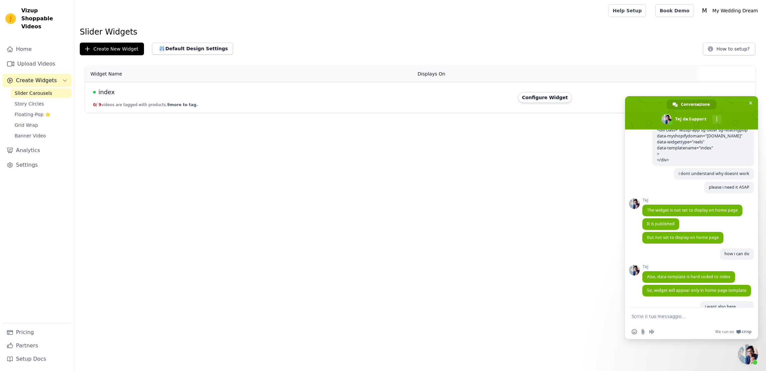
scroll to position [612, 0]
